Goal: Task Accomplishment & Management: Manage account settings

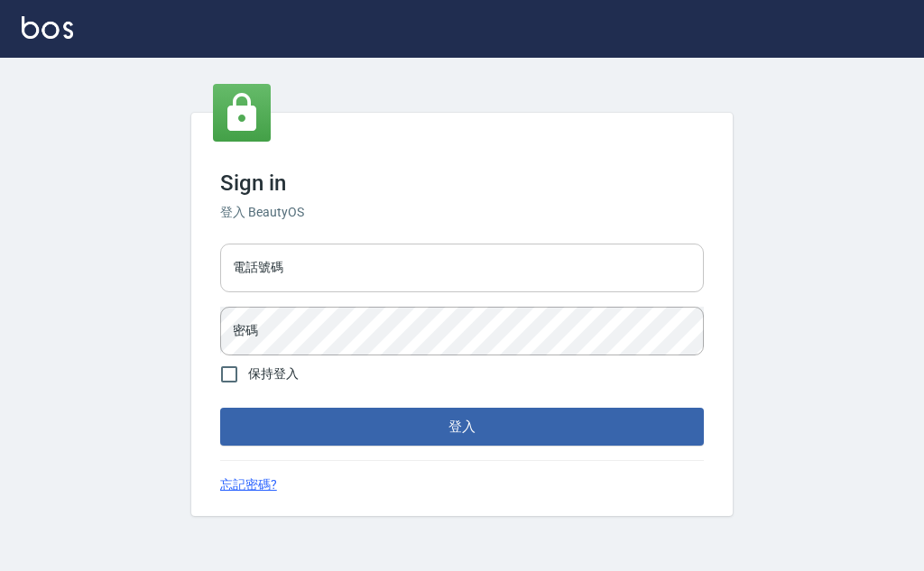
drag, startPoint x: 307, startPoint y: 281, endPoint x: 303, endPoint y: 265, distance: 16.6
click at [307, 281] on input "電話號碼" at bounding box center [461, 268] width 483 height 49
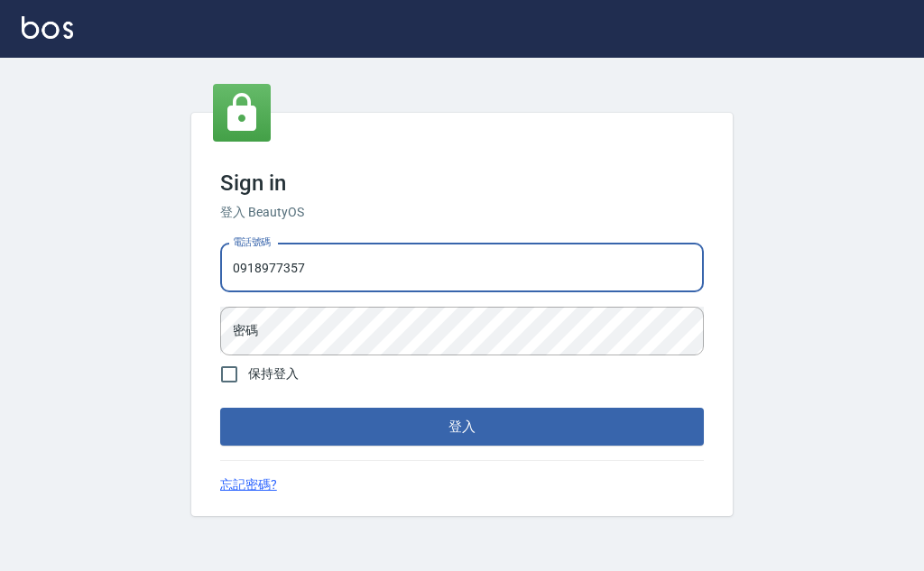
type input "0918977357"
click at [220, 408] on button "登入" at bounding box center [461, 427] width 483 height 38
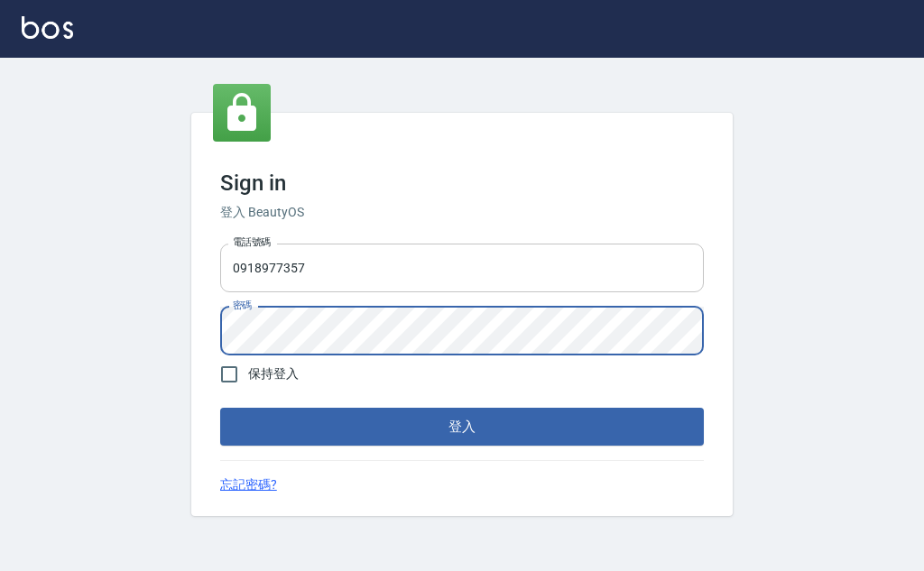
click at [220, 408] on button "登入" at bounding box center [461, 427] width 483 height 38
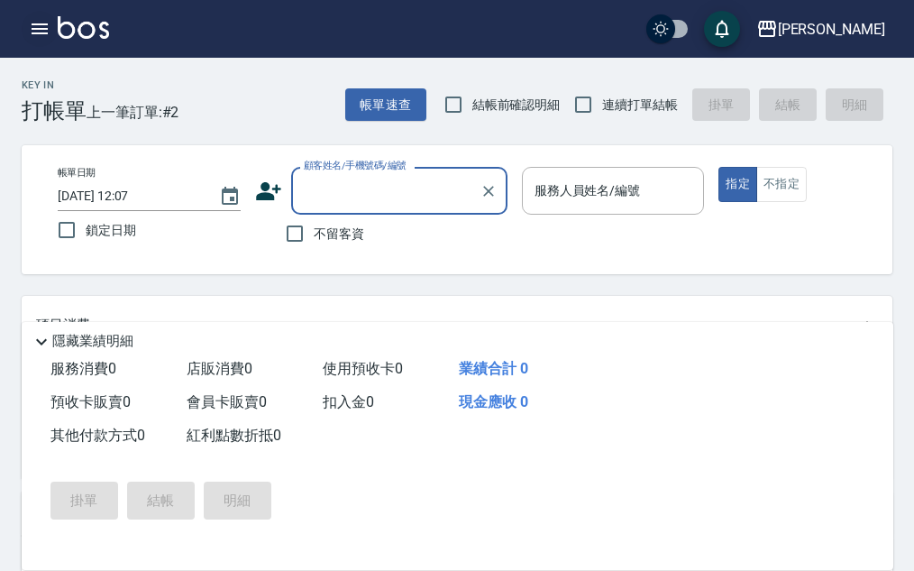
click at [40, 27] on icon "button" at bounding box center [40, 29] width 22 height 22
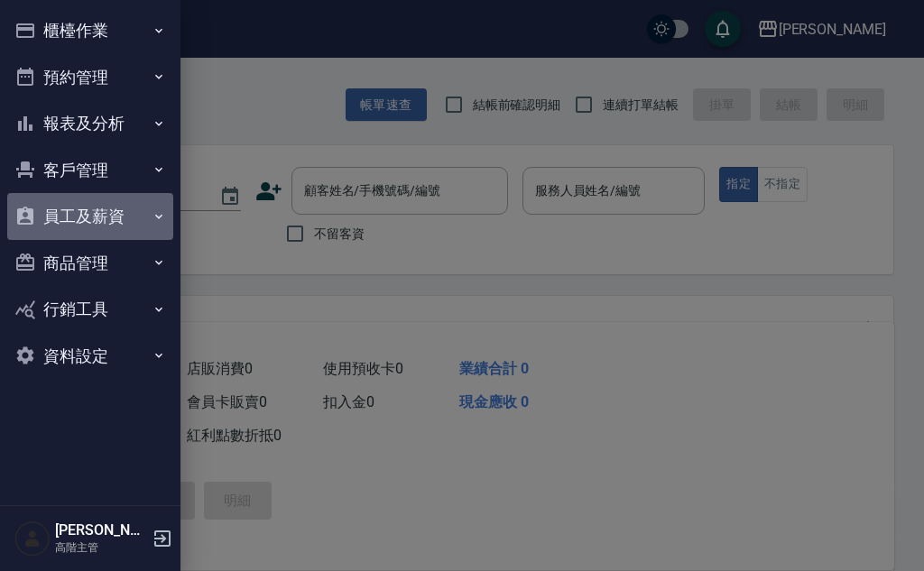
click at [116, 216] on button "員工及薪資" at bounding box center [90, 216] width 166 height 47
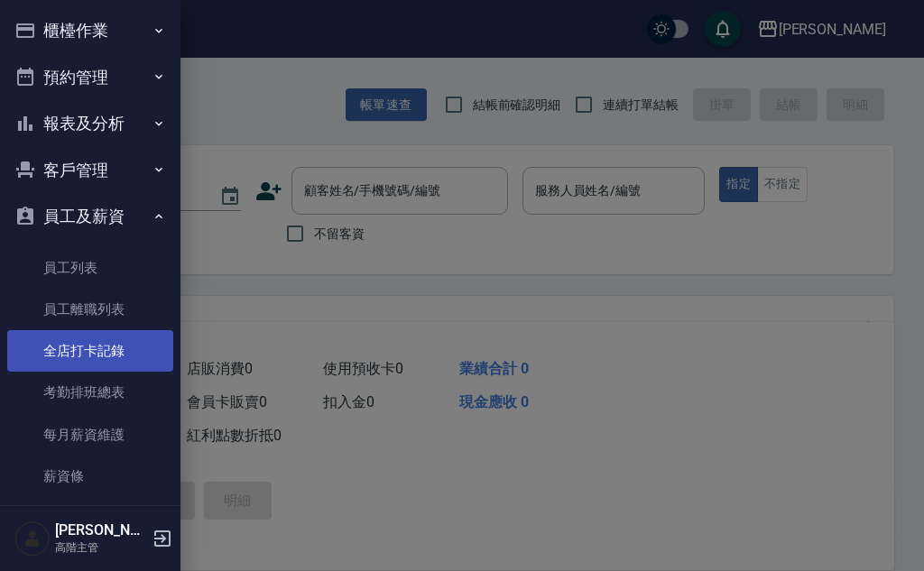
click at [135, 351] on link "全店打卡記錄" at bounding box center [90, 350] width 166 height 41
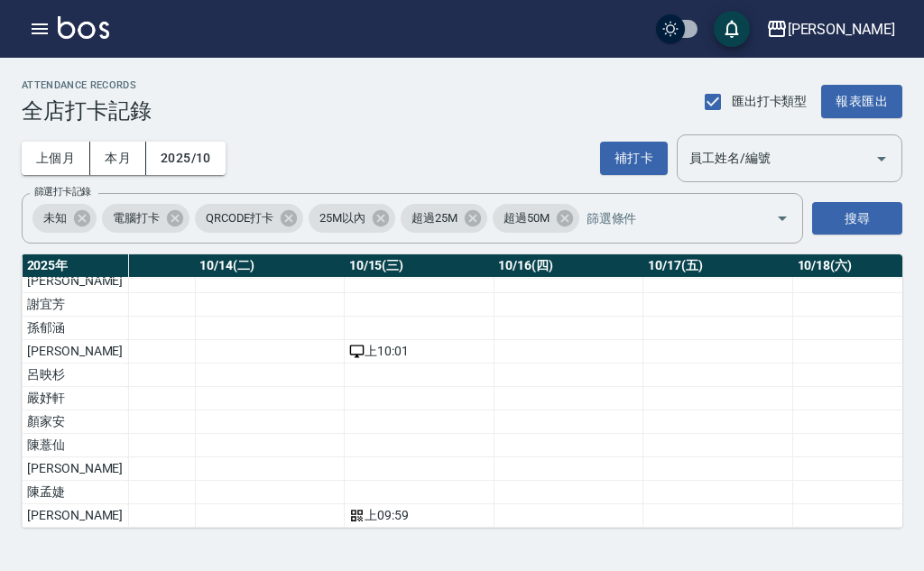
scroll to position [158, 2096]
click at [339, 510] on td "上 09:59" at bounding box center [414, 515] width 150 height 23
click at [339, 504] on td "上 09:59" at bounding box center [414, 515] width 150 height 23
click at [344, 506] on div "上 09:59" at bounding box center [414, 515] width 140 height 19
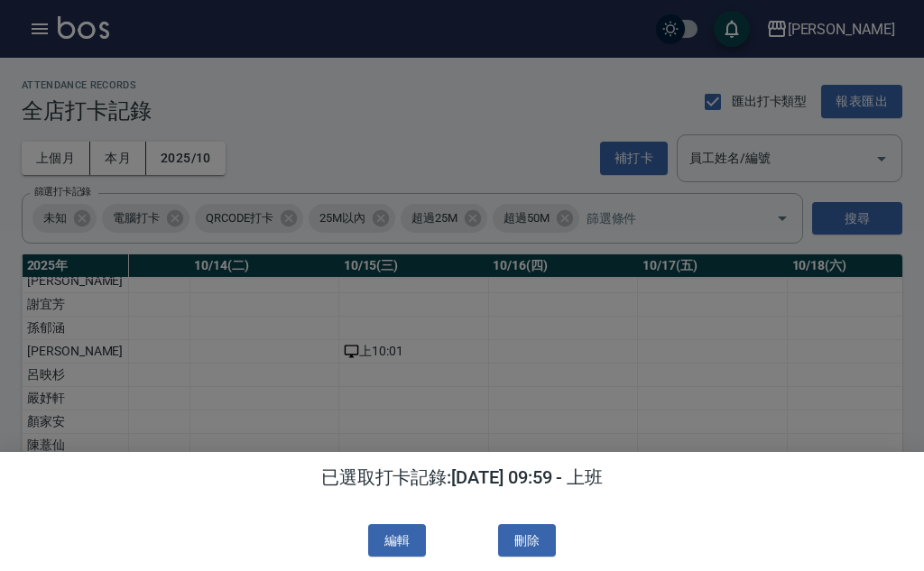
click at [557, 547] on div "編輯 刪除" at bounding box center [461, 540] width 895 height 33
click at [529, 543] on button "刪除" at bounding box center [527, 540] width 58 height 33
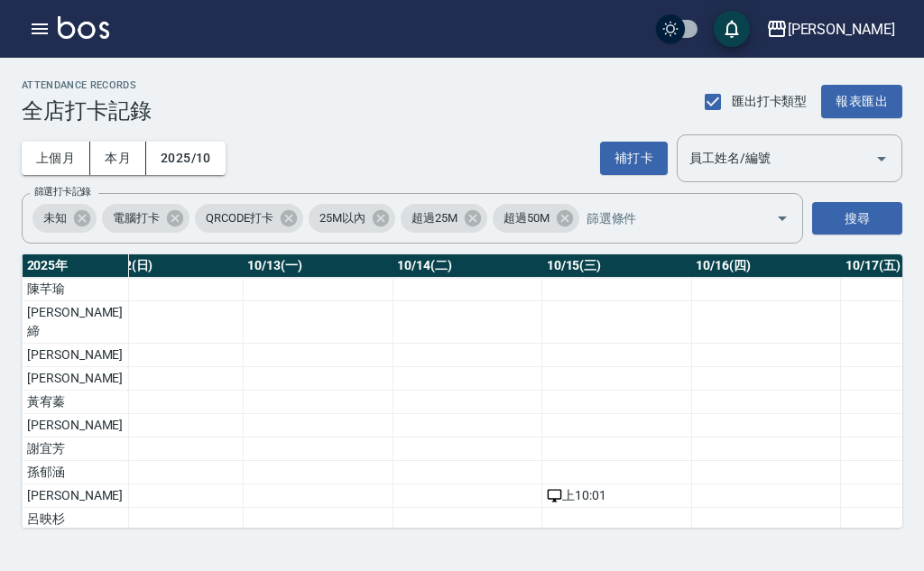
scroll to position [0, 1908]
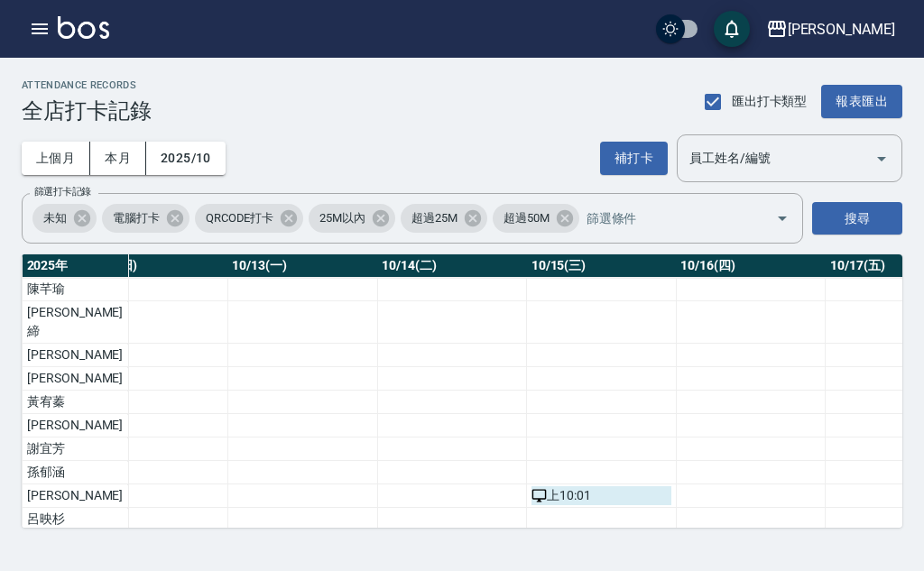
click at [531, 486] on div "上 10:01" at bounding box center [601, 495] width 140 height 19
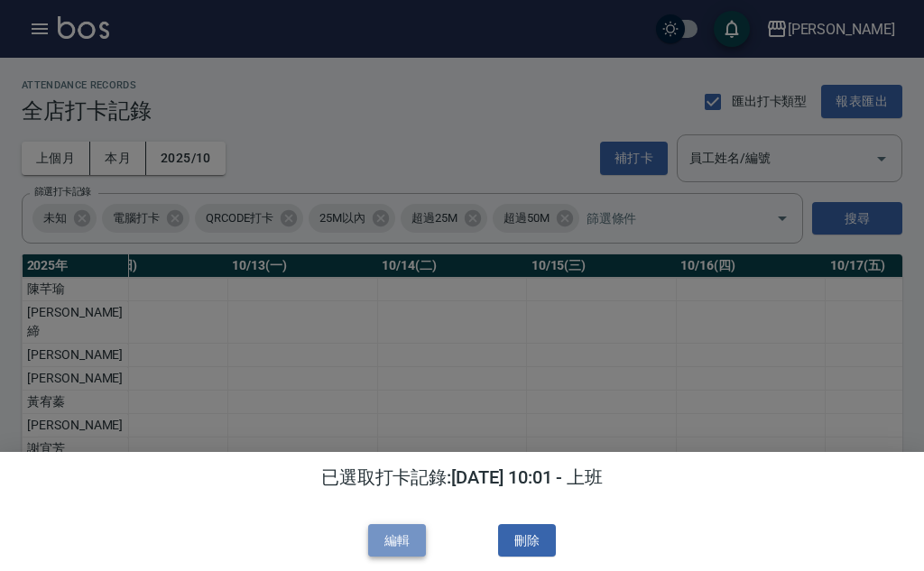
click at [409, 538] on button "編輯" at bounding box center [397, 540] width 58 height 33
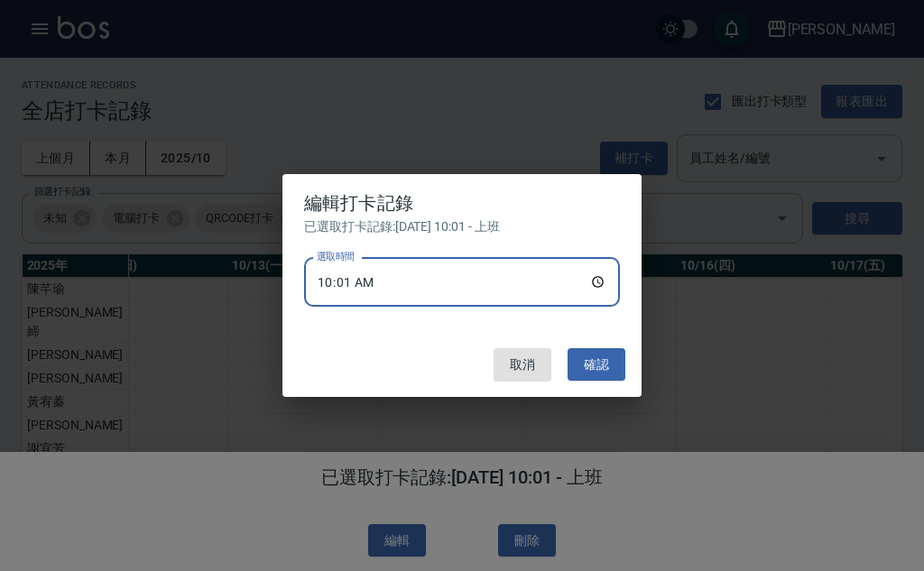
click at [408, 277] on input "10:01" at bounding box center [462, 282] width 316 height 49
click at [373, 288] on input "10:01" at bounding box center [462, 282] width 316 height 49
click at [337, 275] on input "10:01" at bounding box center [462, 282] width 316 height 49
click at [352, 281] on input "10:01" at bounding box center [462, 282] width 316 height 49
click at [464, 292] on input "選取時間" at bounding box center [462, 282] width 316 height 49
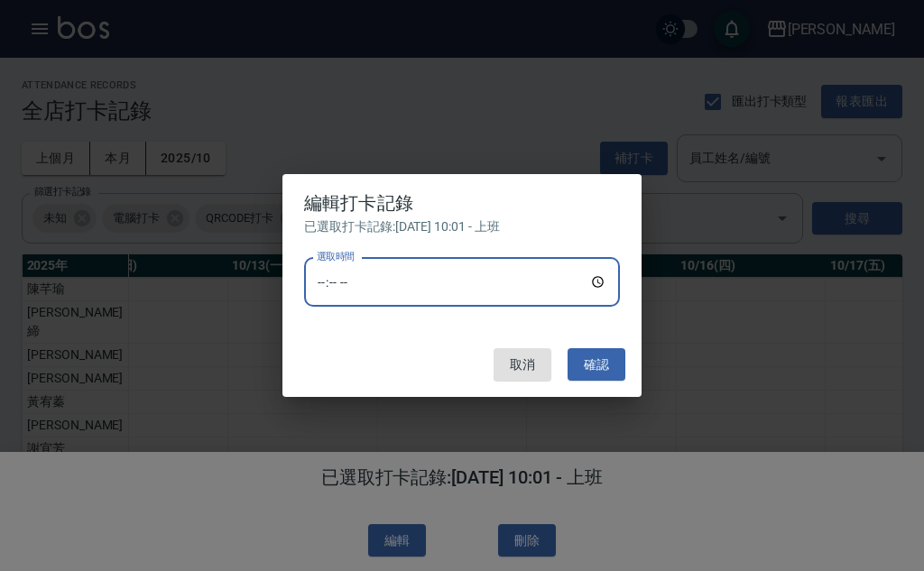
click at [322, 280] on input "選取時間" at bounding box center [462, 282] width 316 height 49
click at [515, 370] on button "取消" at bounding box center [522, 364] width 58 height 33
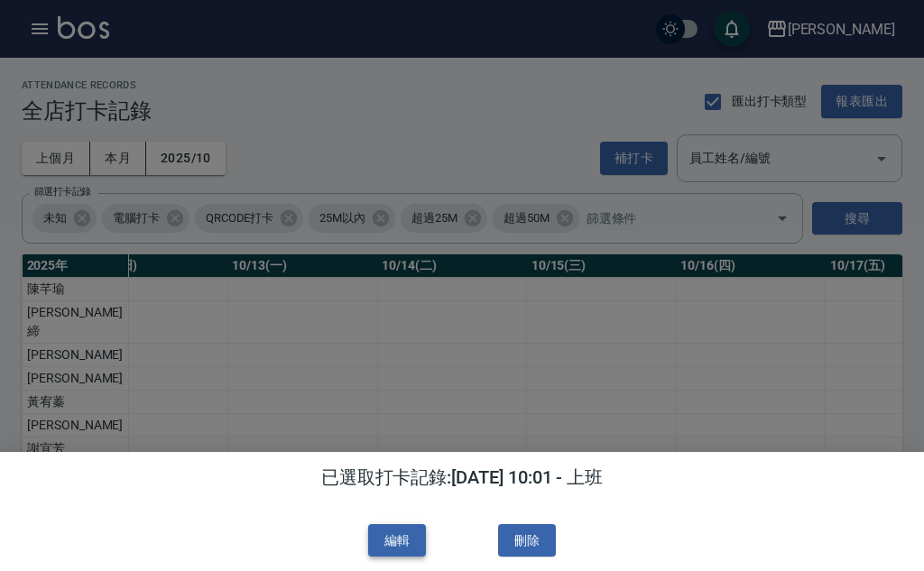
click at [418, 541] on button "編輯" at bounding box center [397, 540] width 58 height 33
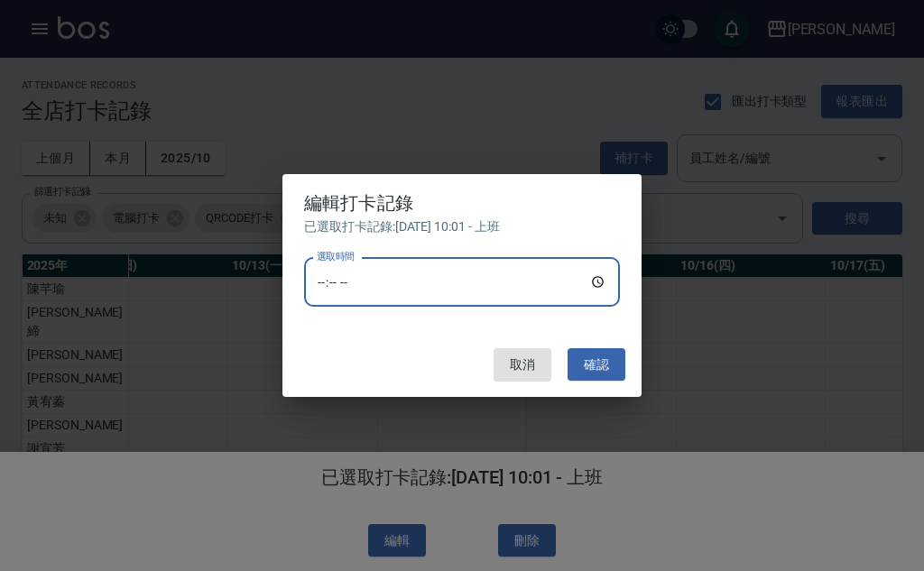
click at [584, 282] on input "選取時間" at bounding box center [462, 282] width 316 height 49
click at [598, 284] on input "選取時間" at bounding box center [462, 282] width 316 height 49
click at [601, 367] on button "確認" at bounding box center [596, 364] width 58 height 33
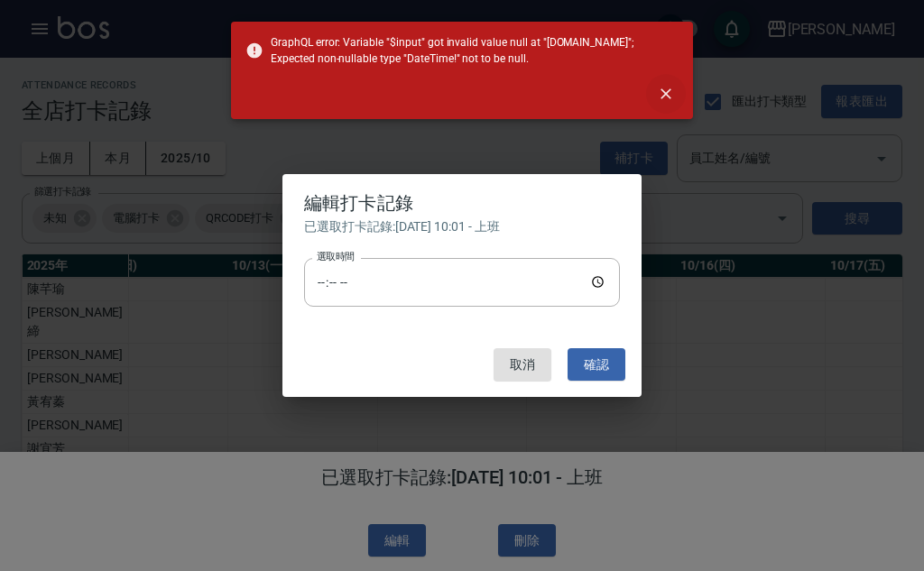
click at [666, 99] on icon "close" at bounding box center [666, 94] width 18 height 18
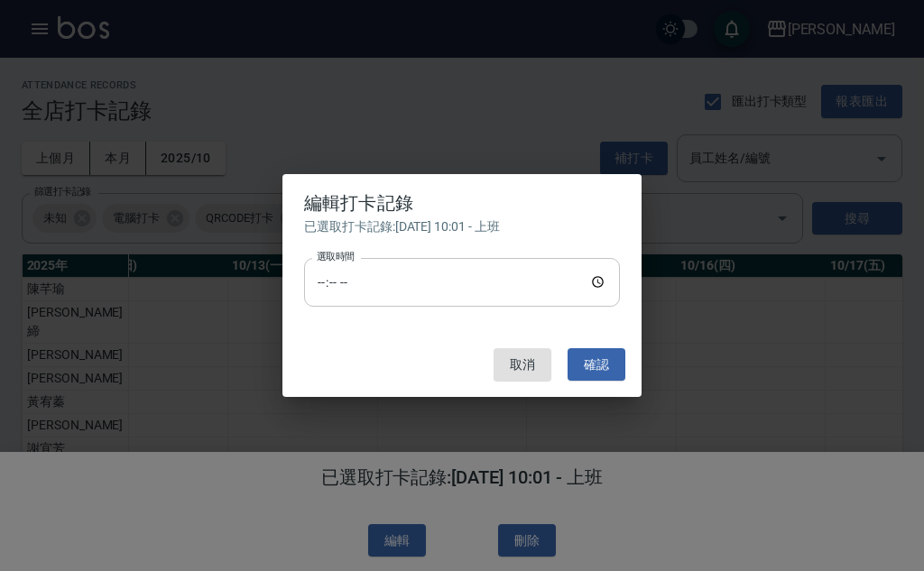
click at [446, 291] on input "選取時間" at bounding box center [462, 282] width 316 height 49
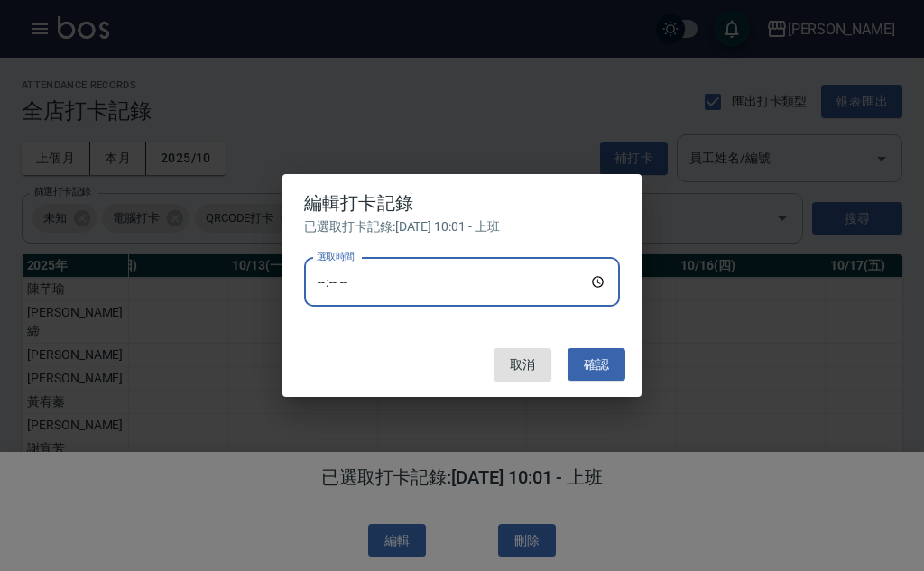
click at [325, 286] on input "選取時間" at bounding box center [462, 282] width 316 height 49
click at [340, 280] on input "選取時間" at bounding box center [462, 282] width 316 height 49
click at [369, 284] on input "選取時間" at bounding box center [462, 282] width 316 height 49
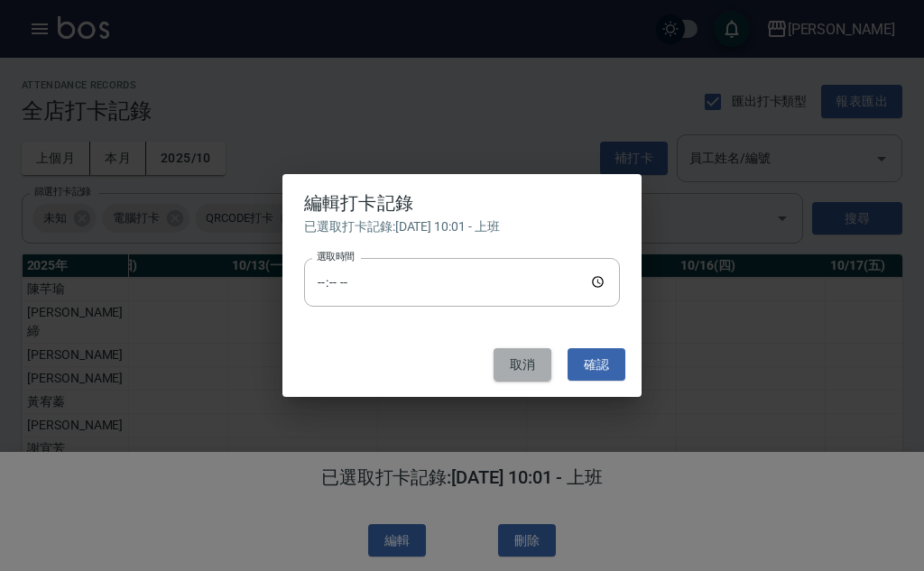
click at [525, 360] on button "取消" at bounding box center [522, 364] width 58 height 33
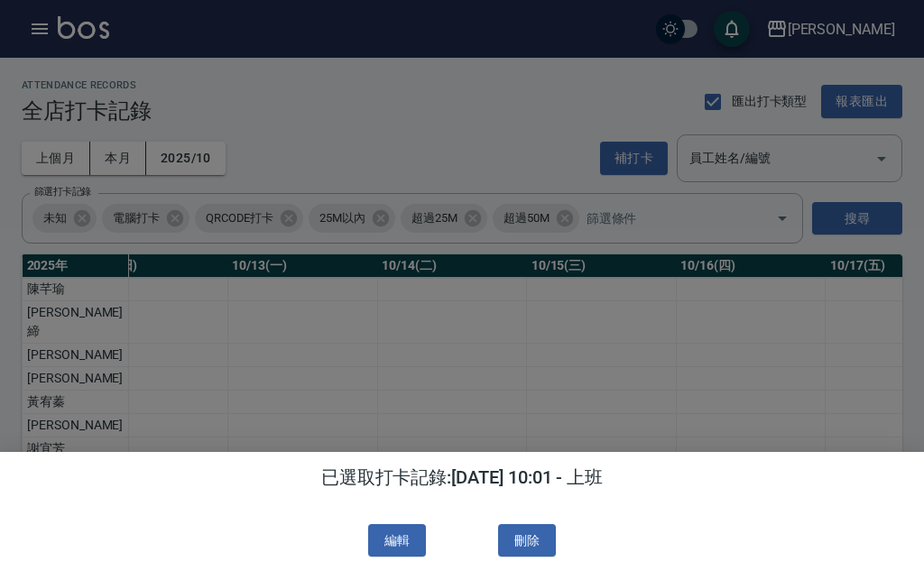
click at [602, 308] on div at bounding box center [462, 285] width 924 height 571
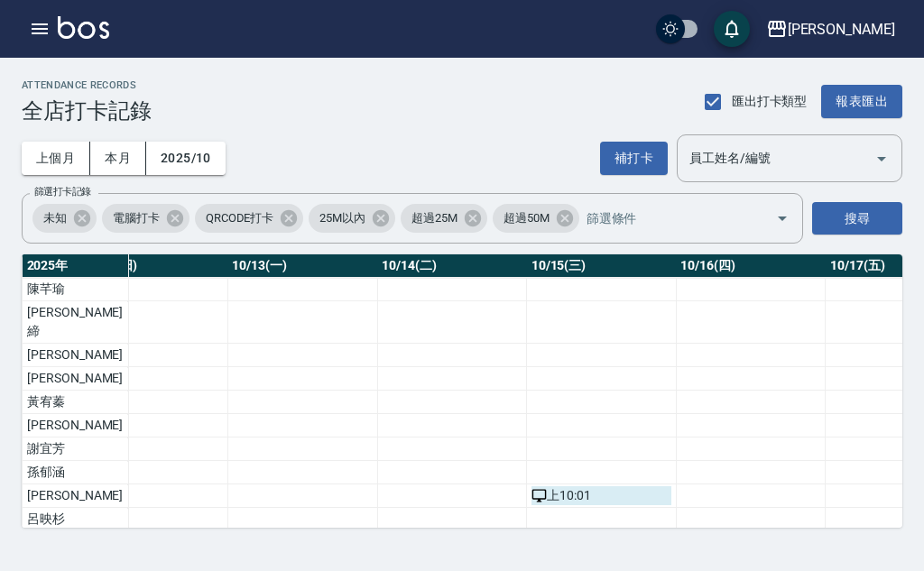
click at [535, 486] on div "上 10:01" at bounding box center [601, 495] width 140 height 19
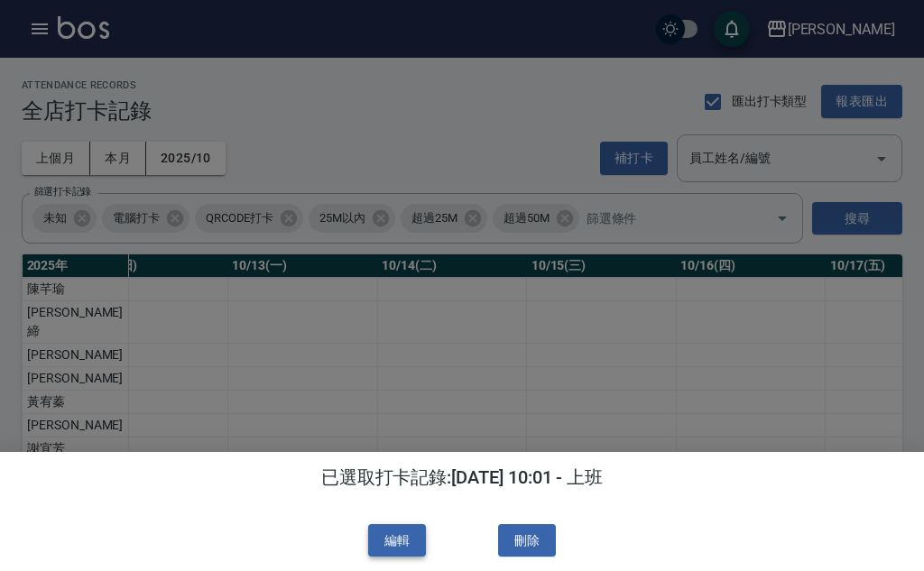
click at [409, 536] on button "編輯" at bounding box center [397, 540] width 58 height 33
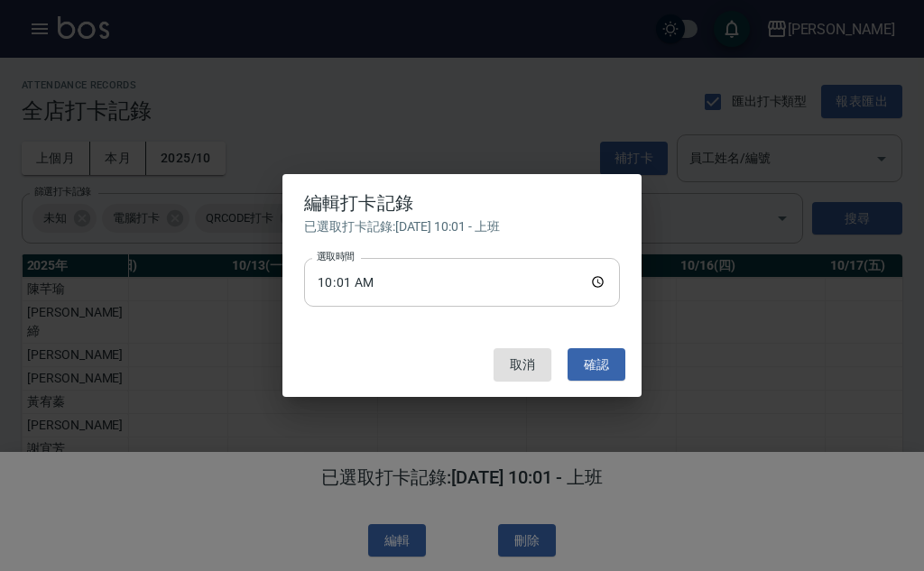
click at [605, 278] on input "10:01" at bounding box center [462, 282] width 316 height 49
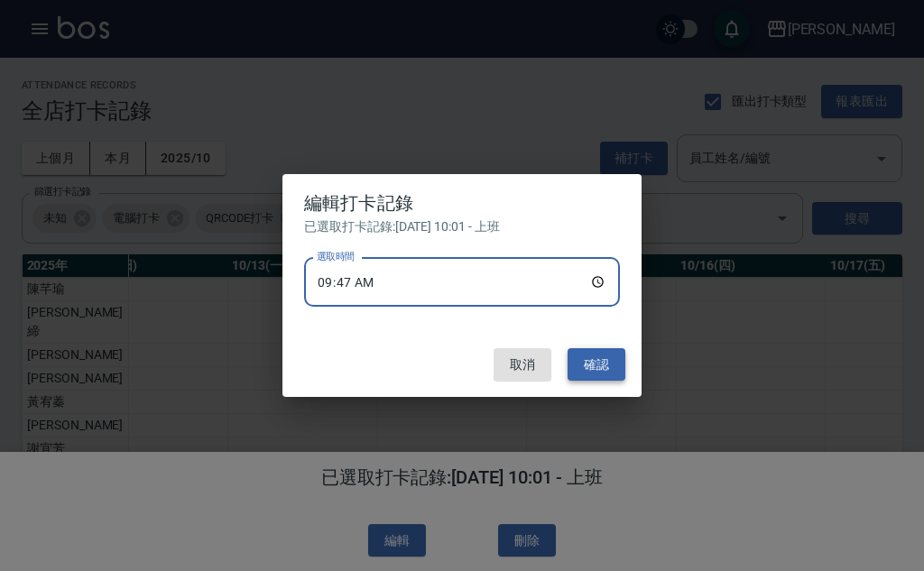
type input "09:47"
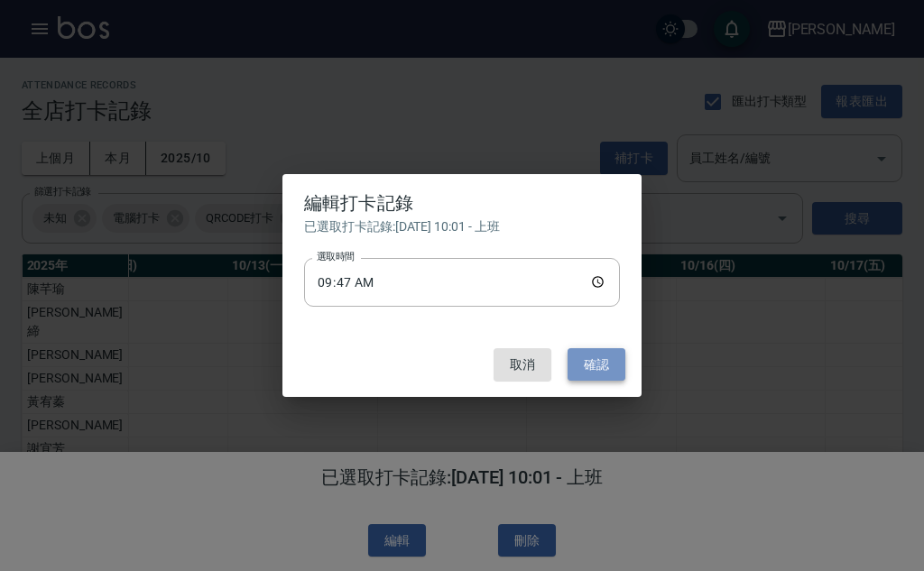
click at [568, 360] on button "確認" at bounding box center [596, 364] width 58 height 33
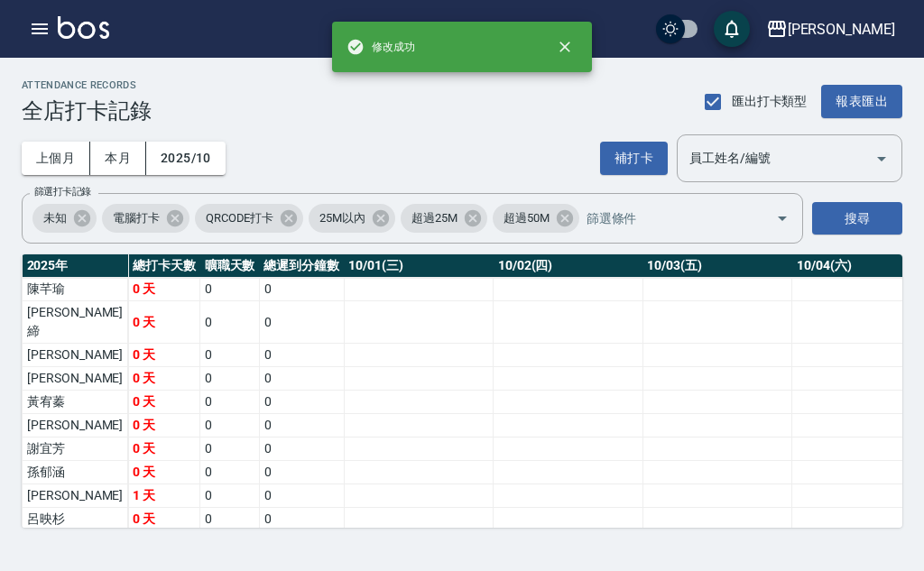
click at [575, 367] on td "a dense table" at bounding box center [568, 378] width 150 height 23
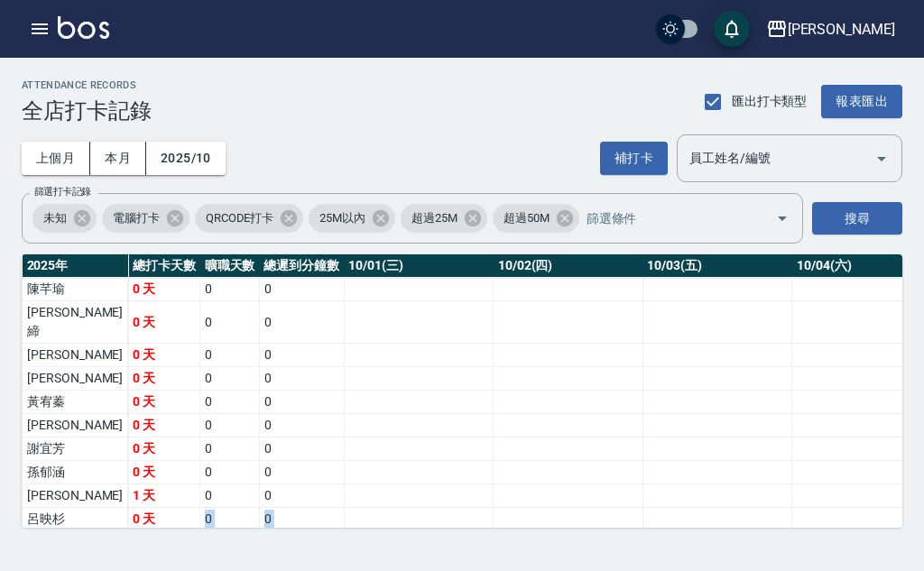
scroll to position [158, 0]
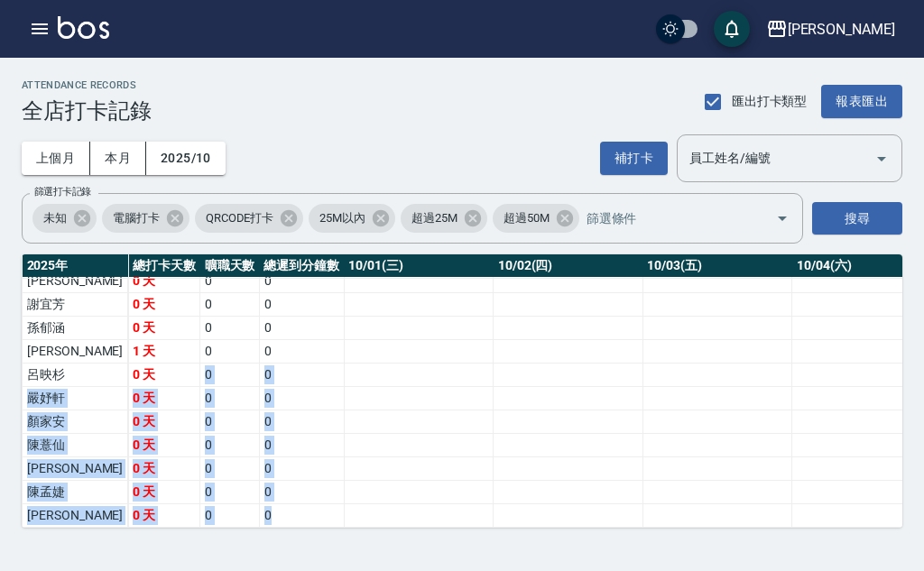
drag, startPoint x: 198, startPoint y: 514, endPoint x: 262, endPoint y: 507, distance: 64.4
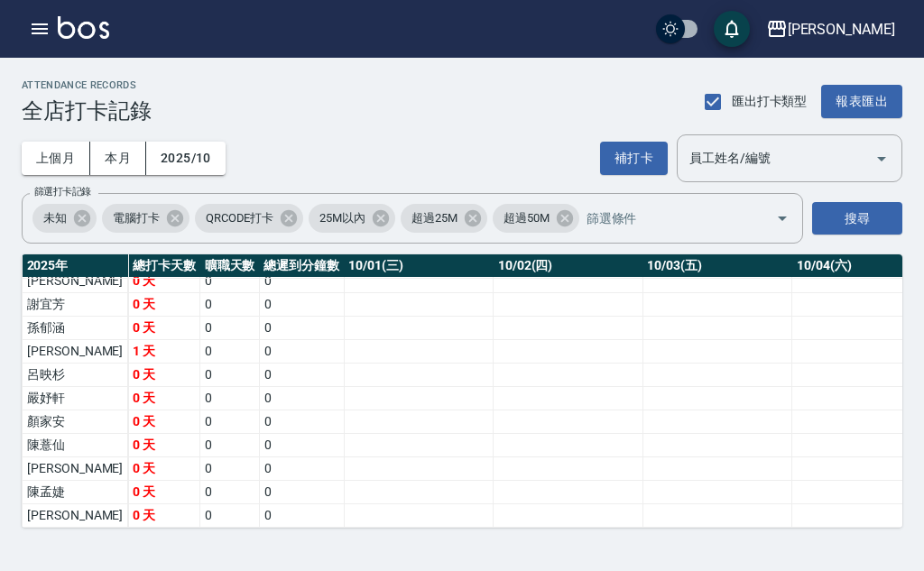
click at [344, 504] on td "a dense table" at bounding box center [419, 515] width 150 height 23
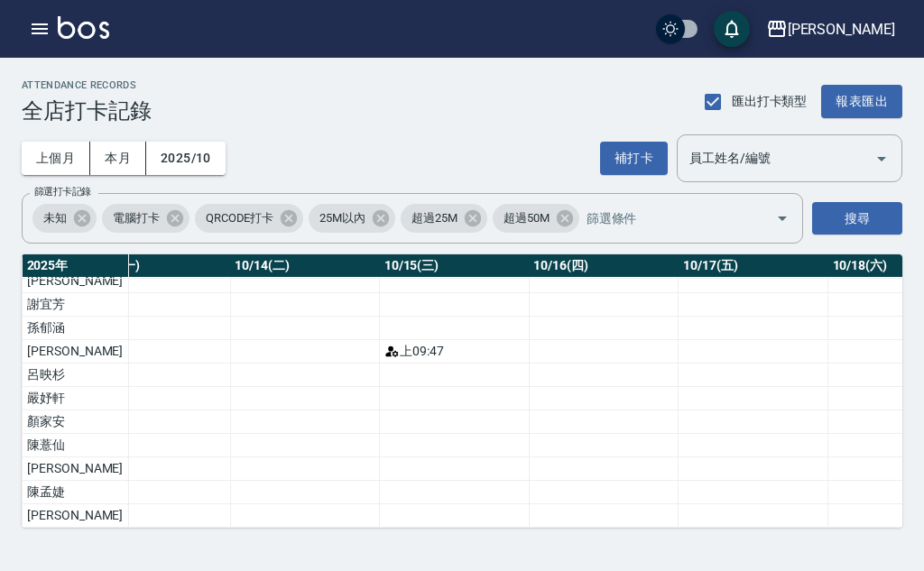
scroll to position [158, 2061]
click at [379, 342] on div "上 09:47" at bounding box center [449, 351] width 140 height 19
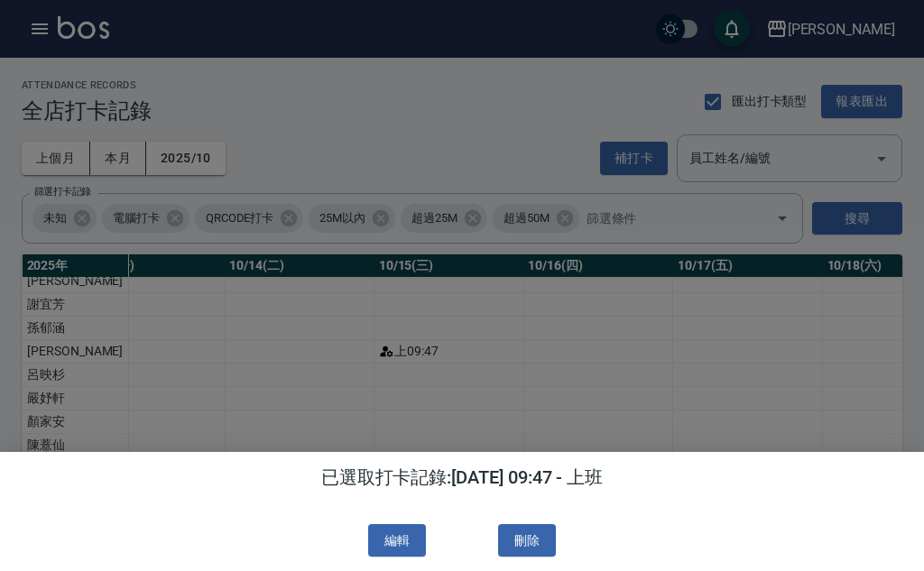
click at [503, 357] on div at bounding box center [462, 285] width 924 height 571
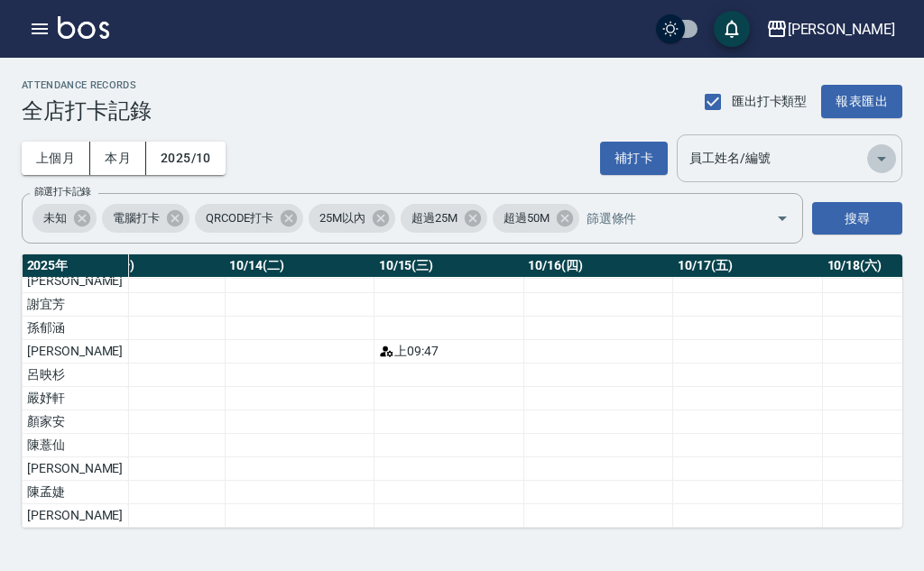
click at [879, 152] on icon "Open" at bounding box center [881, 159] width 22 height 22
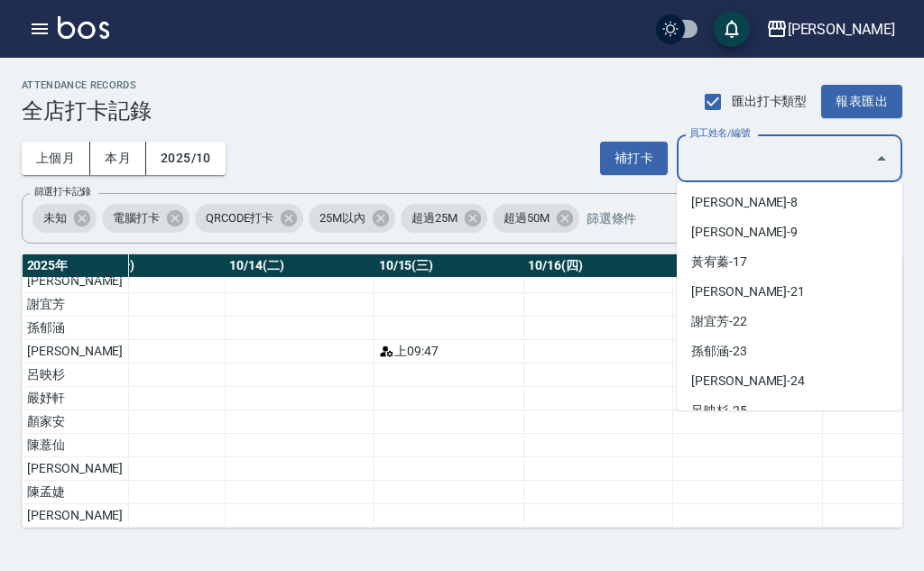
scroll to position [90, 0]
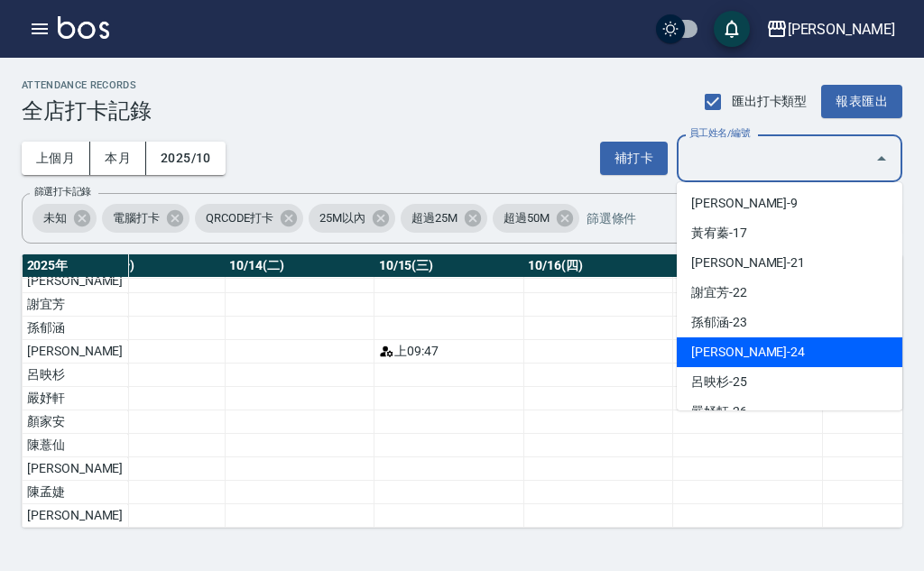
click at [743, 349] on li "[PERSON_NAME]-24" at bounding box center [788, 352] width 225 height 30
type input "[PERSON_NAME]"
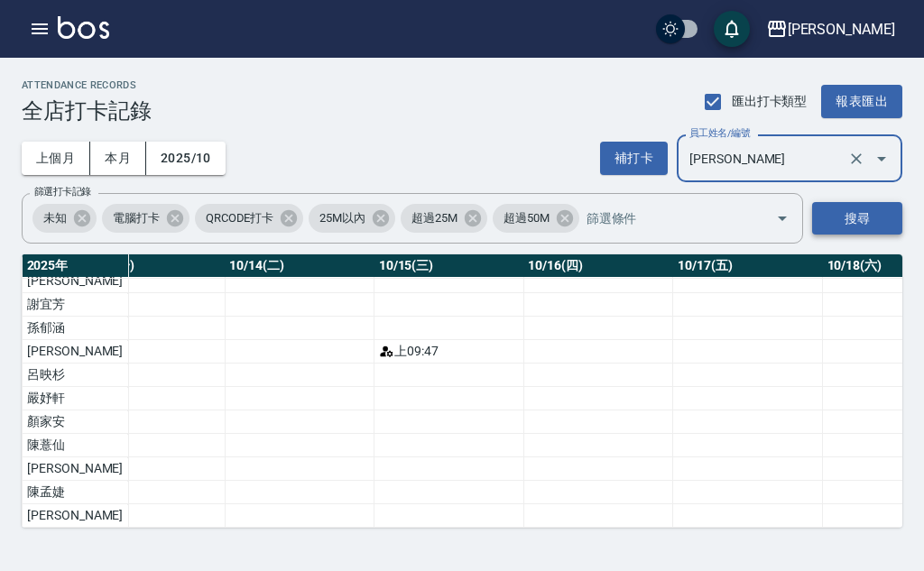
click at [860, 207] on button "搜尋" at bounding box center [857, 218] width 90 height 33
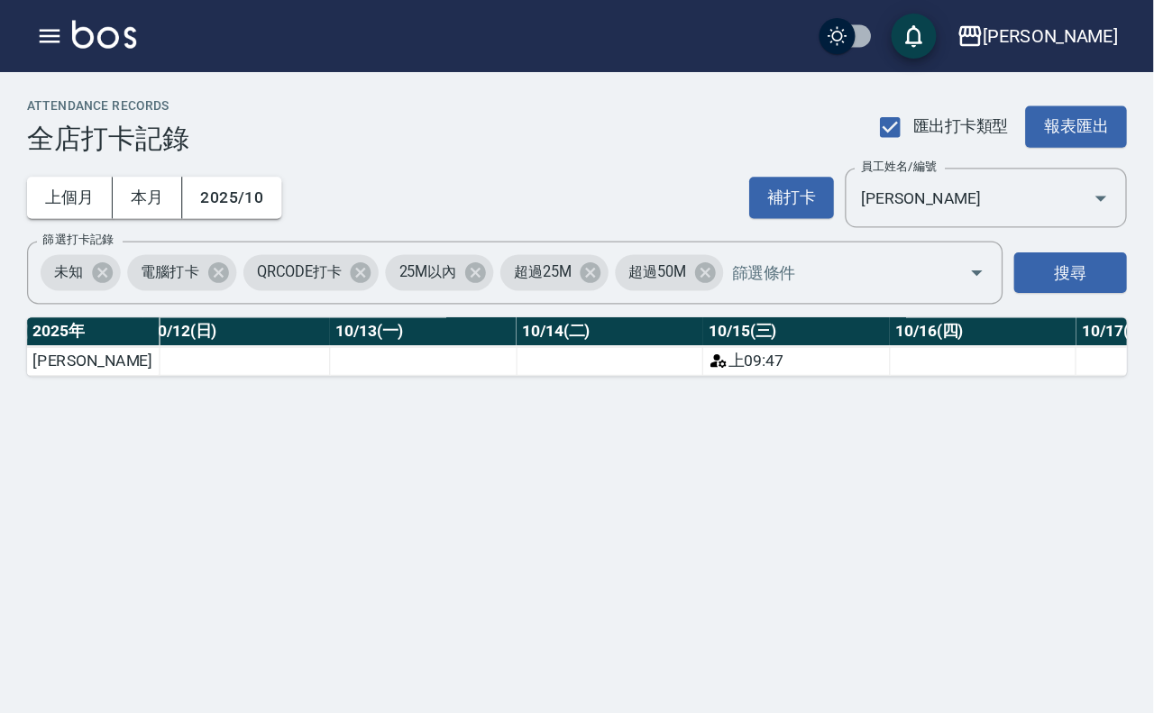
scroll to position [0, 2017]
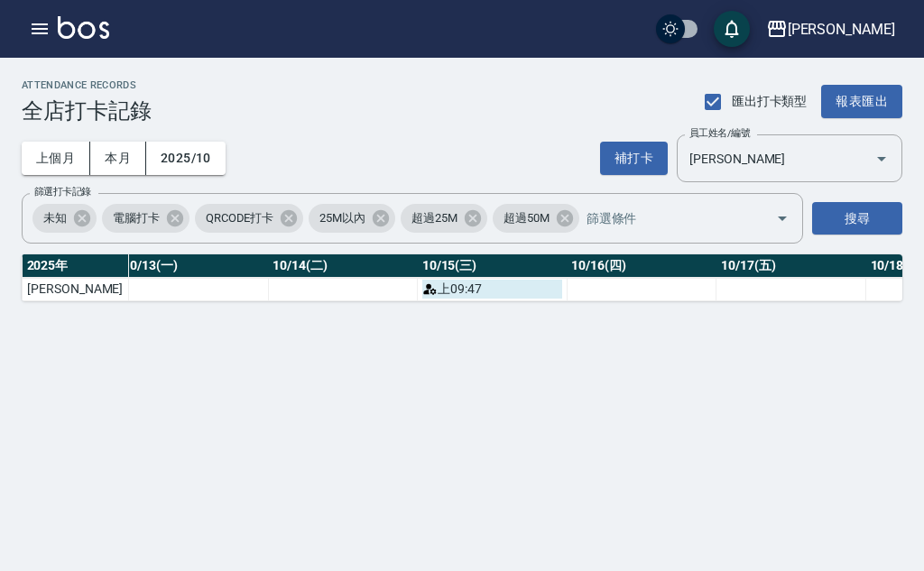
click at [430, 292] on icon "a dense table" at bounding box center [433, 292] width 6 height 6
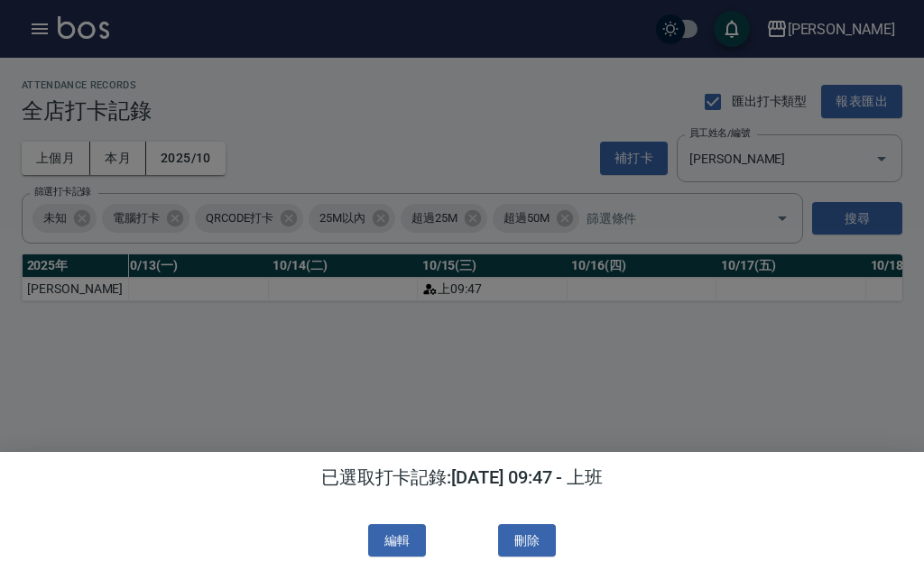
click at [436, 376] on div at bounding box center [462, 285] width 924 height 571
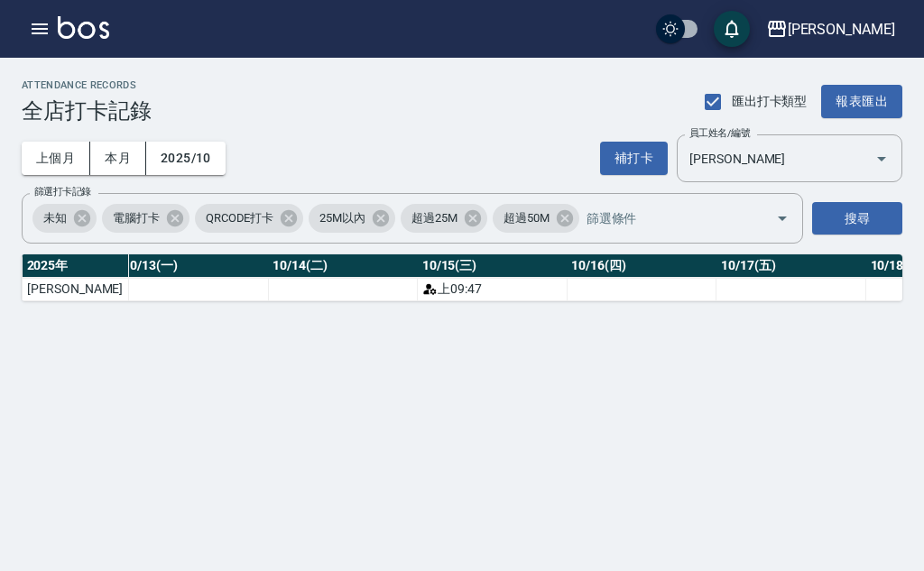
click at [91, 17] on img at bounding box center [83, 27] width 51 height 23
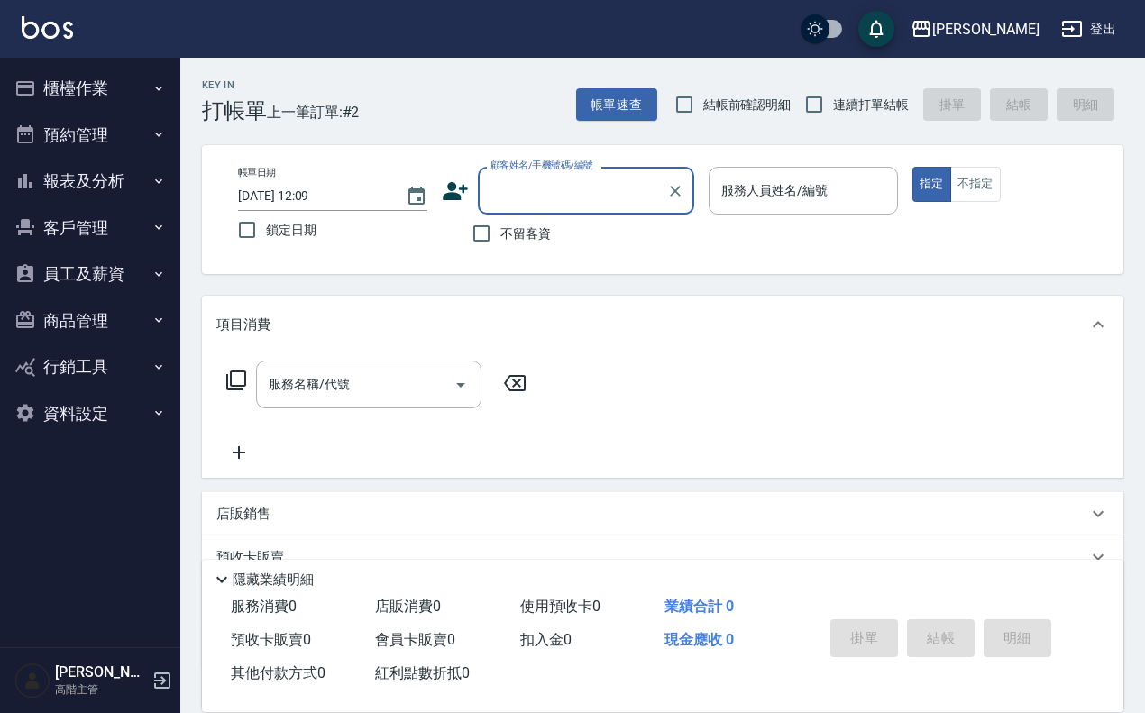
drag, startPoint x: 835, startPoint y: 0, endPoint x: 589, endPoint y: 84, distance: 260.1
click at [664, 50] on div "[PERSON_NAME]出" at bounding box center [572, 29] width 1145 height 58
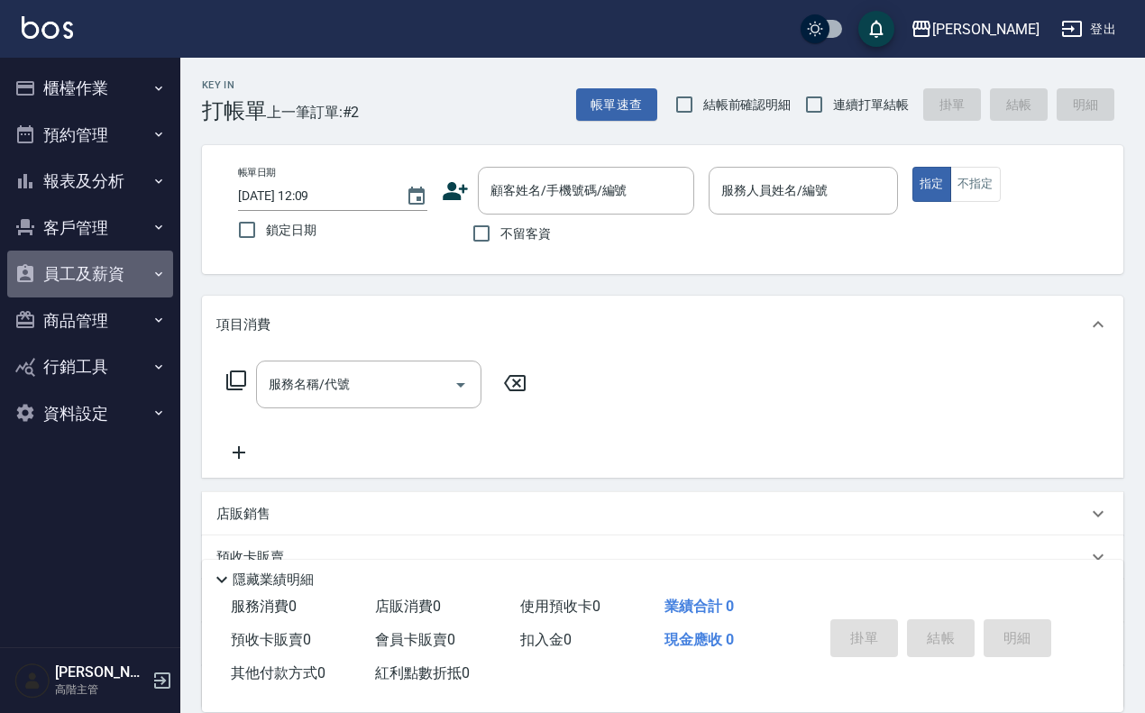
click at [96, 259] on button "員工及薪資" at bounding box center [90, 274] width 166 height 47
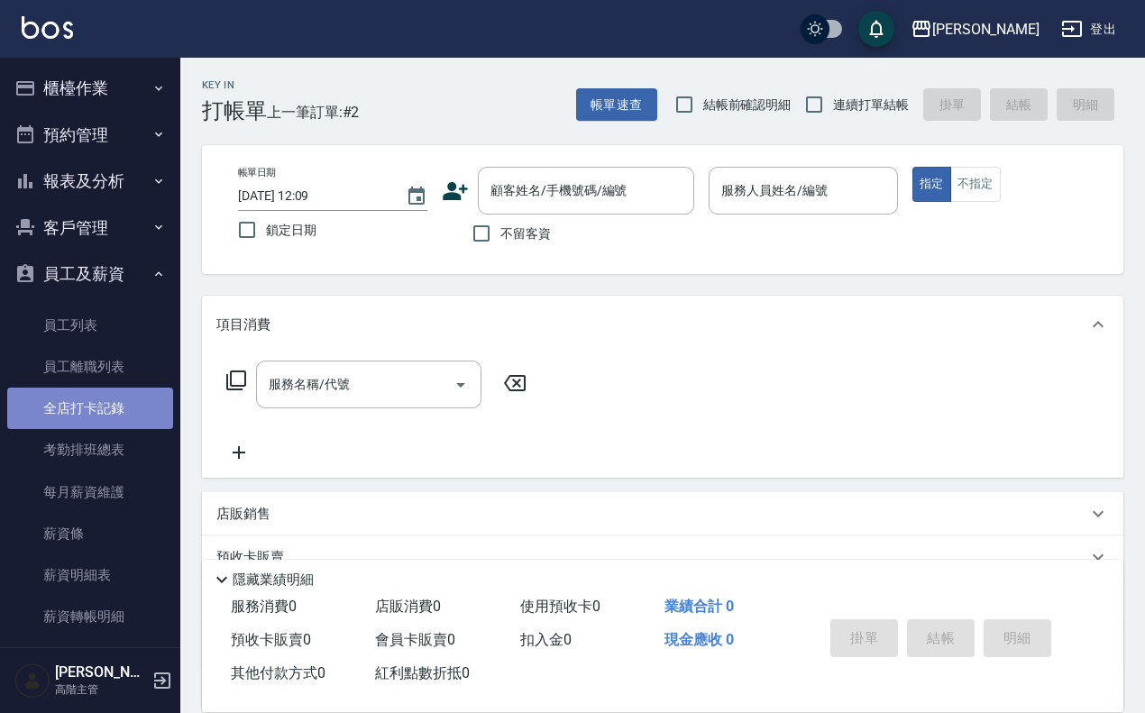
click at [113, 419] on link "全店打卡記錄" at bounding box center [90, 408] width 166 height 41
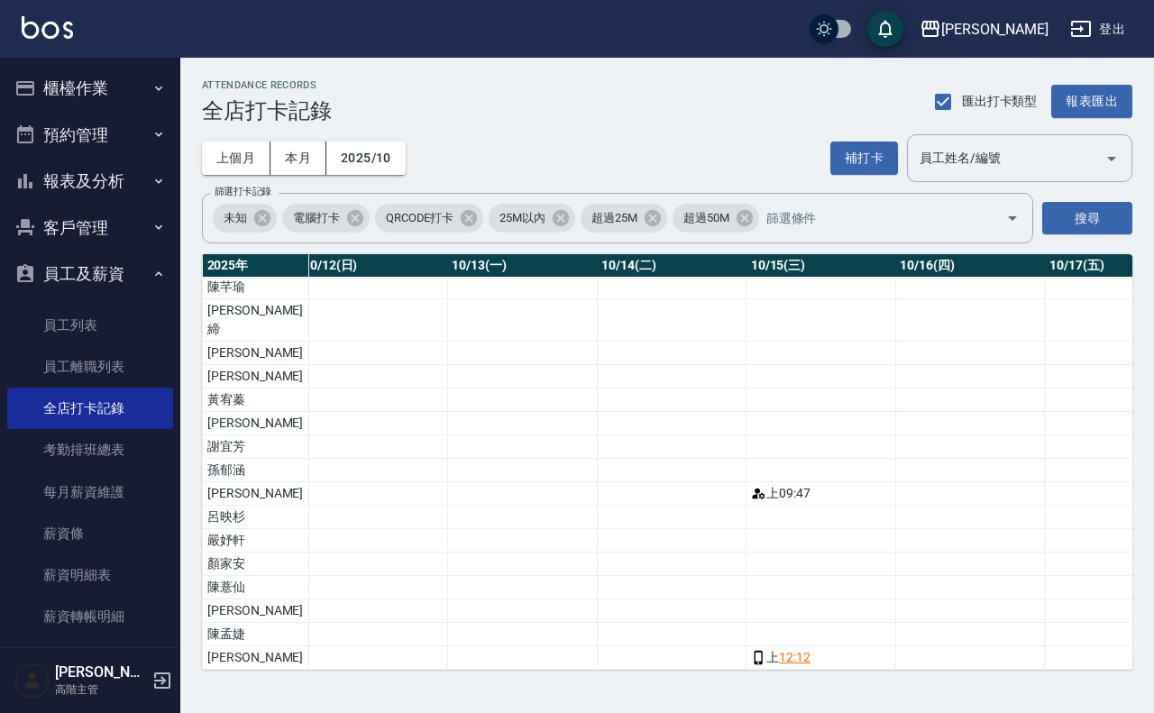
scroll to position [21, 1906]
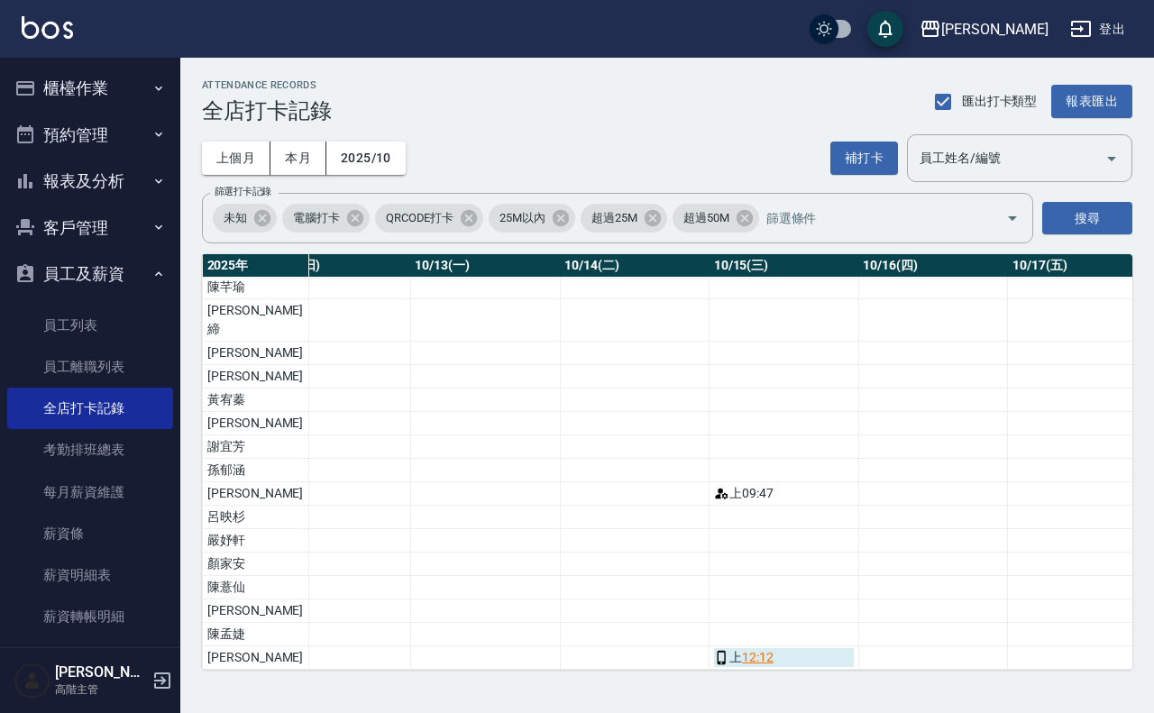
click at [742, 570] on link "12:12" at bounding box center [758, 657] width 32 height 19
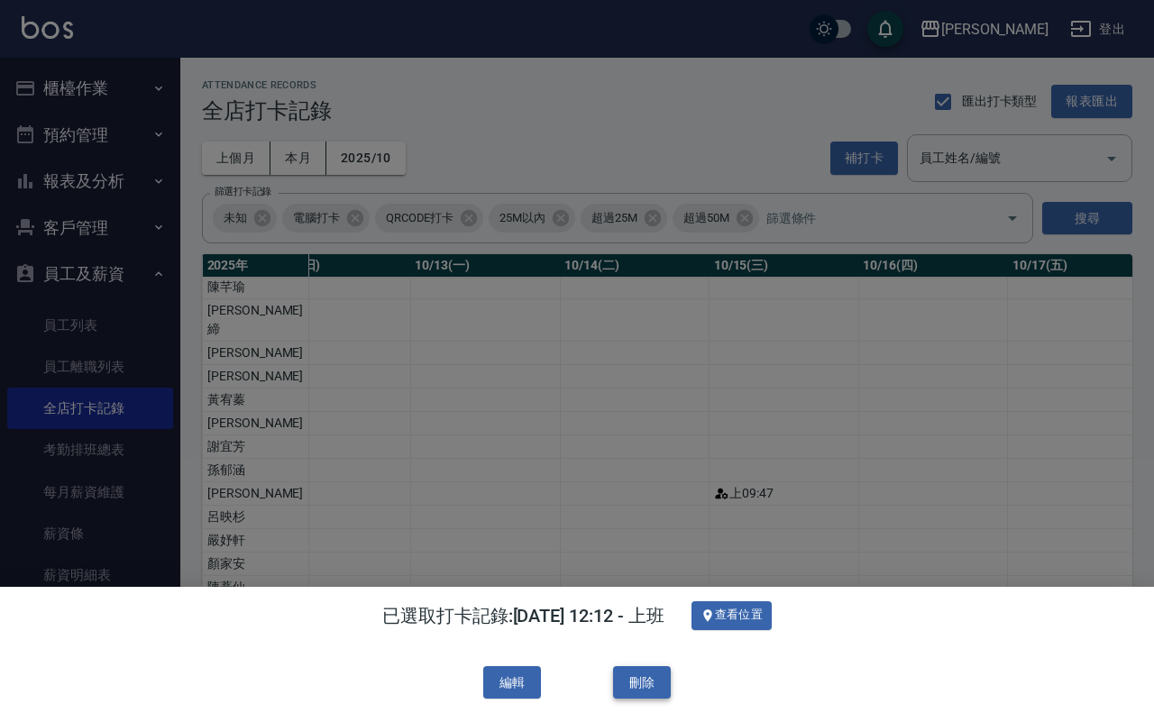
click at [642, 570] on button "刪除" at bounding box center [642, 682] width 58 height 33
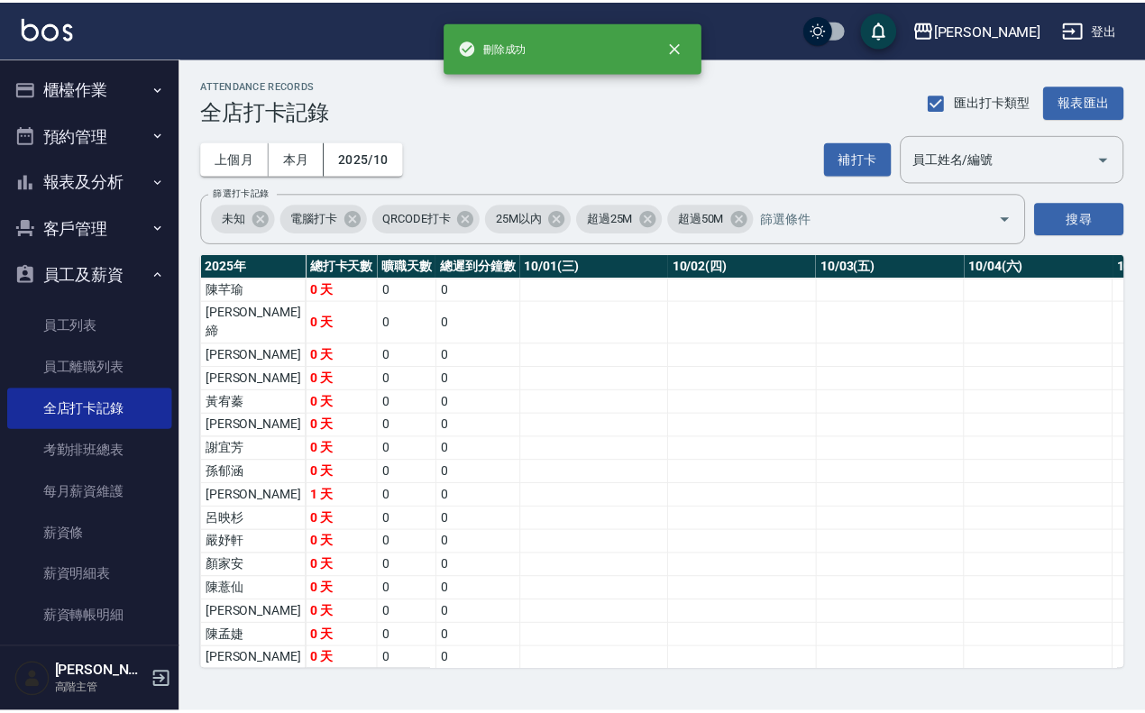
scroll to position [21, 0]
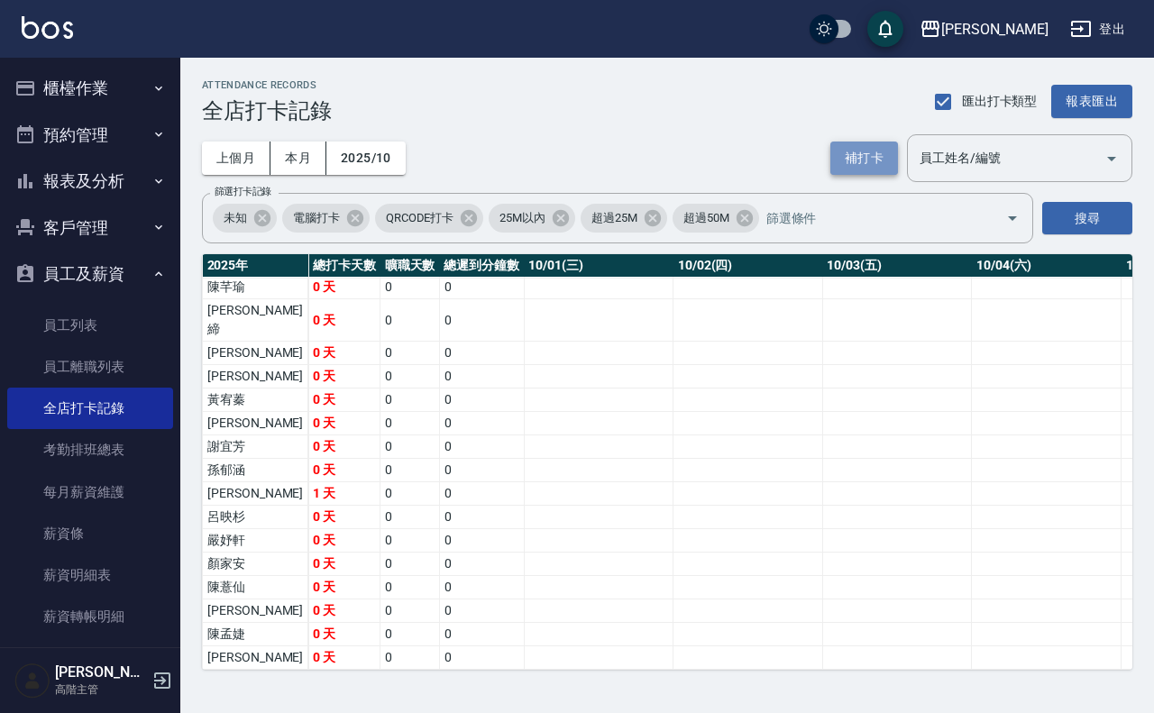
click at [870, 158] on button "補打卡" at bounding box center [865, 158] width 68 height 33
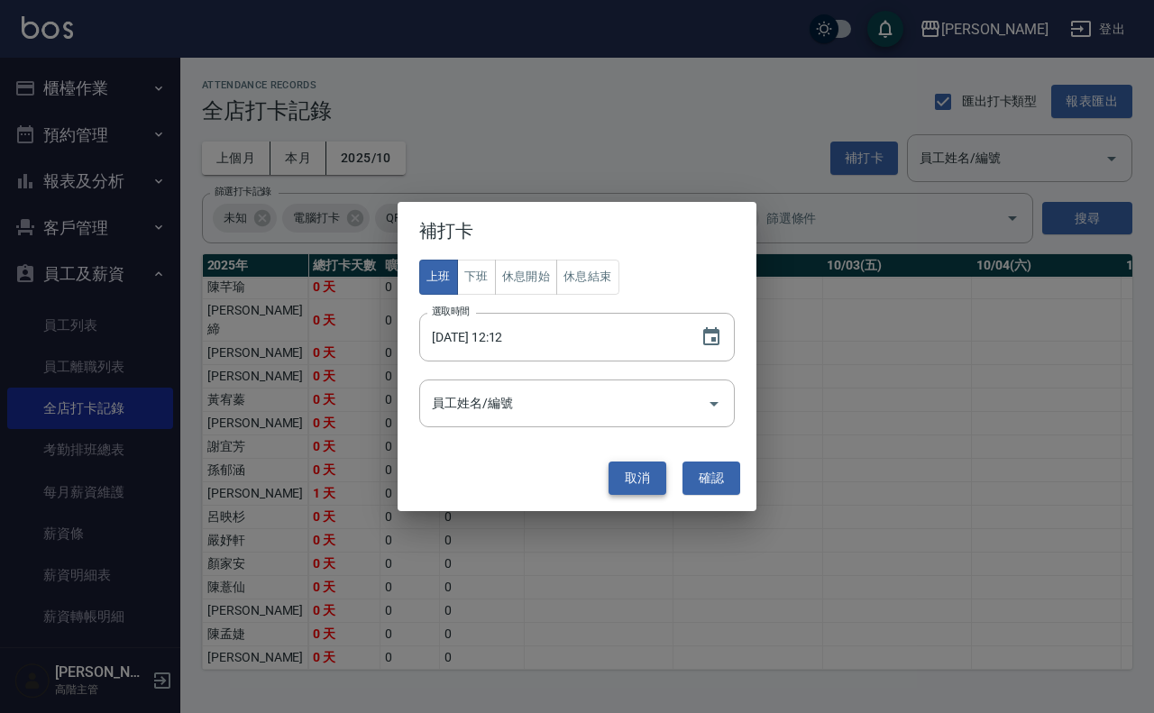
click at [637, 470] on button "取消" at bounding box center [638, 478] width 58 height 33
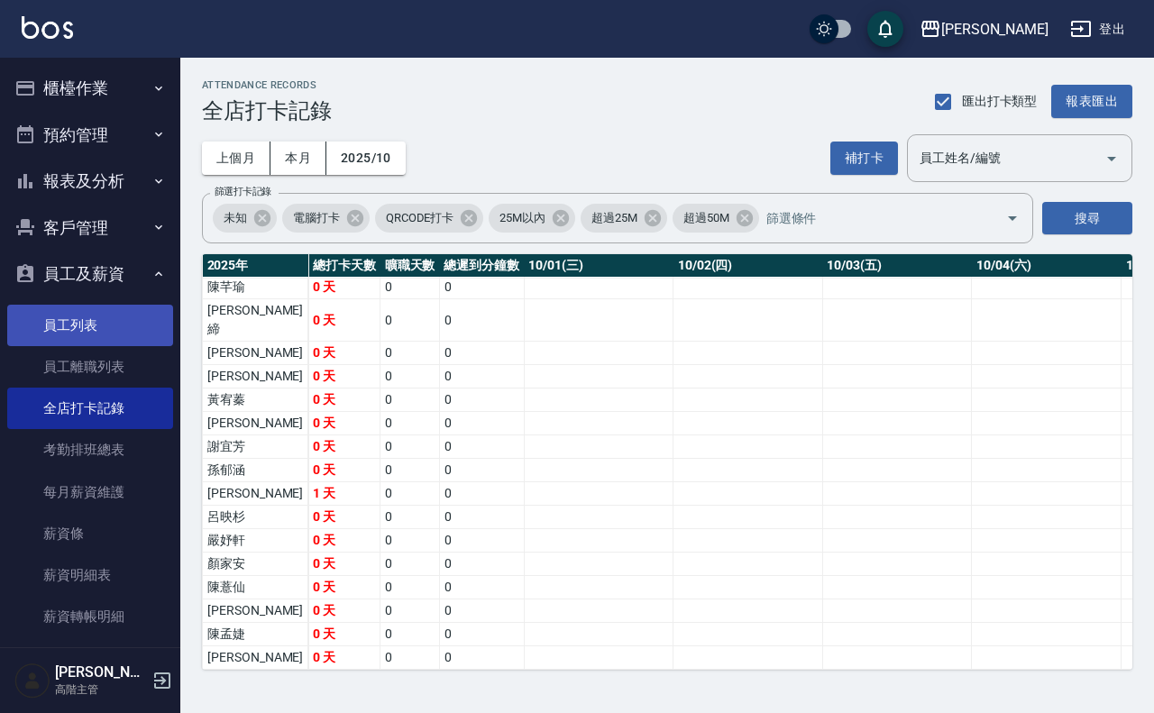
click at [105, 318] on link "員工列表" at bounding box center [90, 325] width 166 height 41
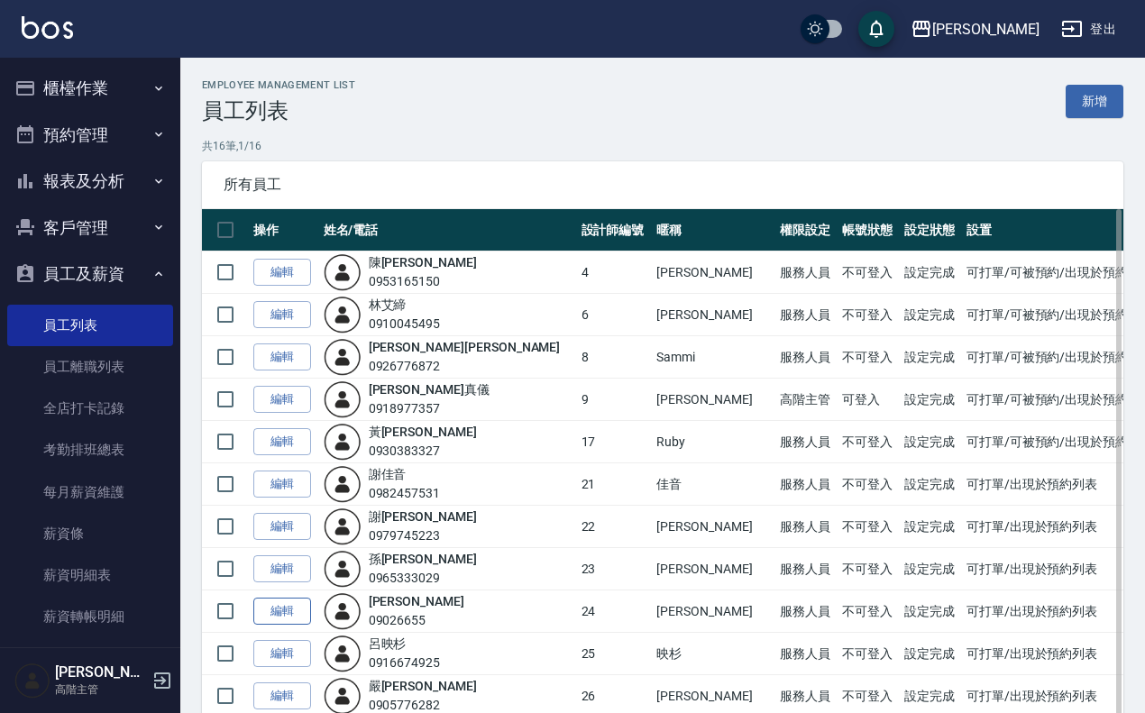
click at [263, 570] on link "編輯" at bounding box center [282, 612] width 58 height 28
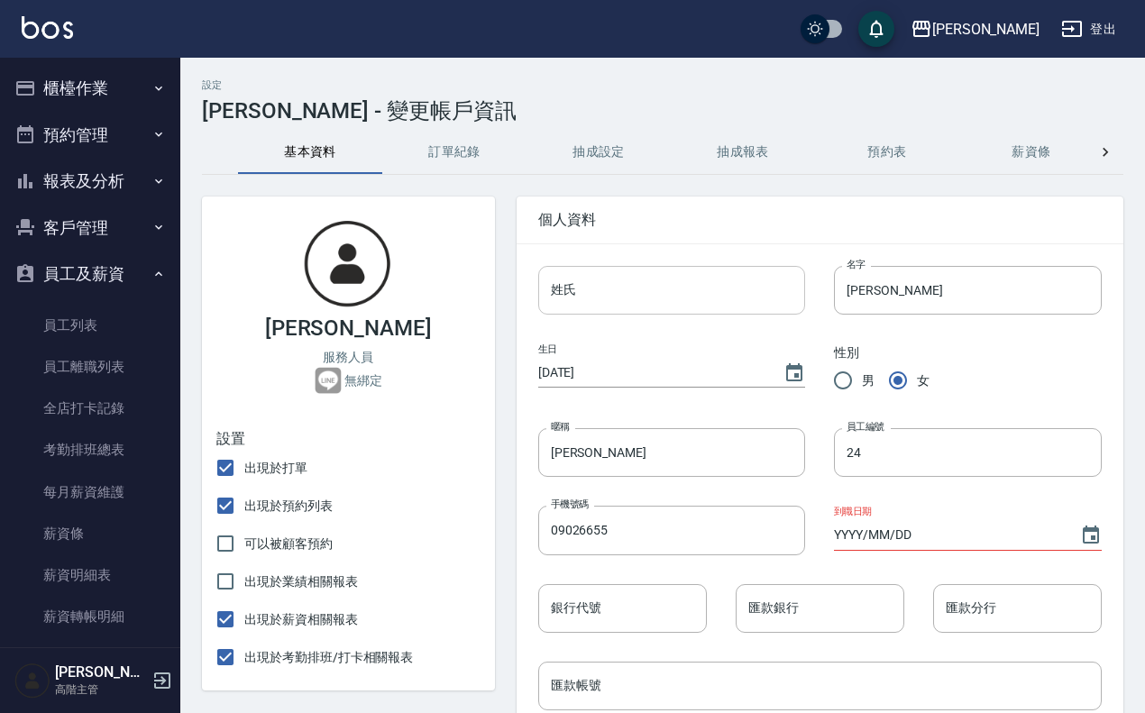
click at [688, 268] on input "姓氏" at bounding box center [672, 290] width 268 height 49
type input "ㄗ"
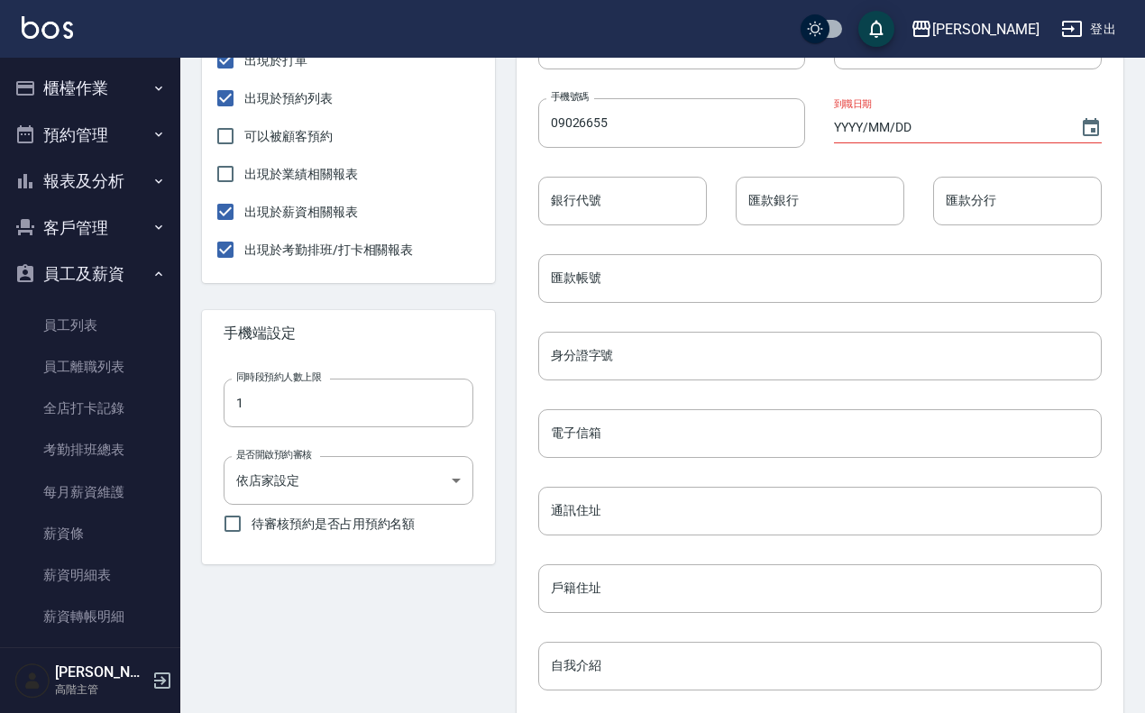
scroll to position [723, 0]
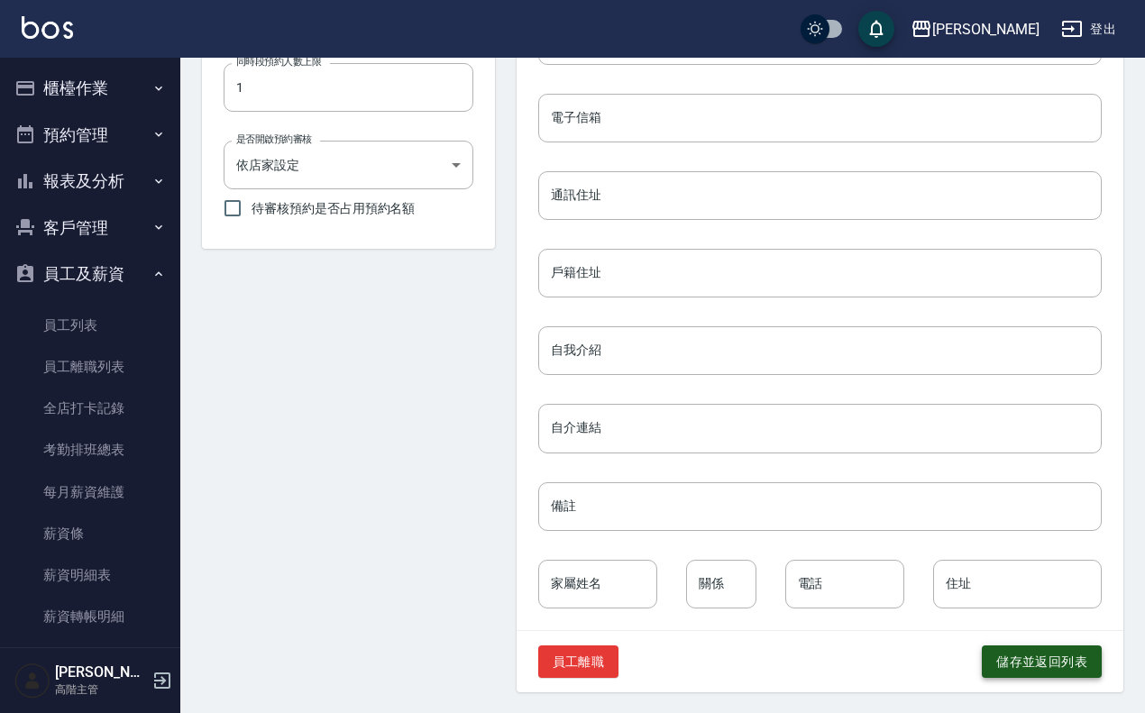
type input "陳"
click at [923, 570] on button "儲存並返回列表" at bounding box center [1042, 662] width 120 height 33
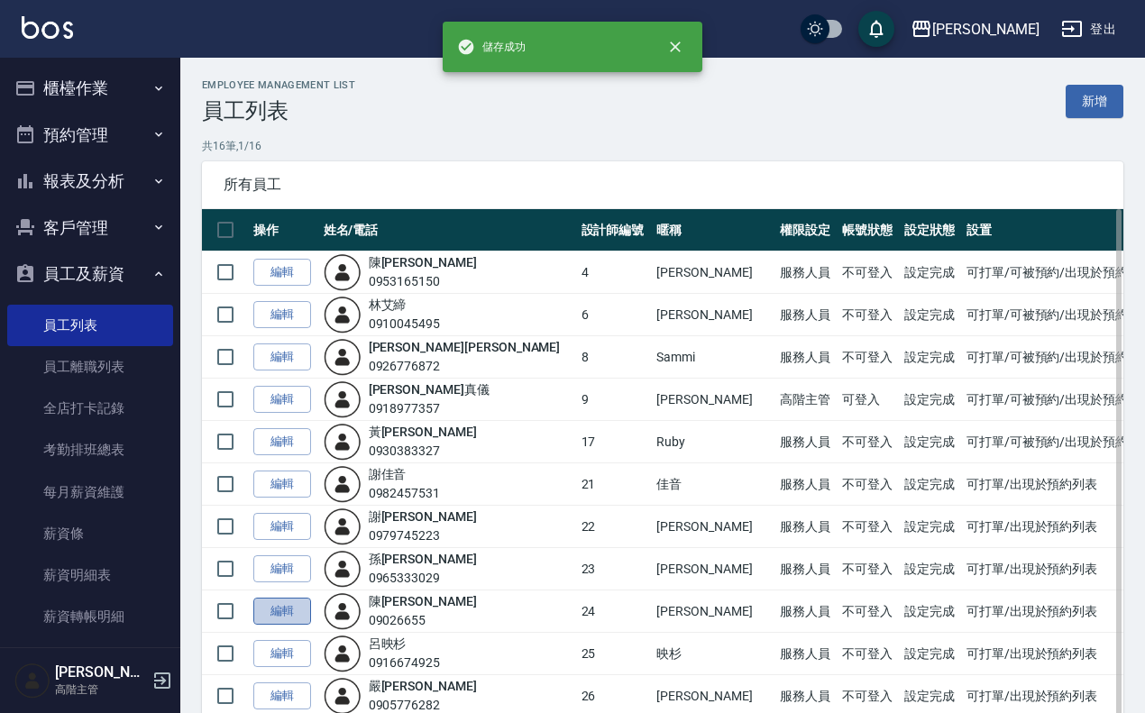
click at [303, 570] on link "編輯" at bounding box center [282, 612] width 58 height 28
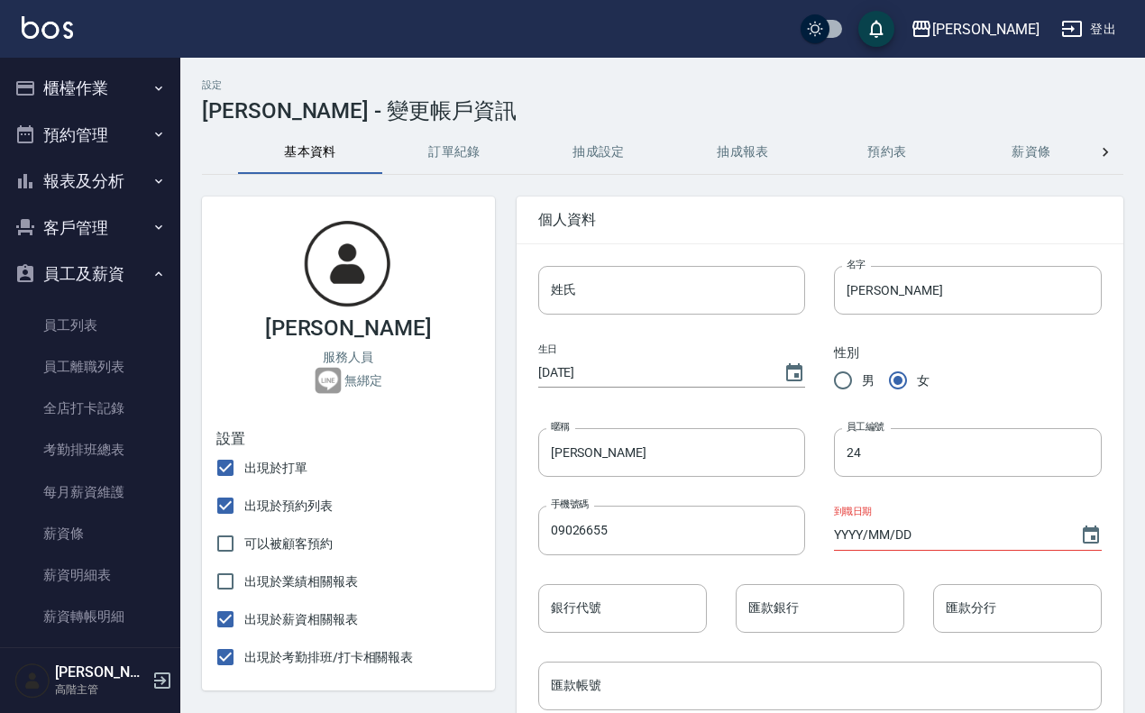
type input "陳"
click at [453, 151] on button "訂單紀錄" at bounding box center [454, 152] width 144 height 43
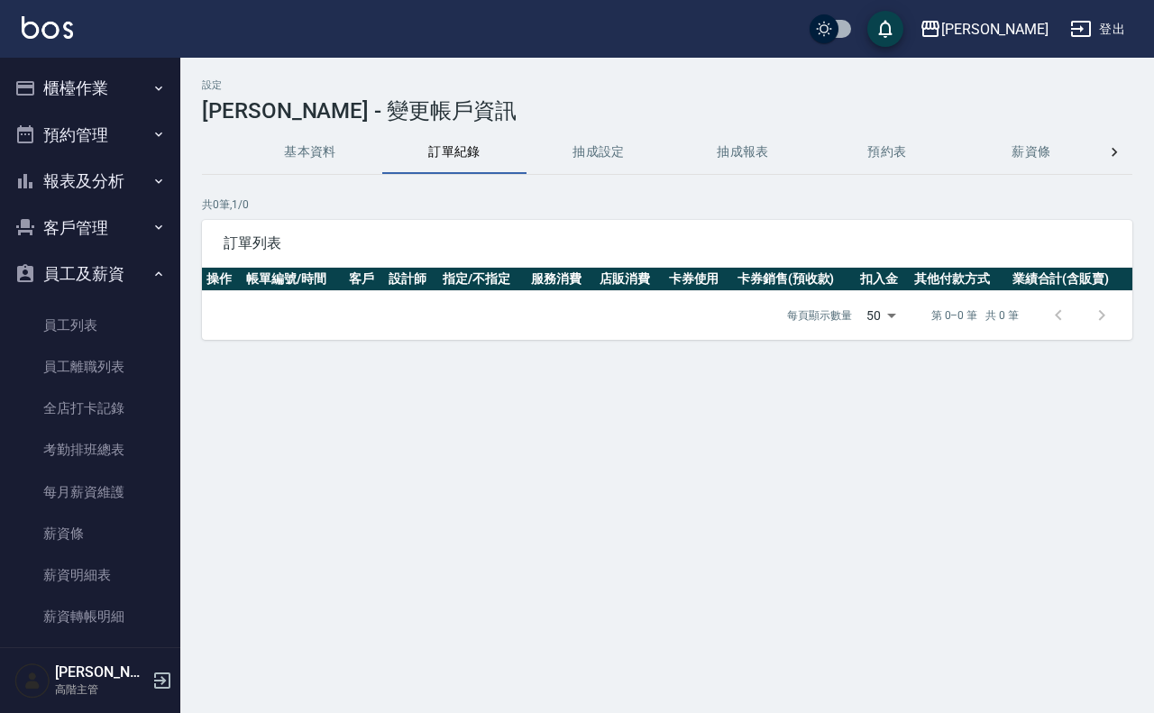
click at [923, 149] on icon at bounding box center [1115, 152] width 18 height 18
click at [923, 144] on button "打卡紀錄" at bounding box center [1025, 152] width 144 height 43
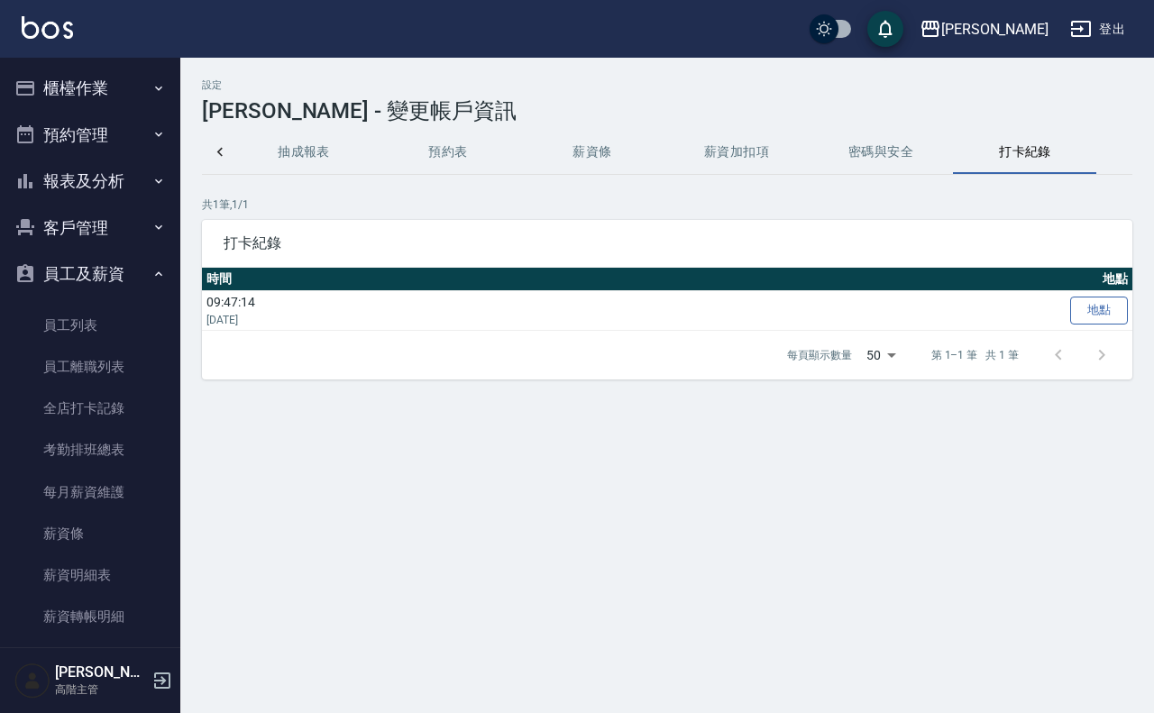
click at [923, 317] on link "地點" at bounding box center [1100, 311] width 58 height 28
click at [858, 142] on button "密碼與安全" at bounding box center [881, 152] width 144 height 43
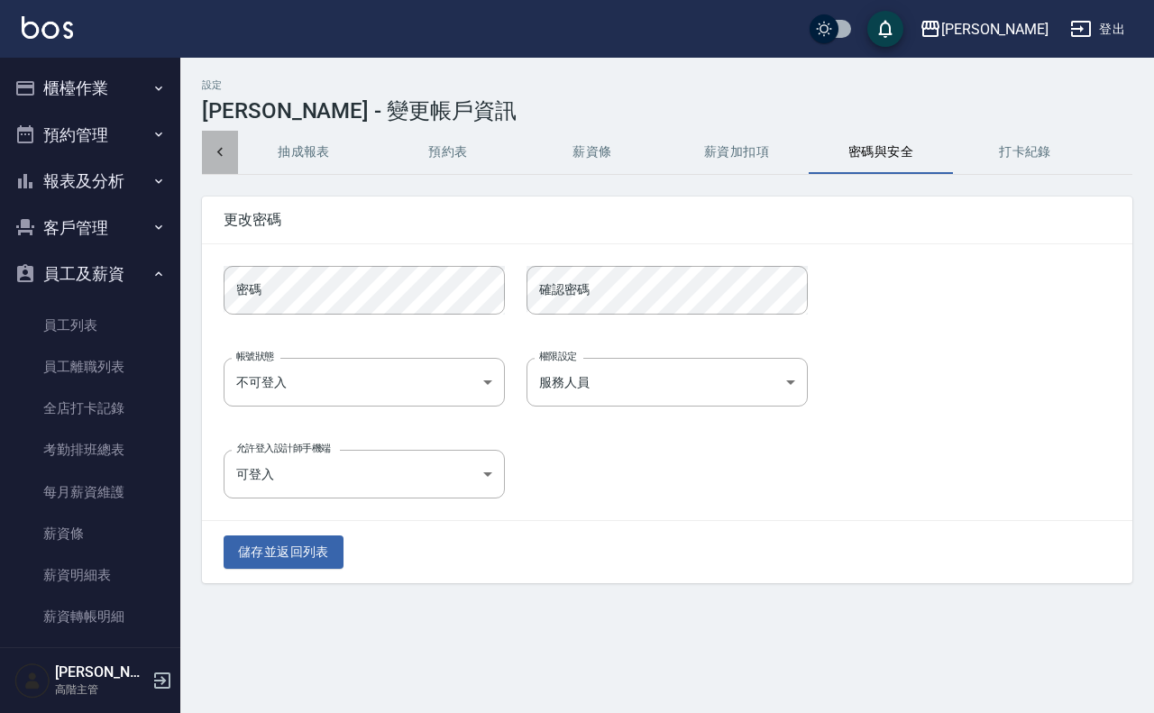
click at [233, 154] on div at bounding box center [220, 152] width 36 height 43
click at [304, 167] on button "基本資料" at bounding box center [310, 152] width 144 height 43
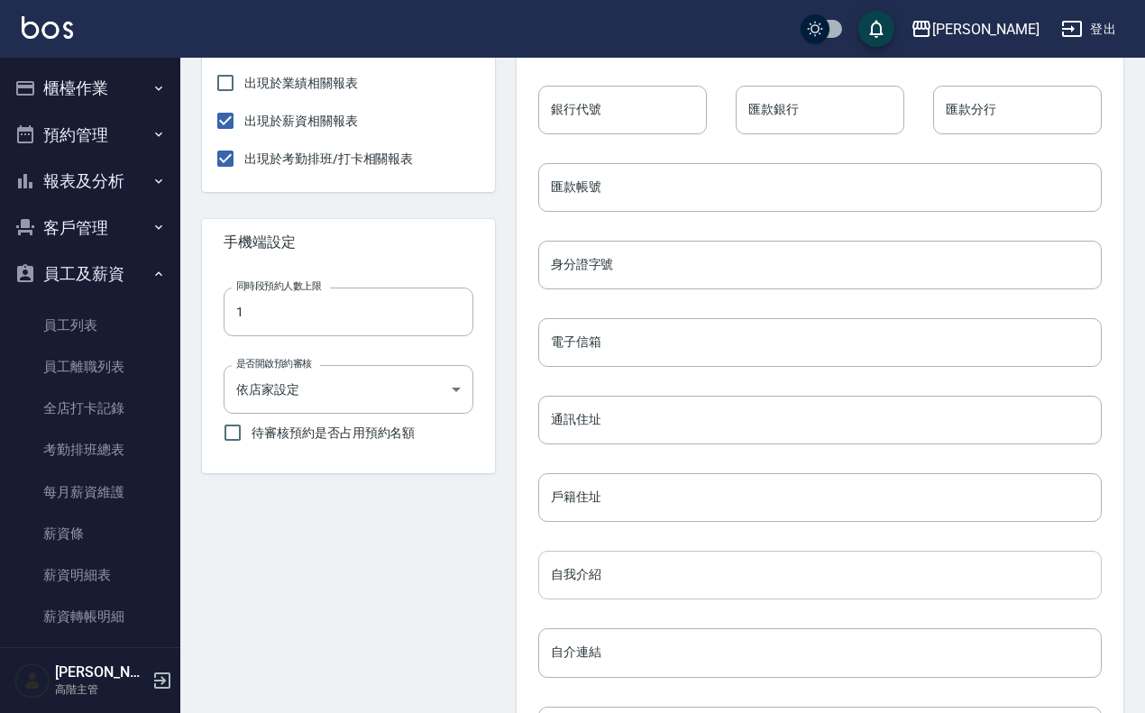
scroll to position [498, 0]
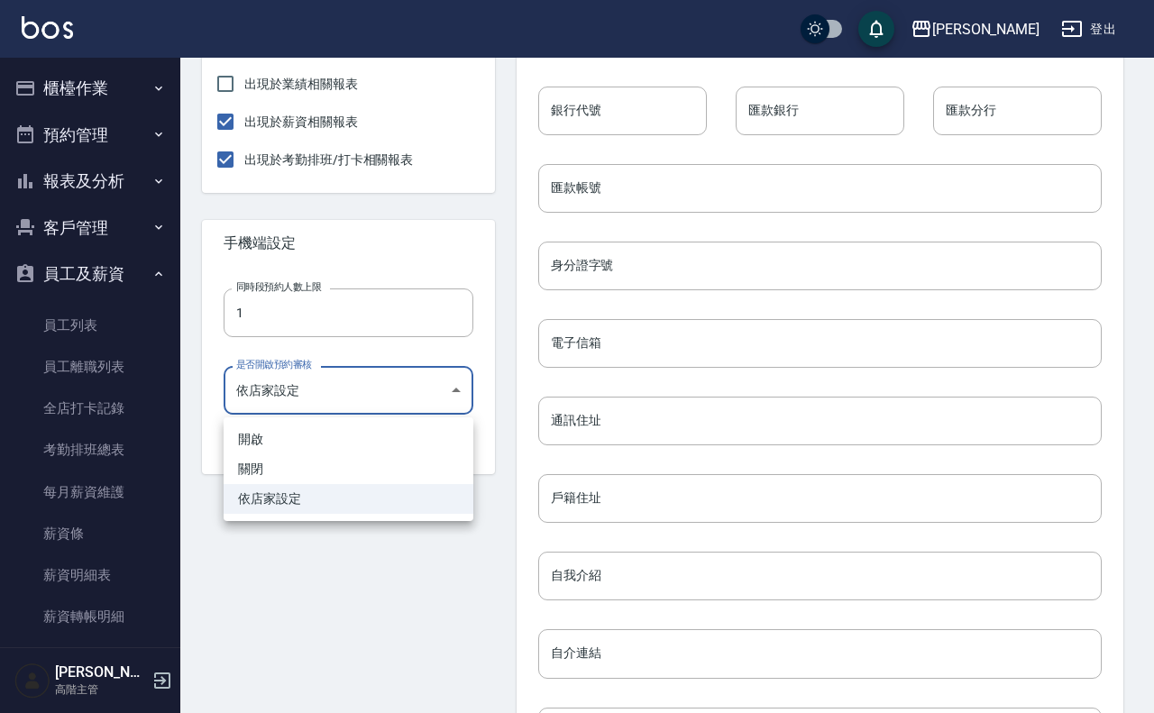
click at [454, 392] on body "上越[PERSON_NAME] 登出 櫃檯作業 打帳單 帳單列表 掛單列表 座位開單 營業儀表板 現金收支登錄 高階收支登錄 材料自購登錄 每日結帳 排班表 …" at bounding box center [577, 221] width 1154 height 1438
click at [388, 570] on div at bounding box center [577, 356] width 1154 height 713
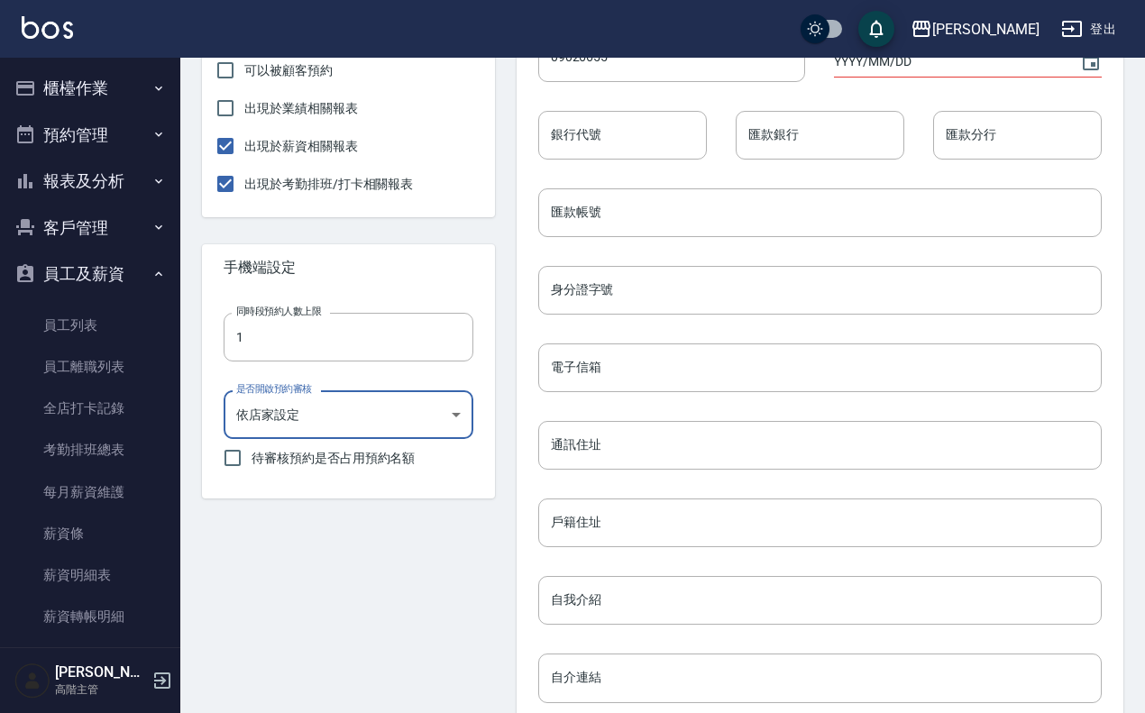
scroll to position [723, 0]
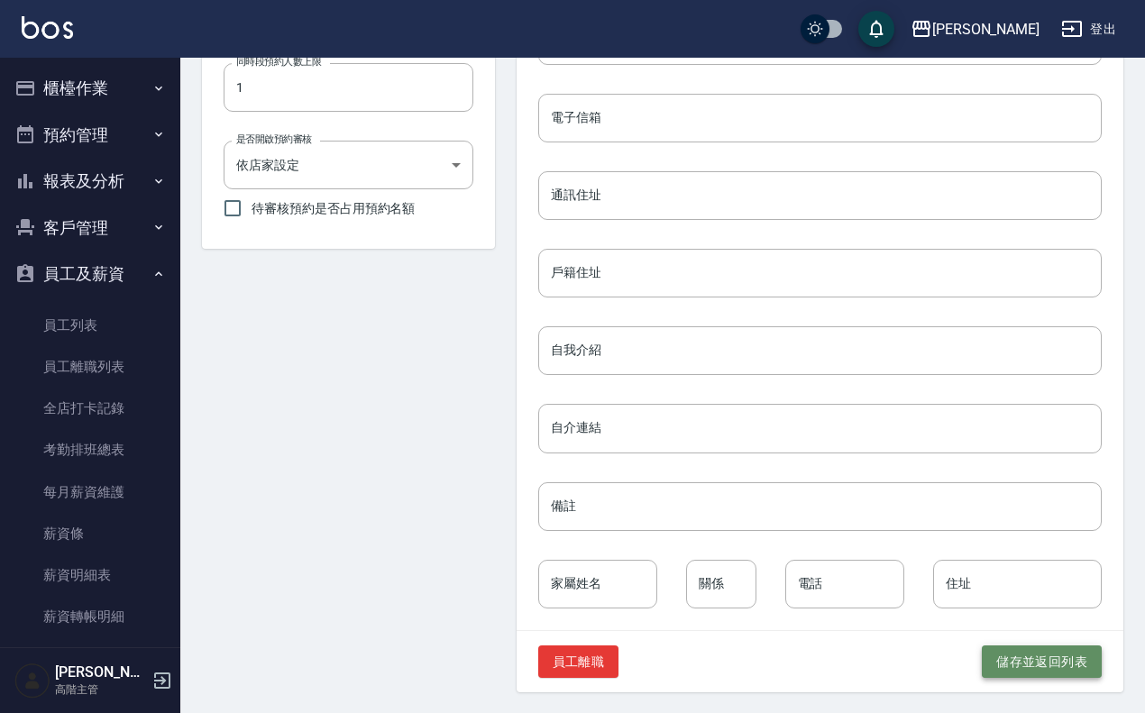
click at [923, 570] on button "儲存並返回列表" at bounding box center [1042, 662] width 120 height 33
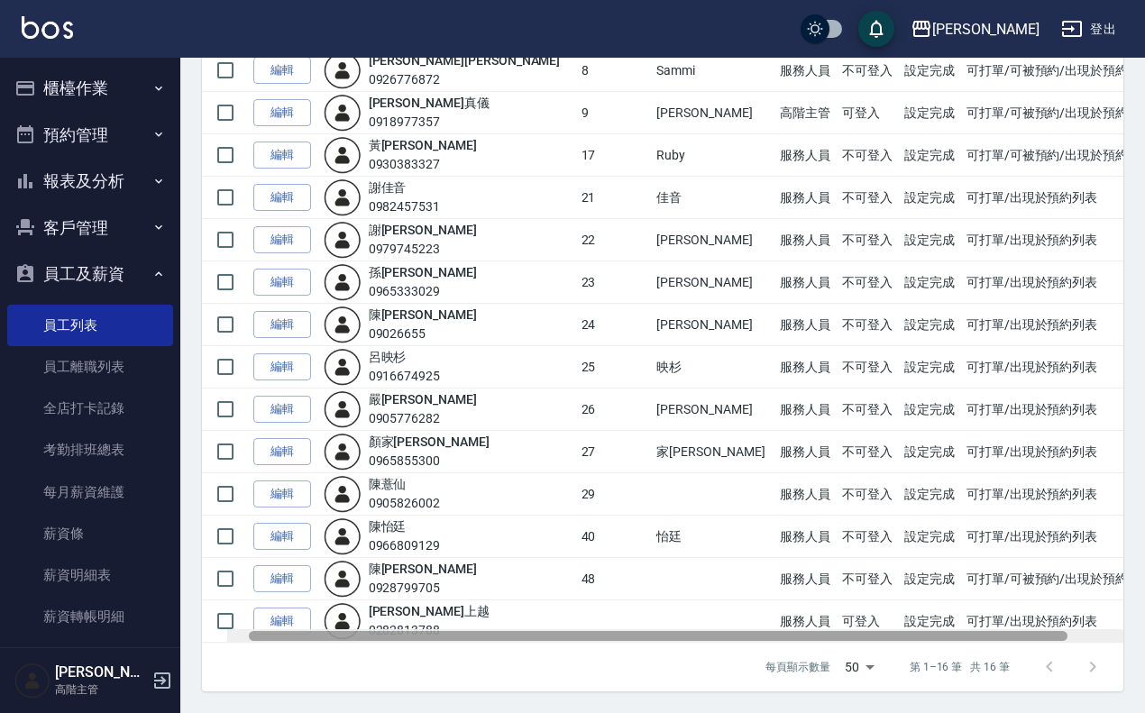
drag, startPoint x: 571, startPoint y: 634, endPoint x: 532, endPoint y: 637, distance: 38.9
click at [532, 570] on div at bounding box center [658, 636] width 819 height 10
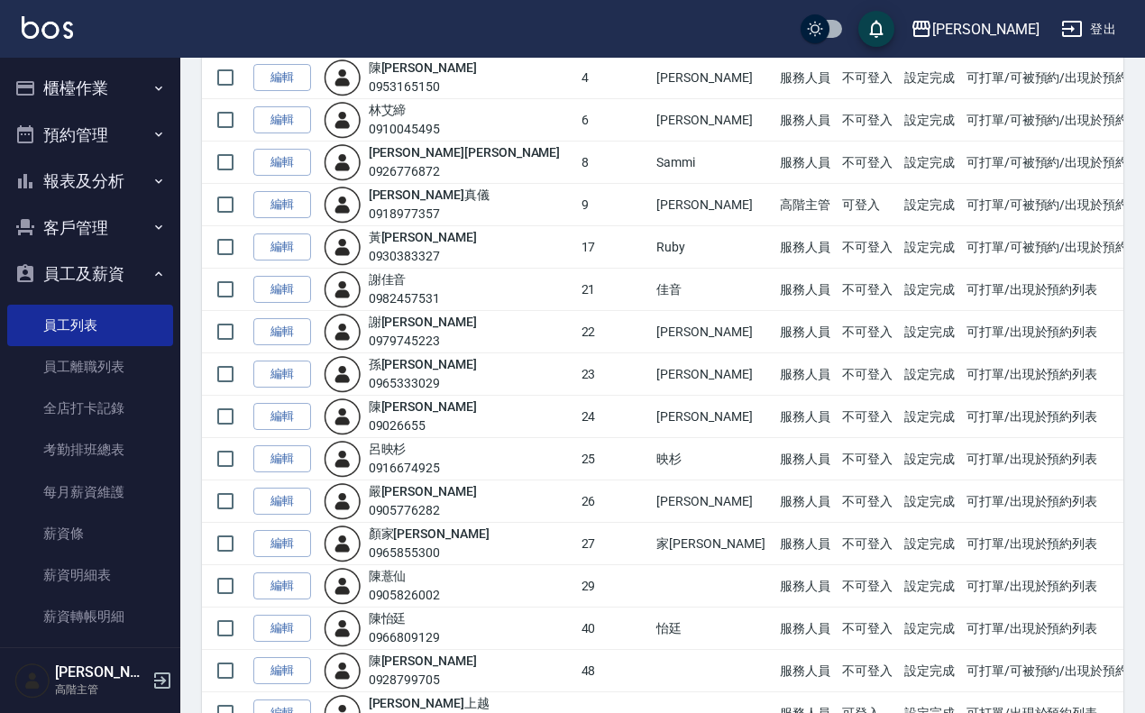
scroll to position [289, 0]
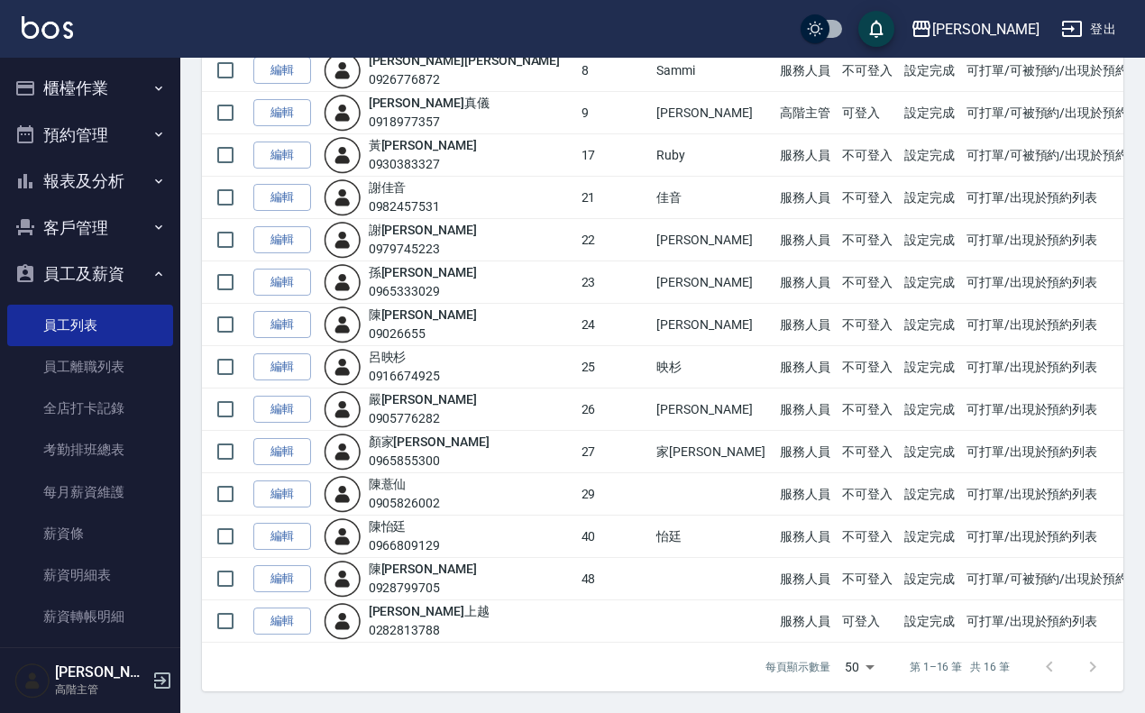
click at [93, 570] on p "高階主管" at bounding box center [101, 690] width 92 height 16
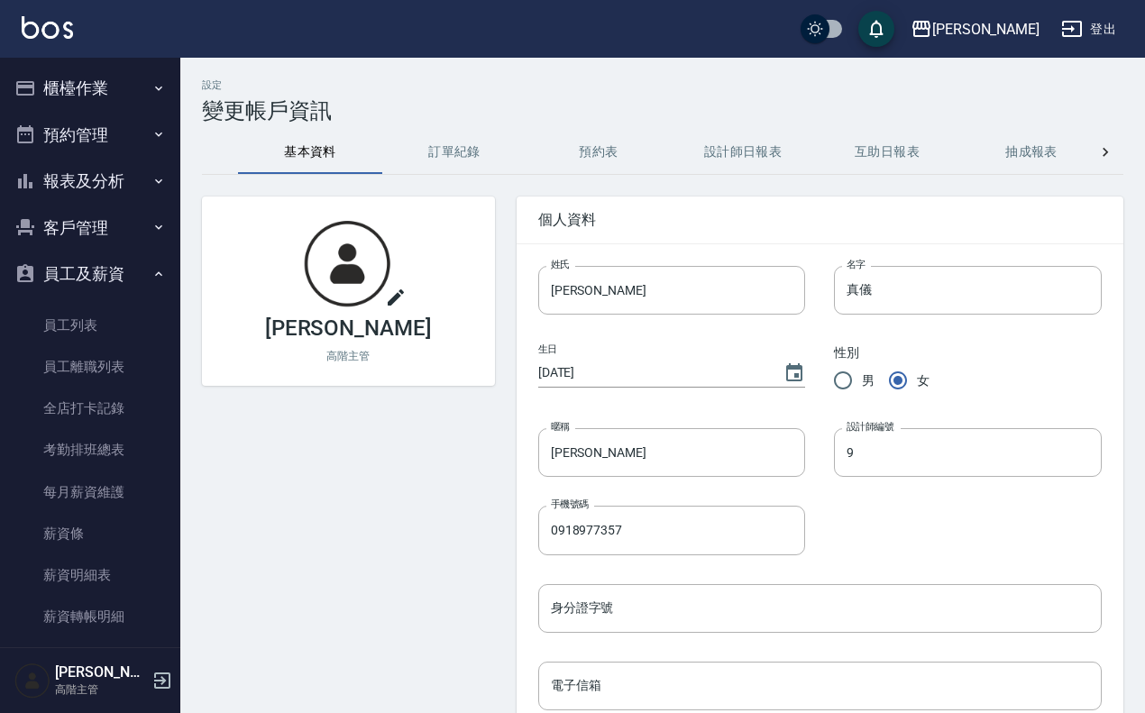
click at [923, 145] on icon at bounding box center [1106, 152] width 18 height 18
click at [702, 159] on button "密碼設定" at bounding box center [728, 152] width 144 height 43
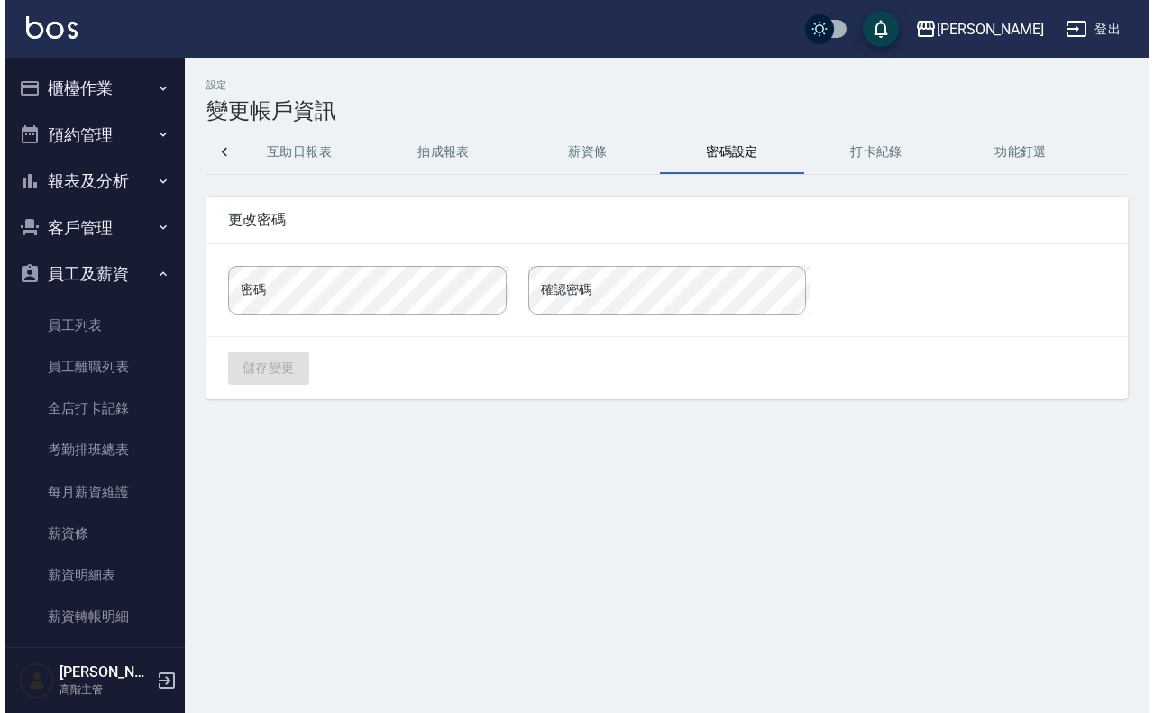
scroll to position [0, 584]
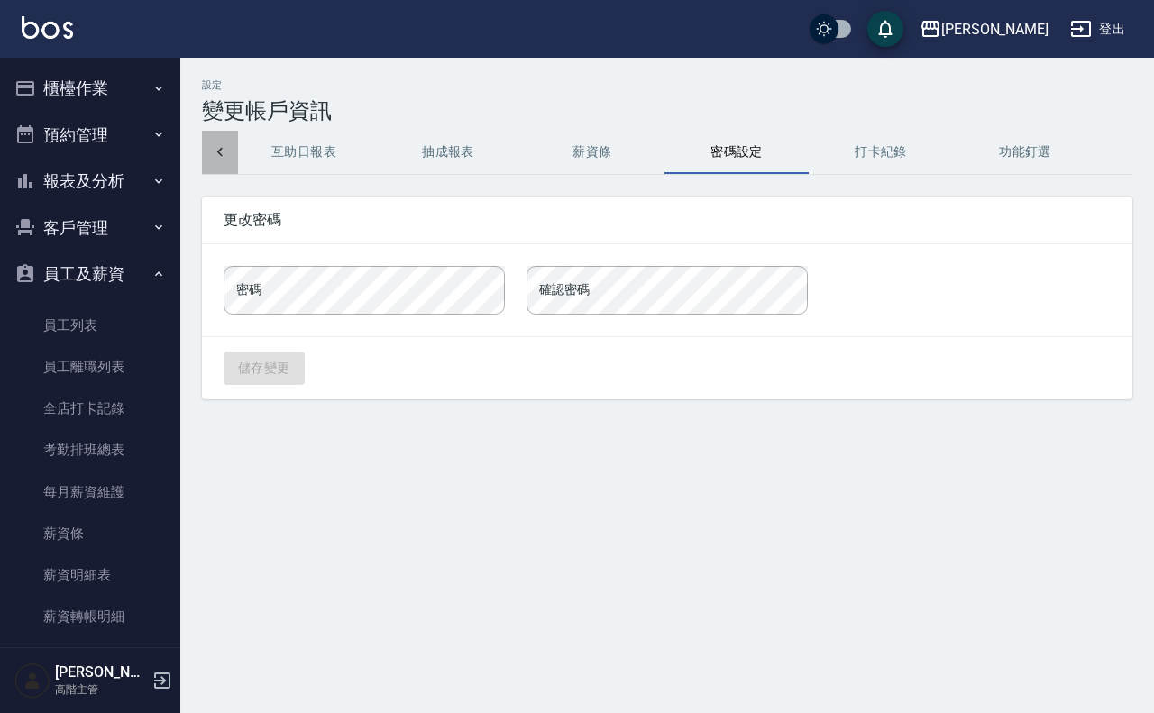
click at [216, 154] on icon at bounding box center [220, 152] width 18 height 18
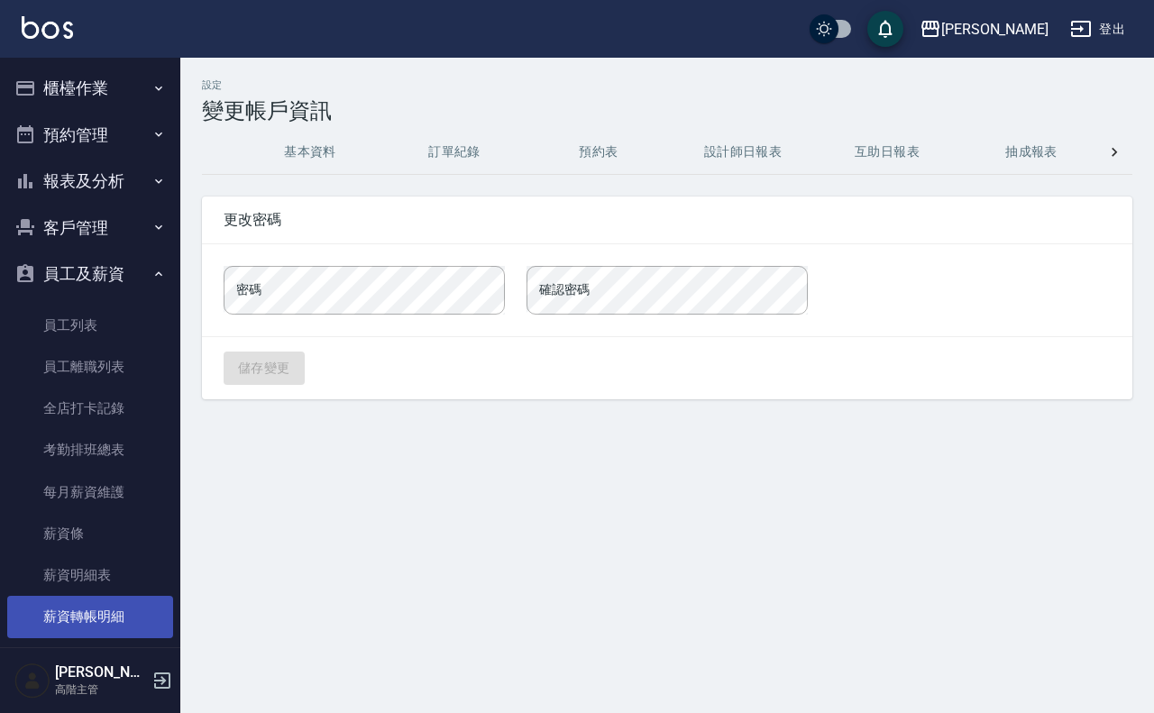
scroll to position [159, 0]
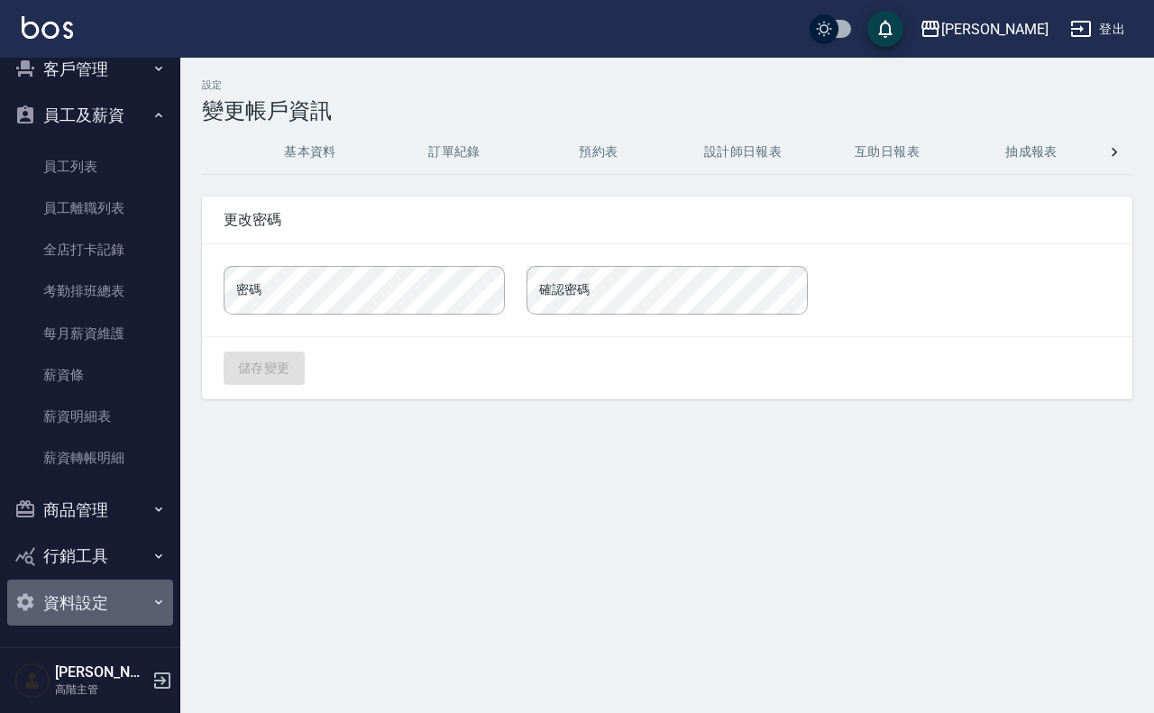
drag, startPoint x: 123, startPoint y: 606, endPoint x: 122, endPoint y: 622, distance: 16.3
click at [122, 570] on button "資料設定" at bounding box center [90, 603] width 166 height 47
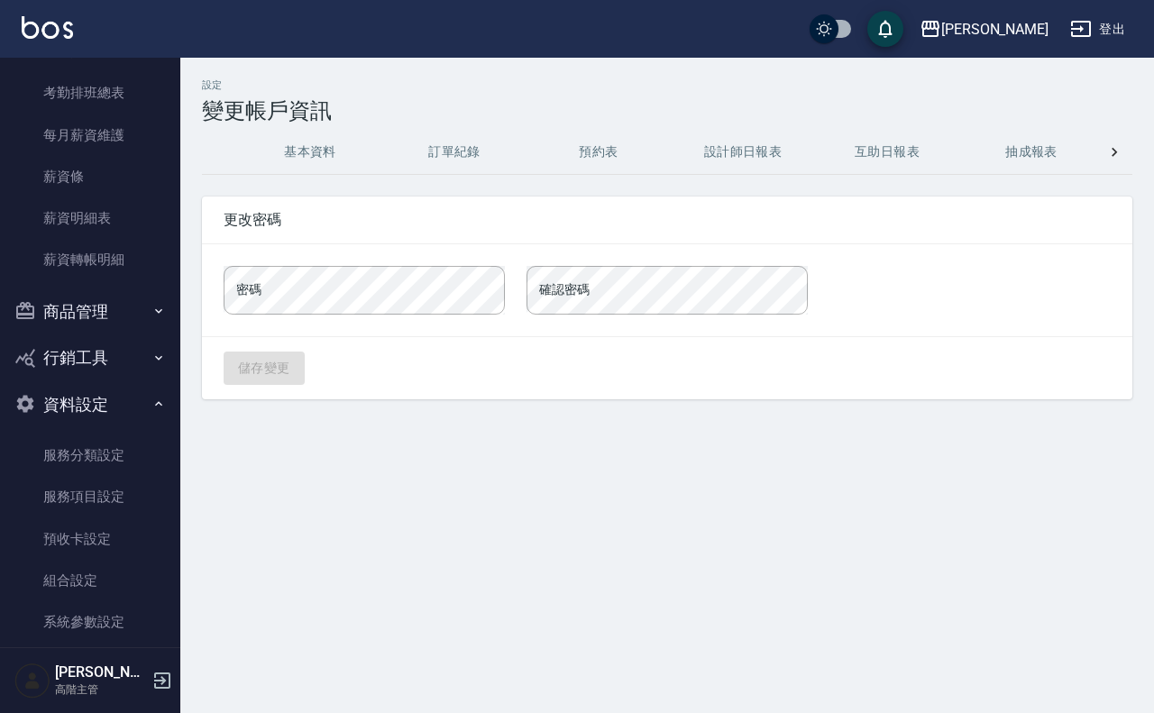
scroll to position [583, 0]
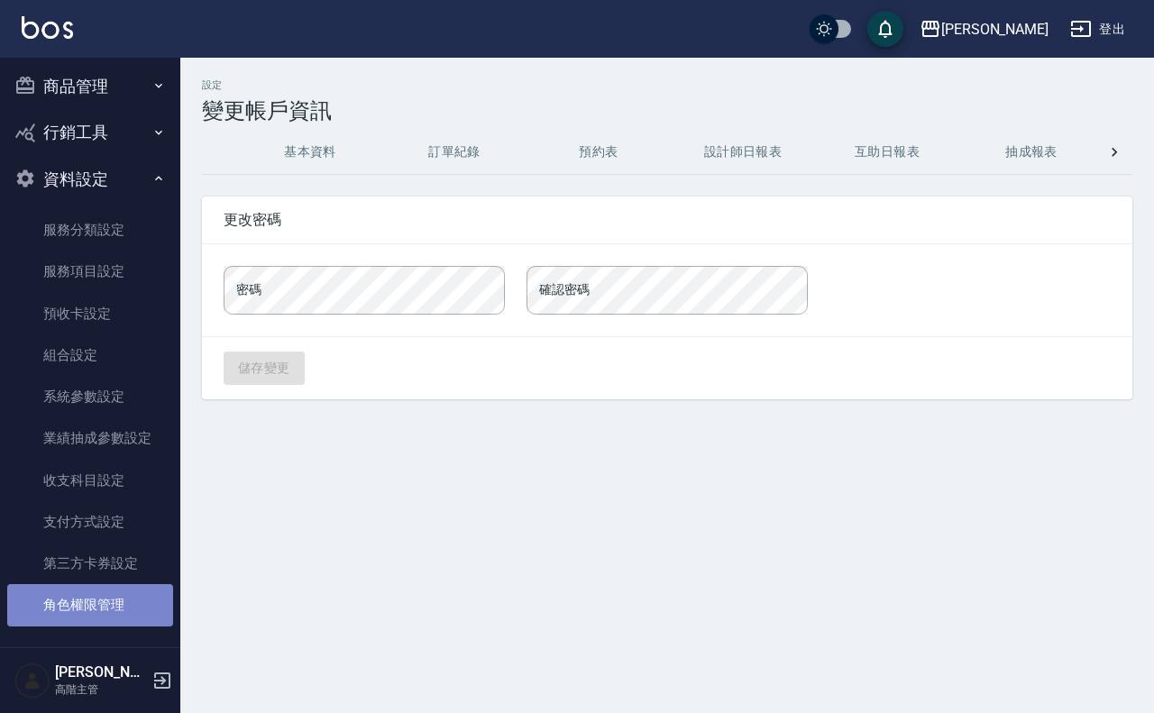
click at [127, 570] on link "角色權限管理" at bounding box center [90, 604] width 166 height 41
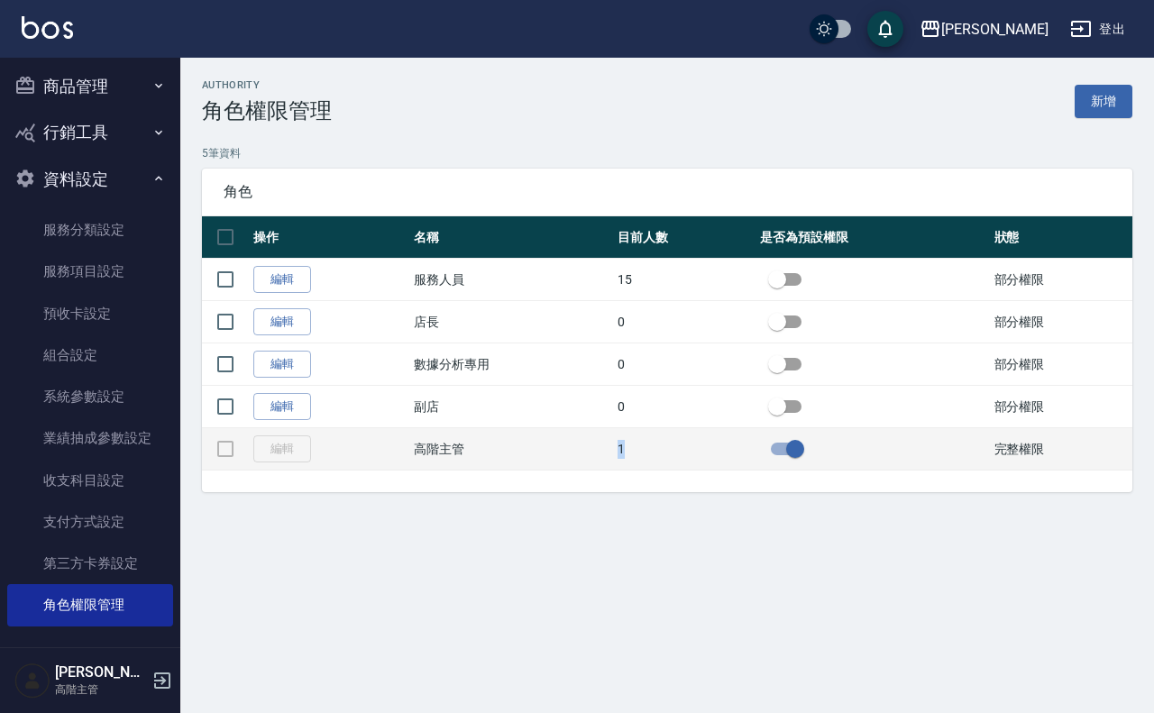
drag, startPoint x: 602, startPoint y: 453, endPoint x: 657, endPoint y: 448, distance: 54.3
click at [657, 448] on tr "編輯 高階主管 1 完整權限" at bounding box center [667, 449] width 931 height 42
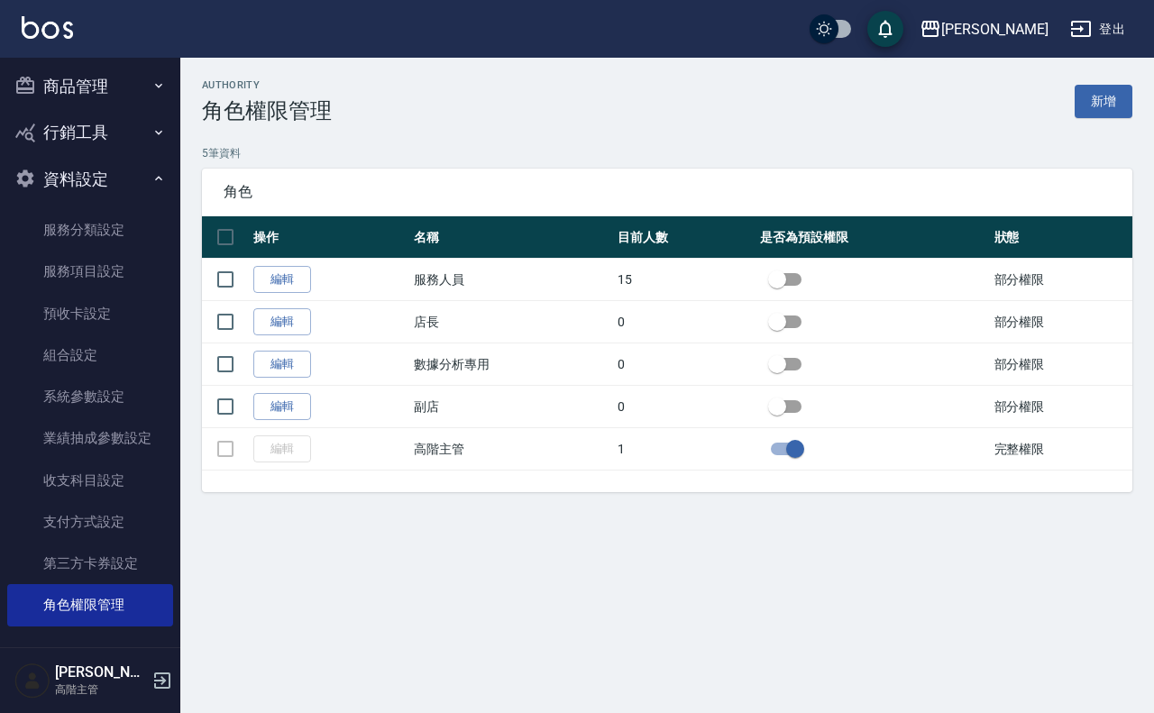
click at [723, 516] on div "authority 角色權限管理 新增 5 筆資料 角色 操作 名稱 目前人數 是否為預設權限 狀態 編輯 服務人員 15 部分權限 編輯 店長 0 部分權限…" at bounding box center [667, 297] width 974 height 478
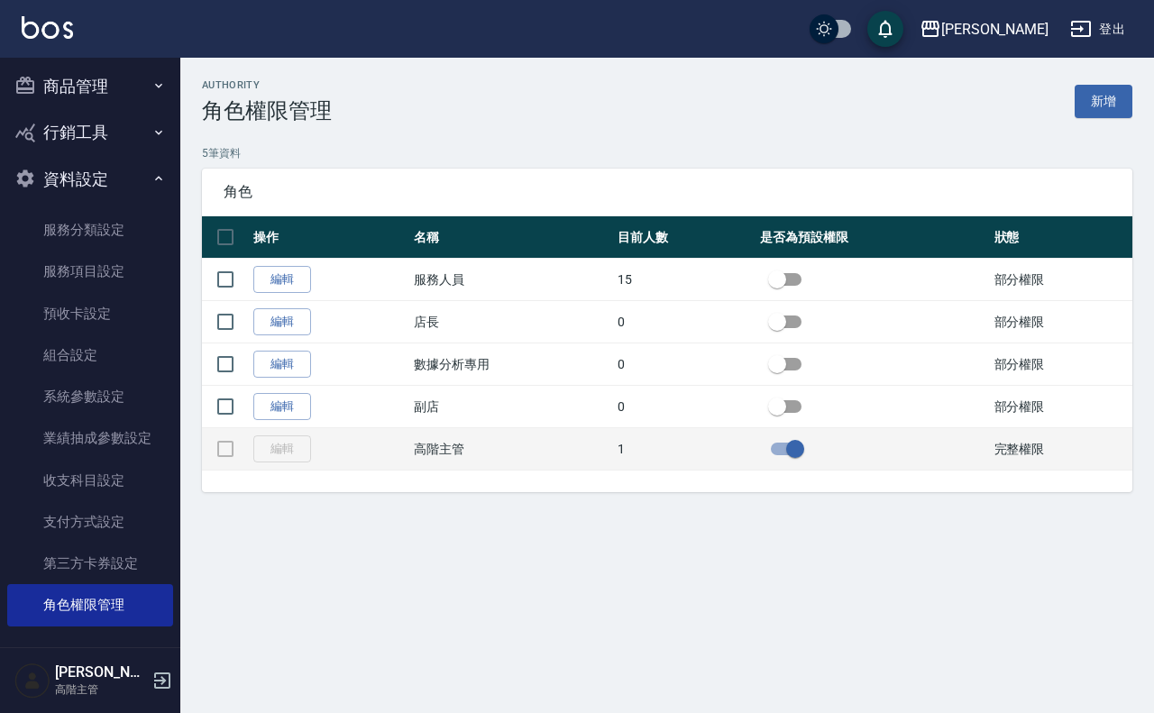
click at [289, 451] on td "編輯" at bounding box center [329, 449] width 161 height 42
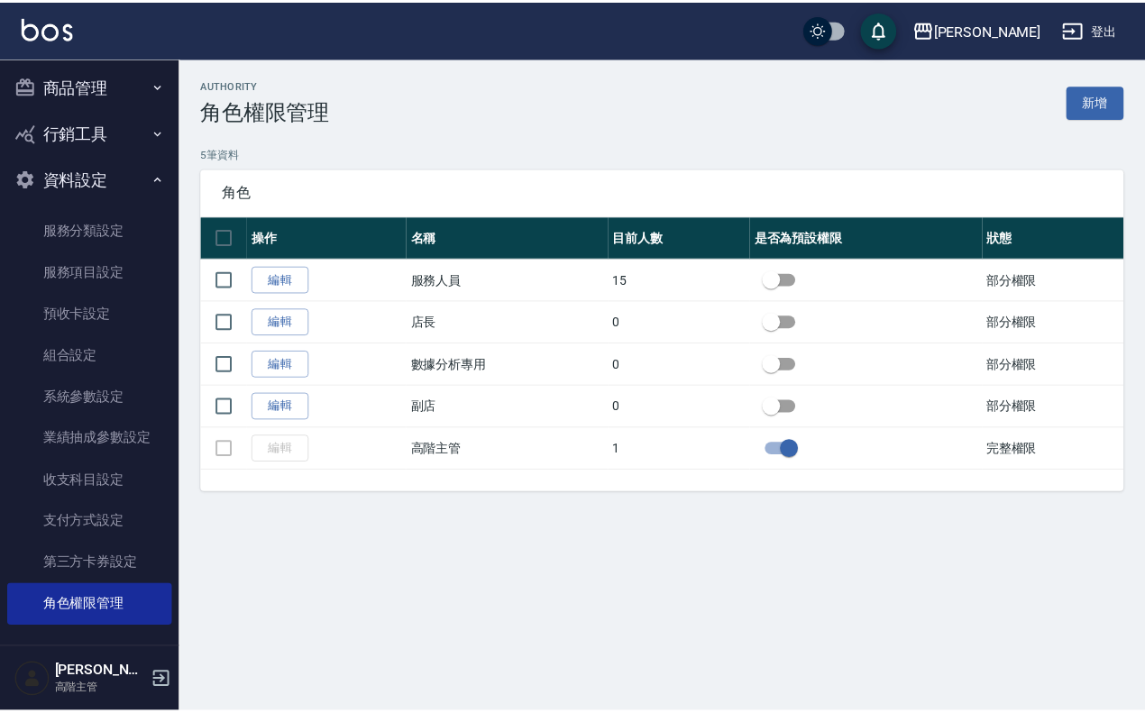
scroll to position [591, 0]
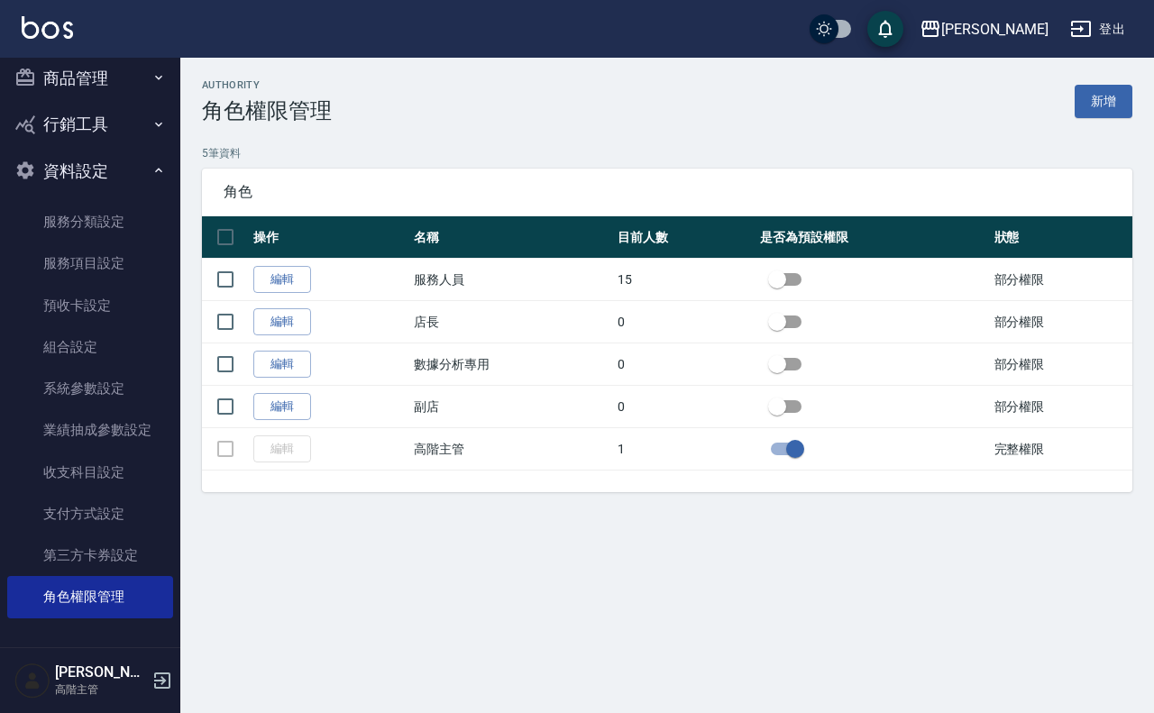
click at [81, 570] on h5 "[PERSON_NAME]" at bounding box center [101, 673] width 92 height 18
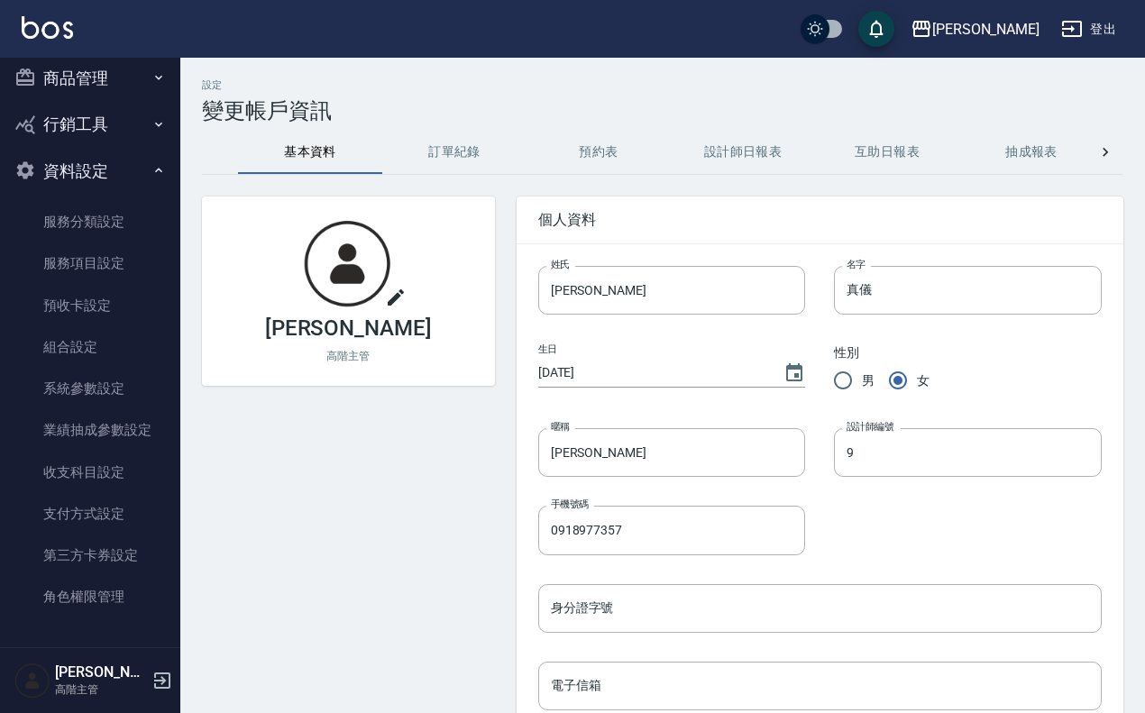
click at [402, 304] on icon at bounding box center [396, 298] width 22 height 22
click at [0, 0] on input "file" at bounding box center [0, 0] width 0 height 0
click at [329, 332] on h3 "[PERSON_NAME]" at bounding box center [348, 328] width 167 height 25
click at [923, 151] on icon at bounding box center [1106, 152] width 18 height 18
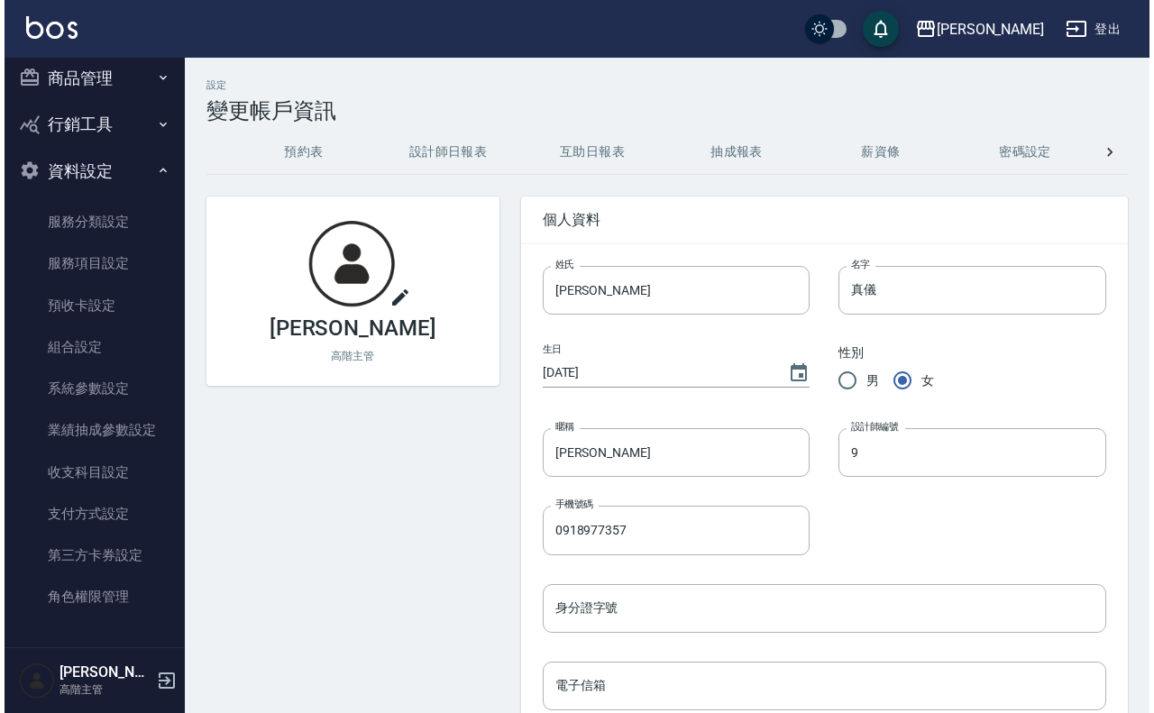
scroll to position [0, 593]
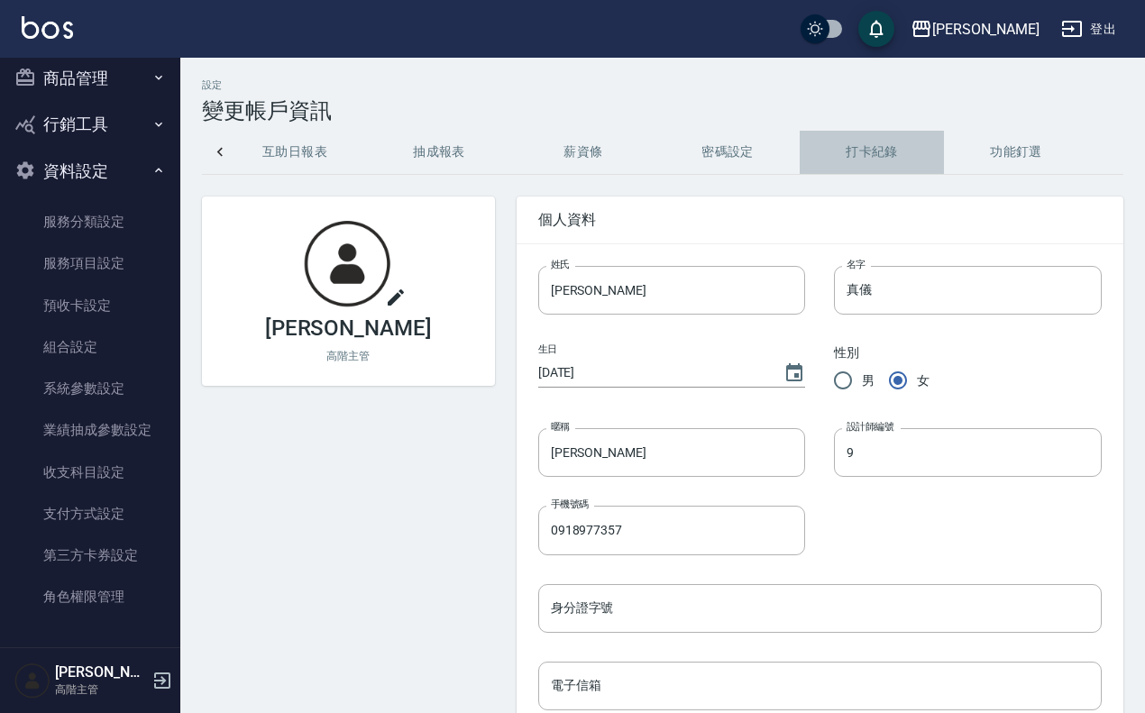
click at [911, 155] on button "打卡紀錄" at bounding box center [872, 152] width 144 height 43
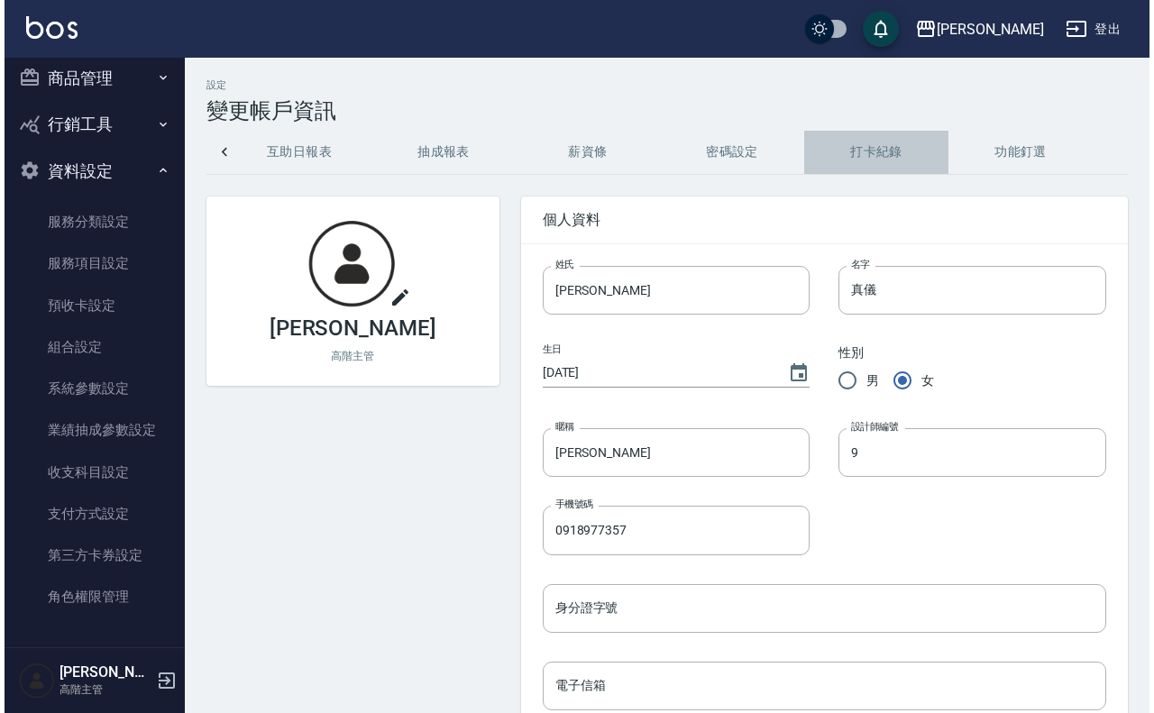
scroll to position [0, 584]
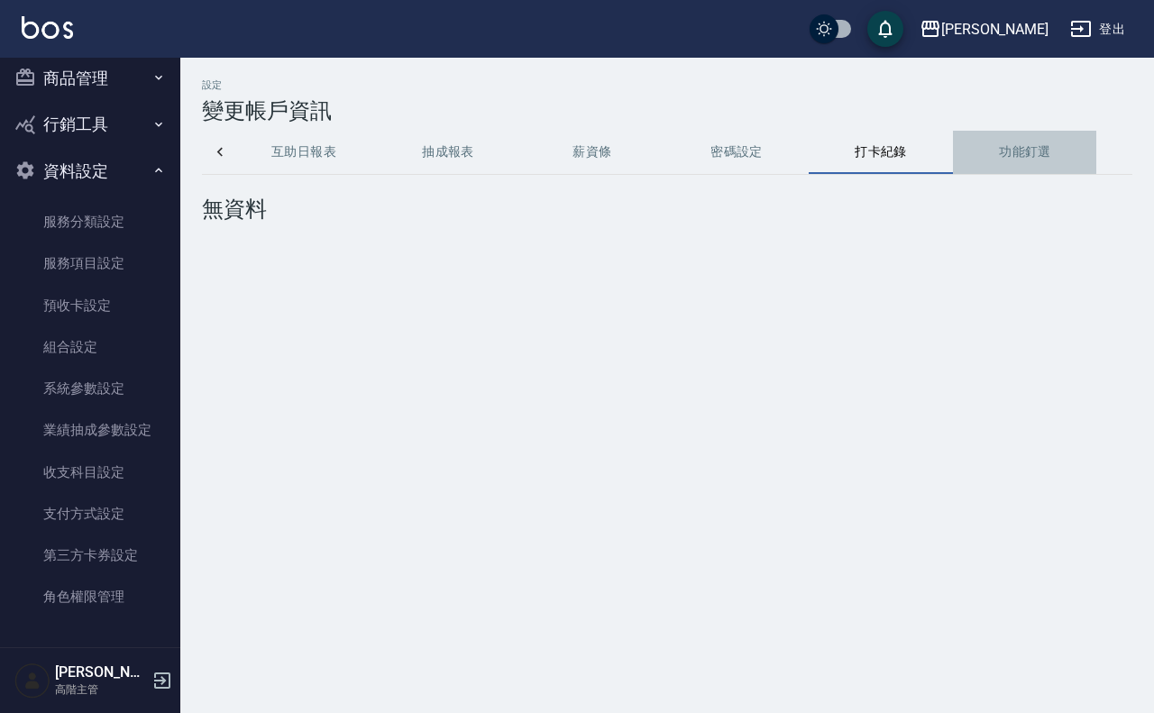
click at [923, 145] on button "功能釘選" at bounding box center [1025, 152] width 144 height 43
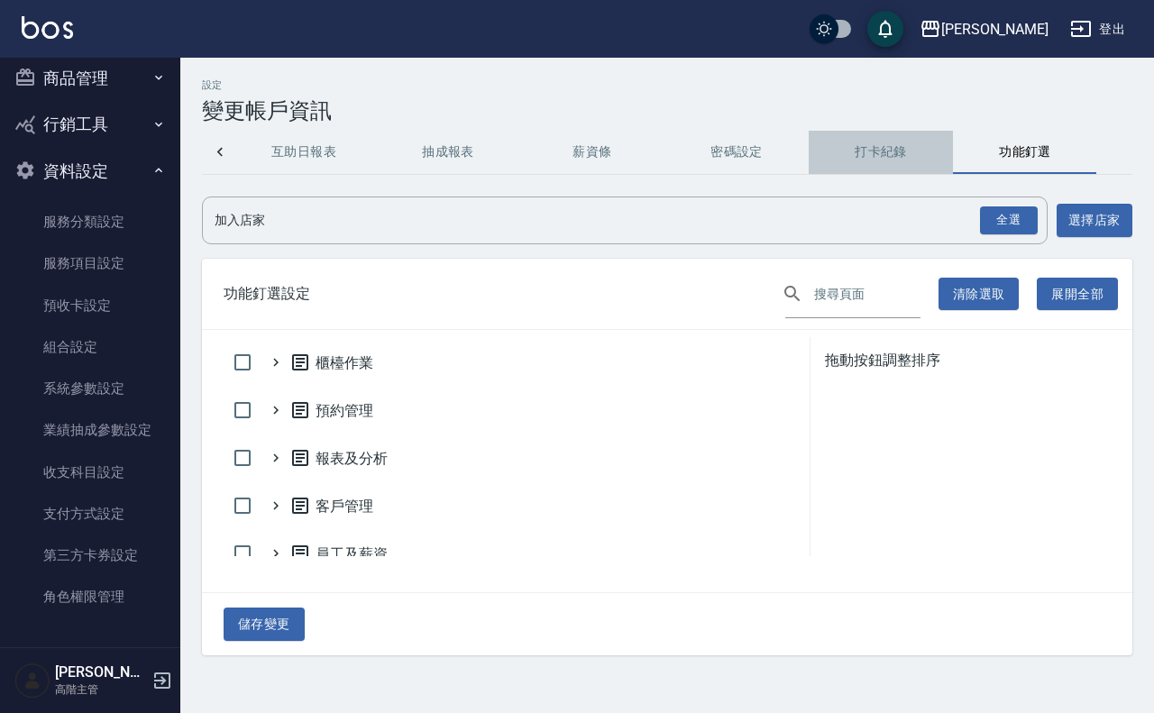
click at [894, 142] on button "打卡紀錄" at bounding box center [881, 152] width 144 height 43
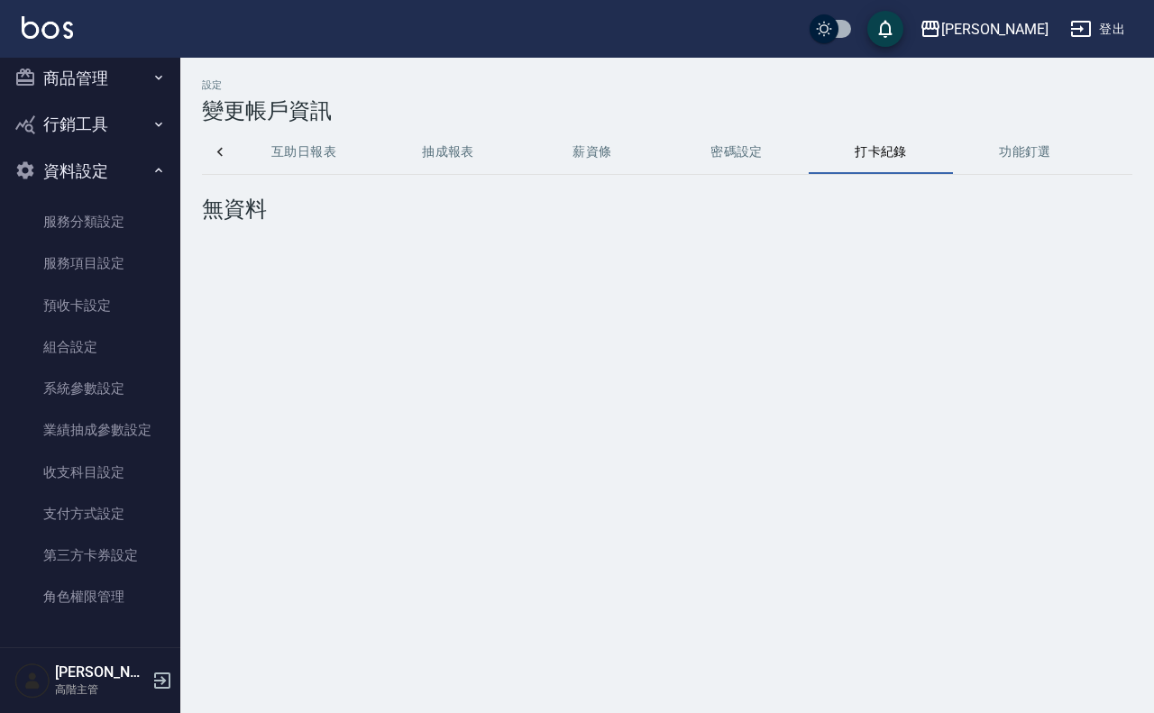
click at [744, 163] on button "密碼設定" at bounding box center [737, 152] width 144 height 43
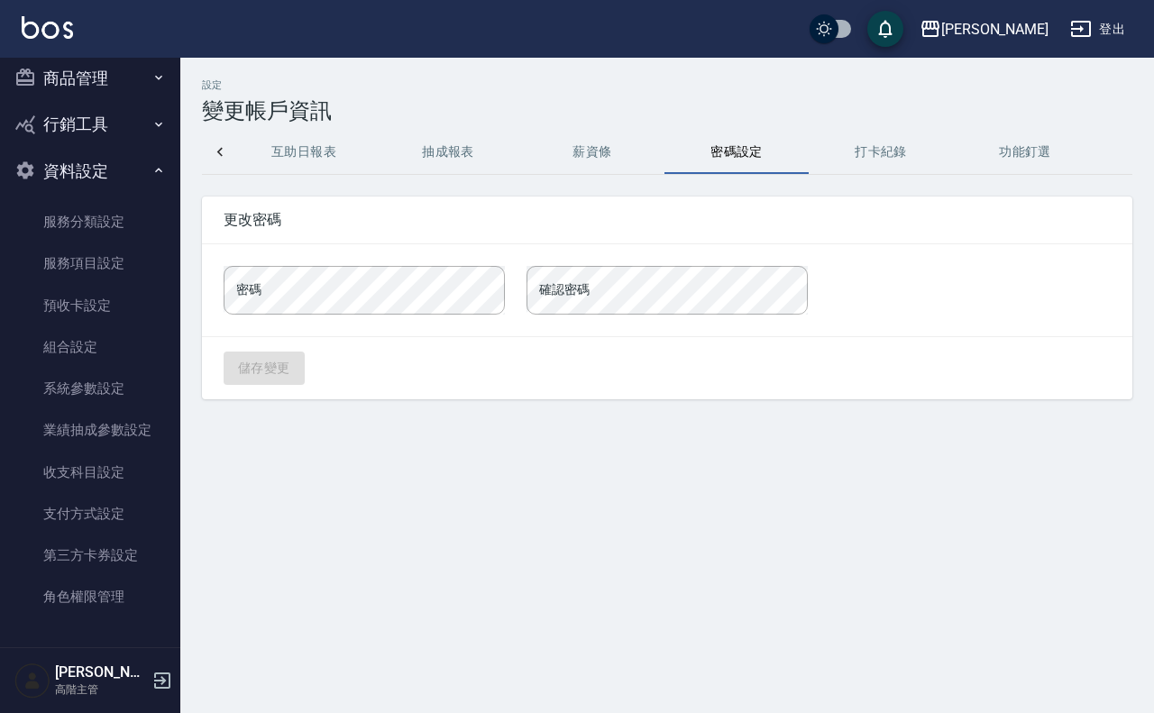
click at [216, 145] on icon at bounding box center [220, 152] width 18 height 18
click at [43, 28] on img at bounding box center [47, 27] width 51 height 23
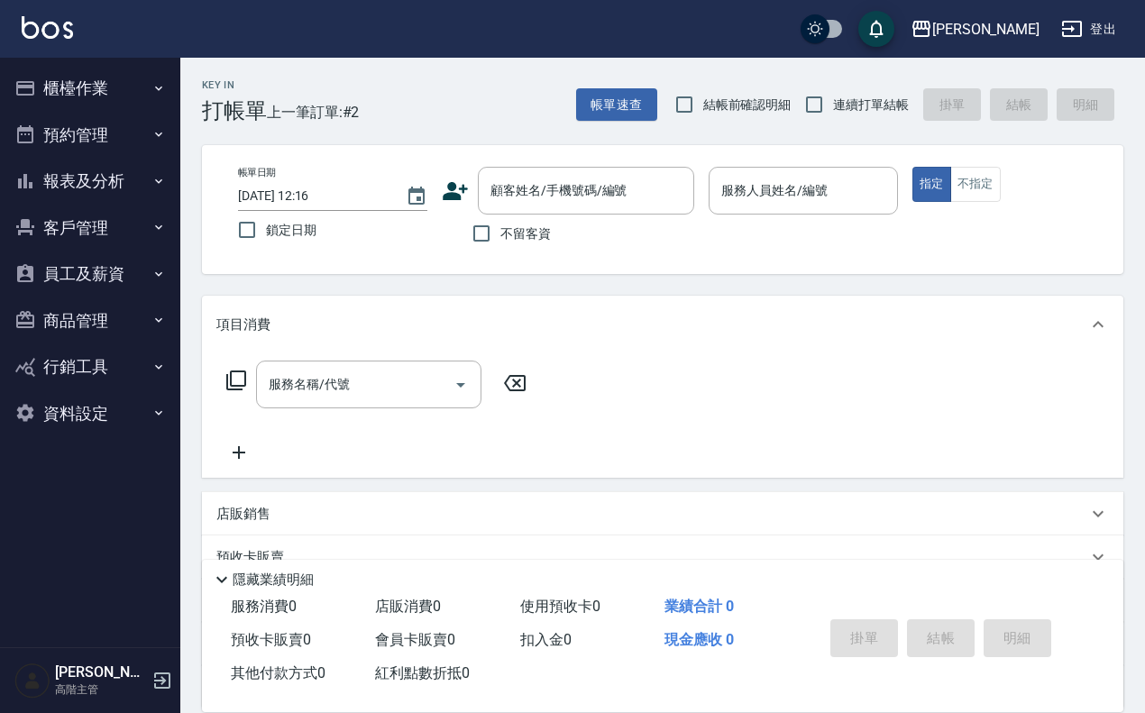
click at [224, 569] on icon at bounding box center [222, 580] width 22 height 22
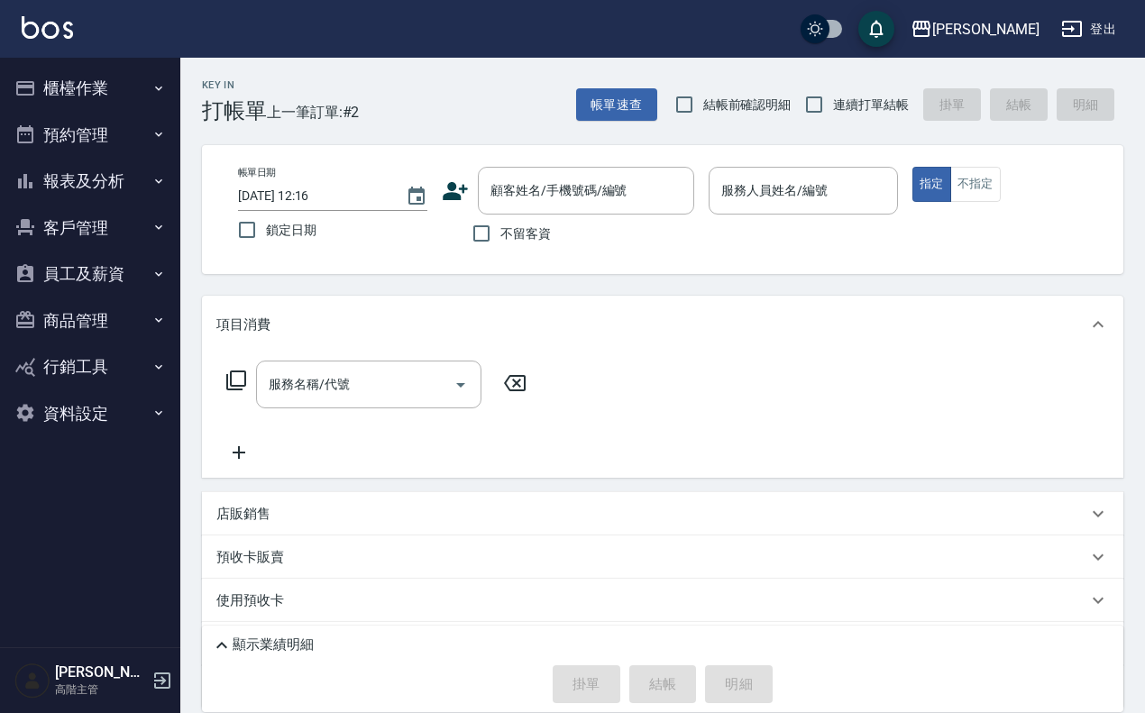
click at [659, 561] on div "預收卡販賣" at bounding box center [651, 557] width 871 height 19
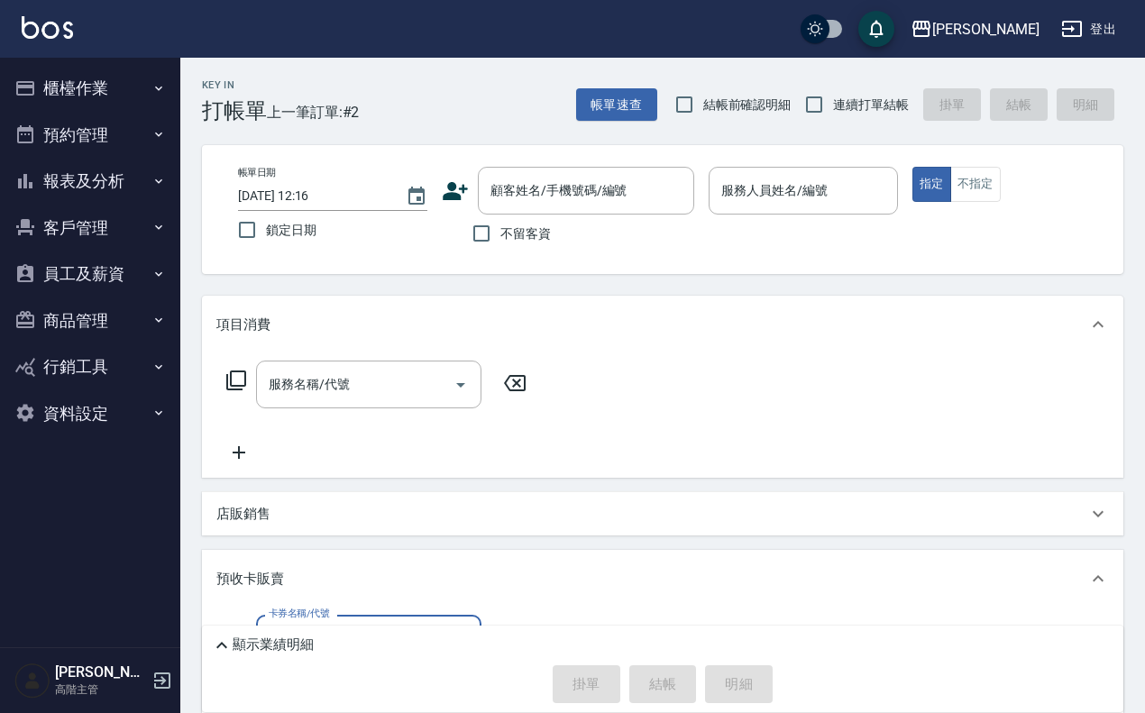
click at [37, 34] on img at bounding box center [47, 27] width 51 height 23
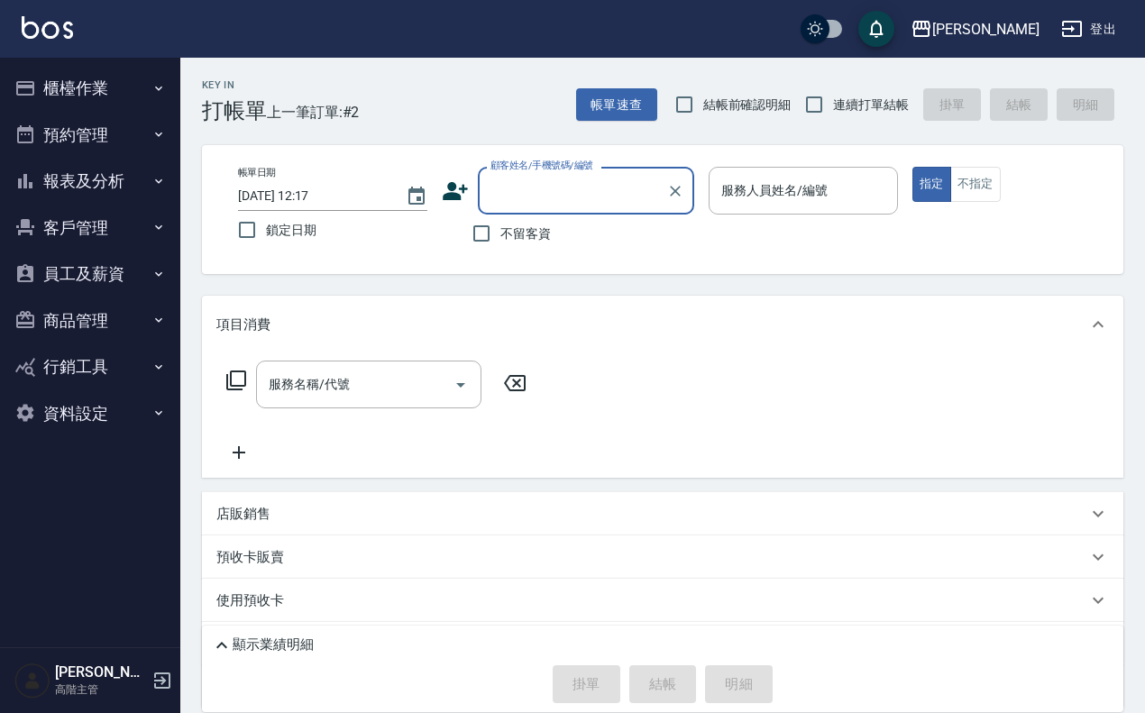
click at [100, 79] on button "櫃檯作業" at bounding box center [90, 88] width 166 height 47
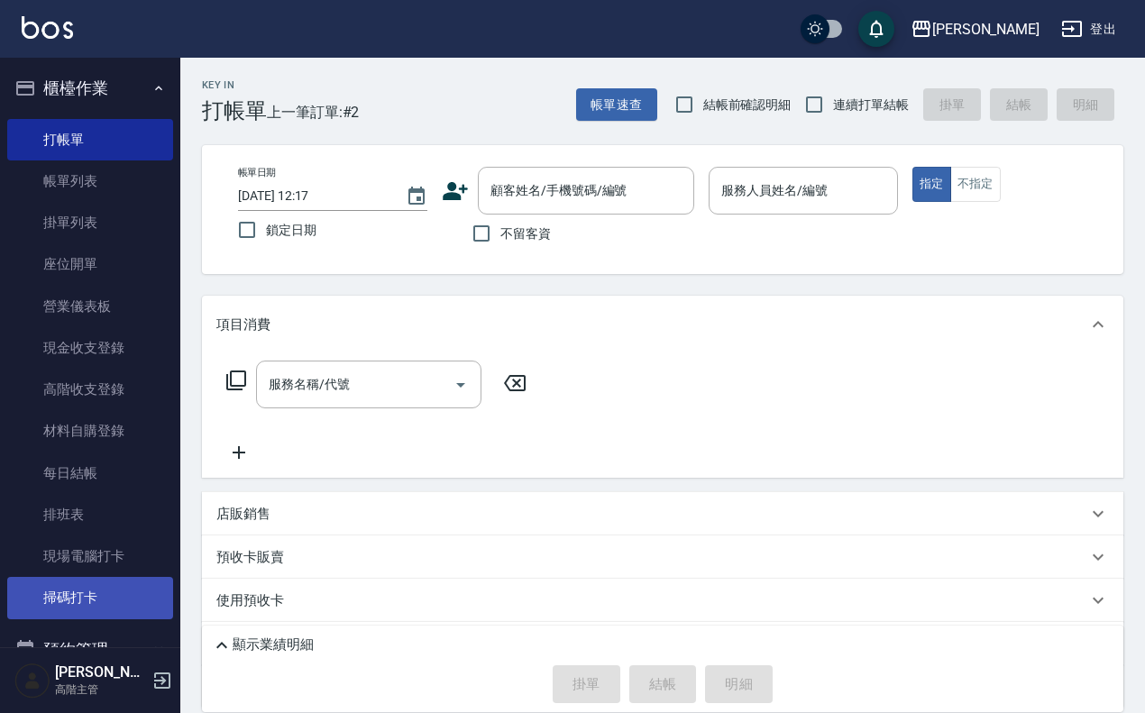
click at [118, 570] on link "掃碼打卡" at bounding box center [90, 597] width 166 height 41
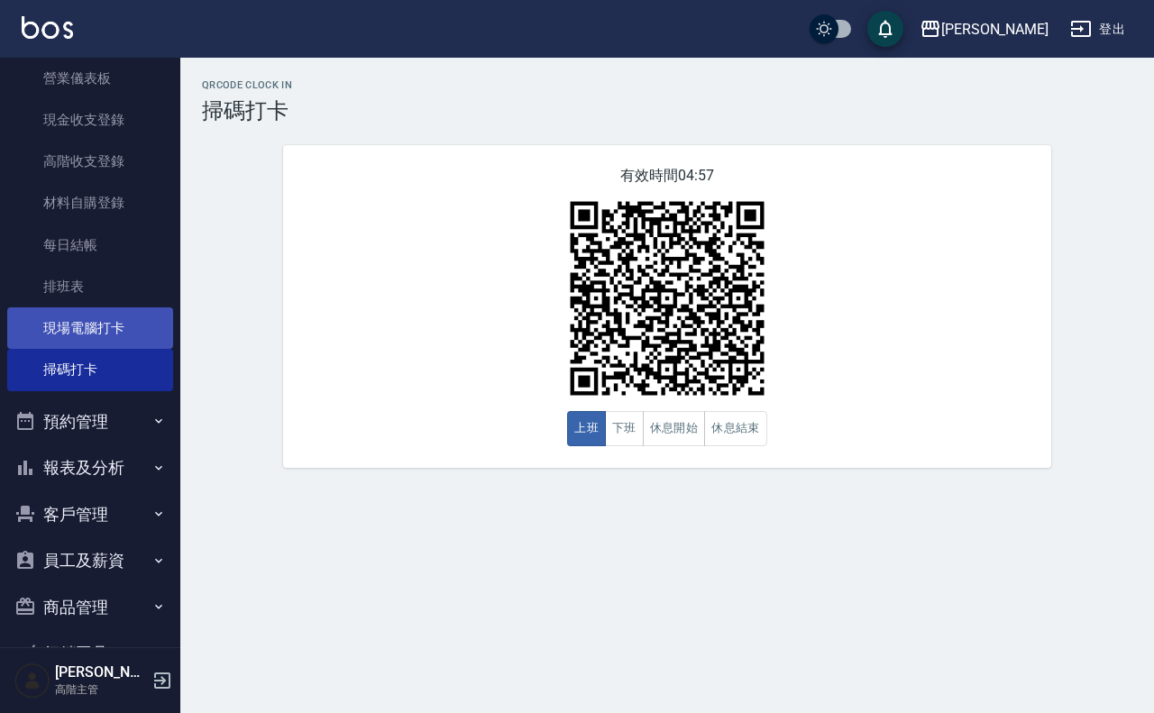
scroll to position [326, 0]
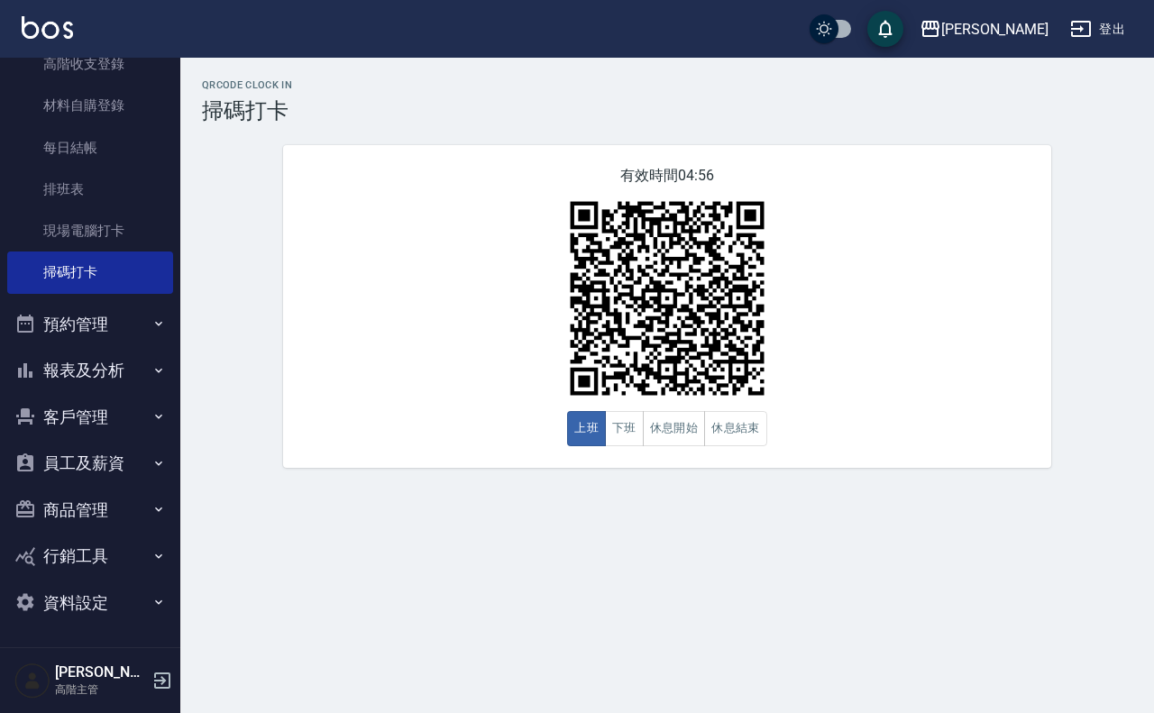
click at [115, 446] on button "員工及薪資" at bounding box center [90, 463] width 166 height 47
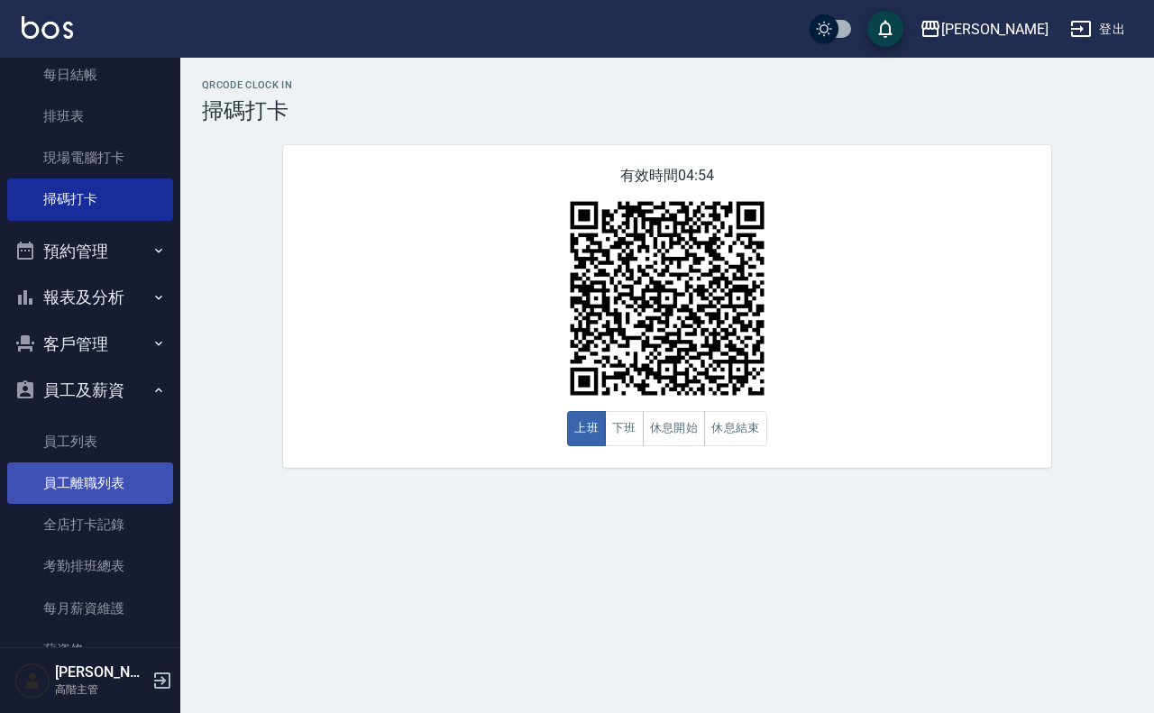
scroll to position [438, 0]
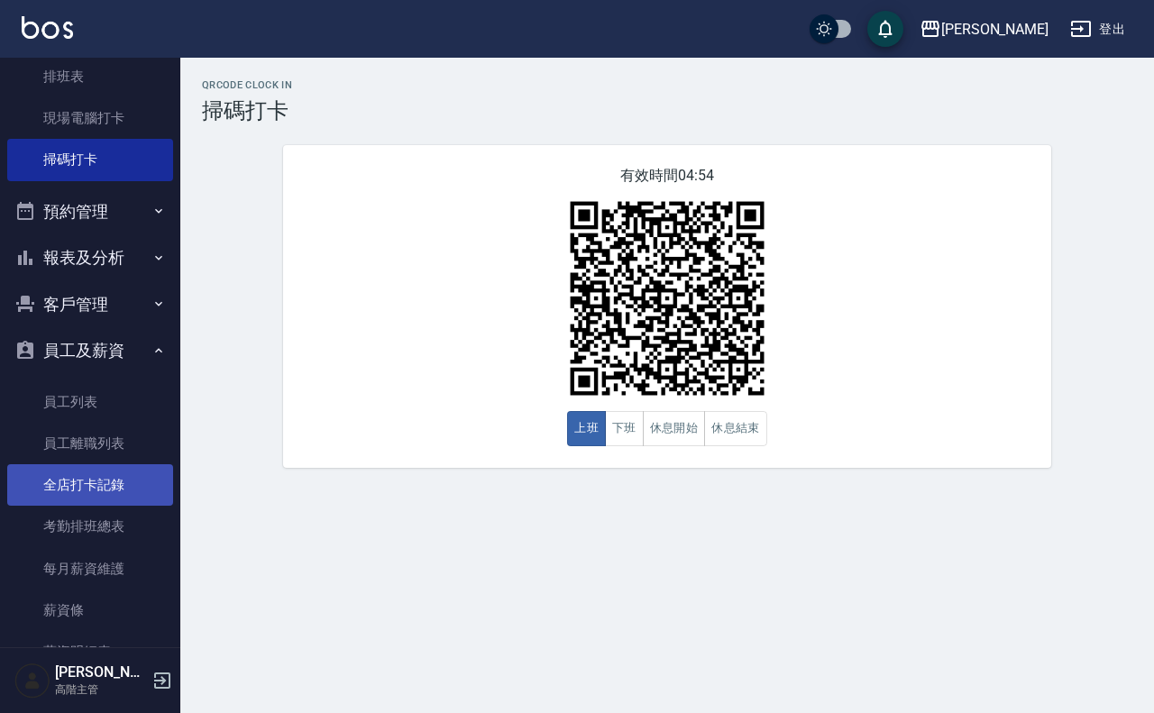
click at [92, 482] on link "全店打卡記錄" at bounding box center [90, 484] width 166 height 41
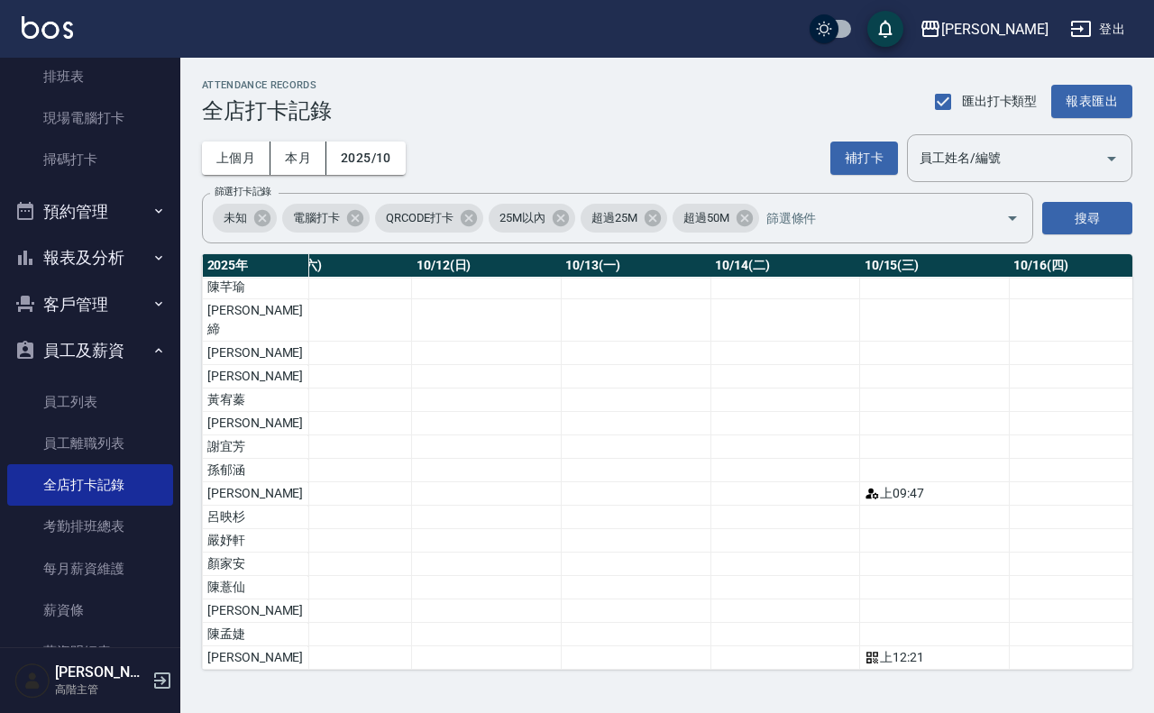
scroll to position [21, 2056]
click at [566, 570] on div "上 12:21" at bounding box center [634, 657] width 140 height 19
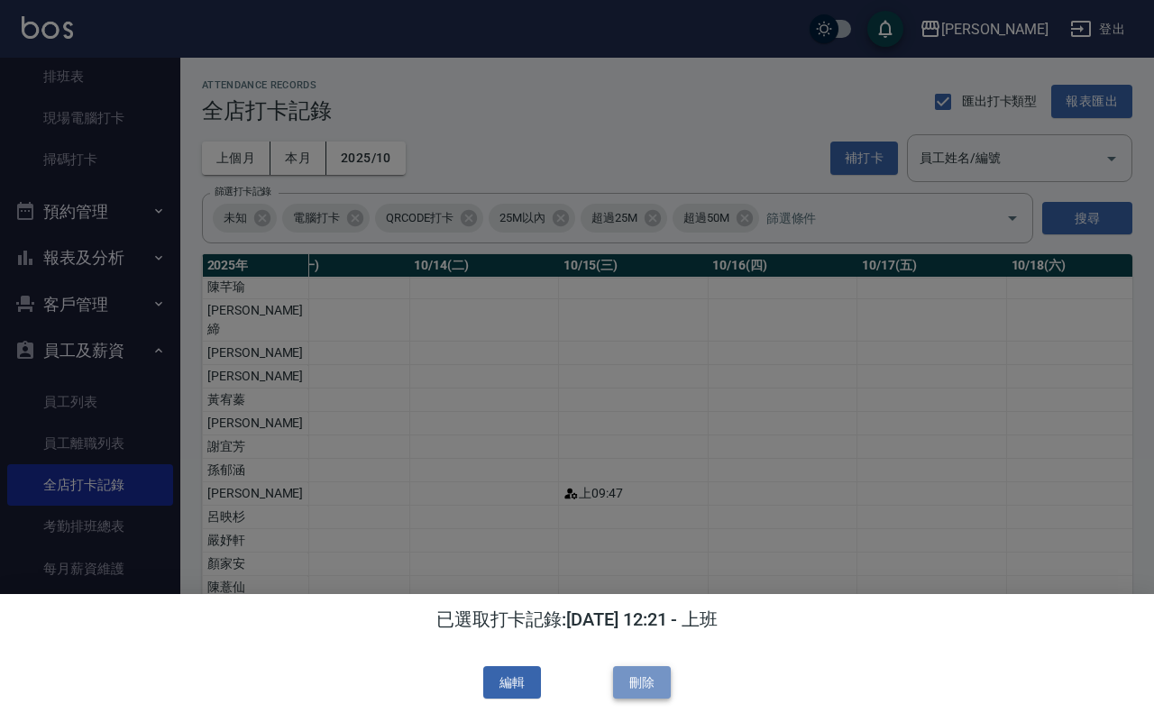
click at [665, 570] on button "刪除" at bounding box center [642, 682] width 58 height 33
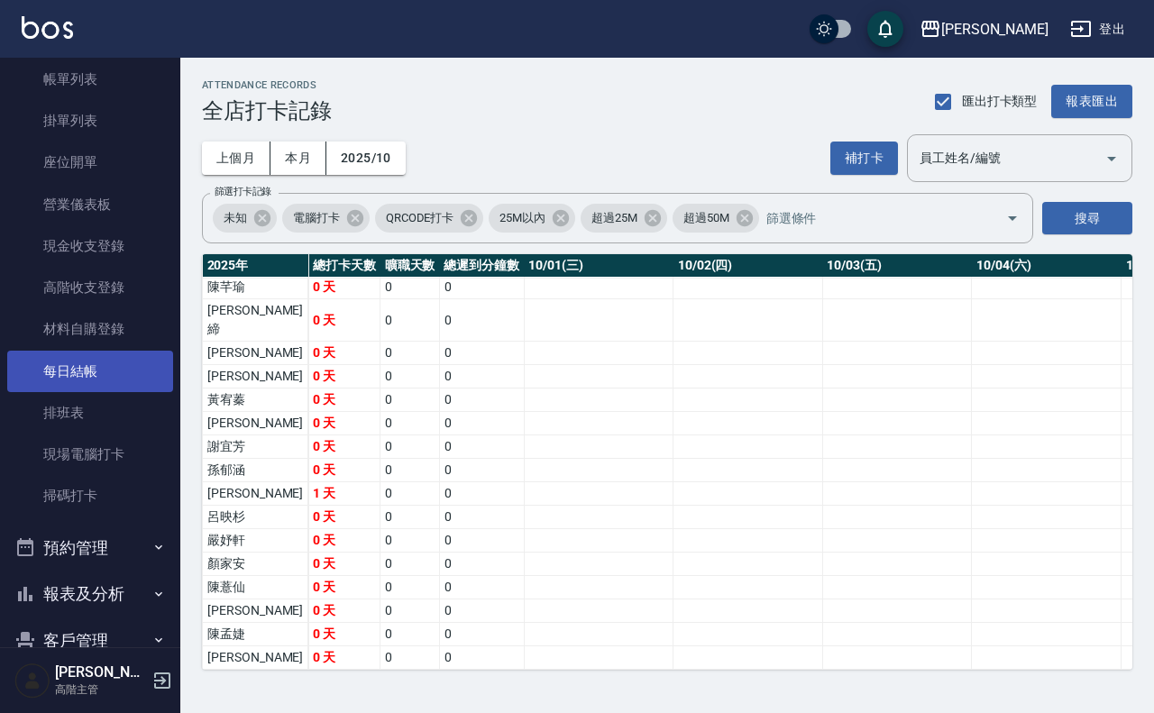
scroll to position [100, 0]
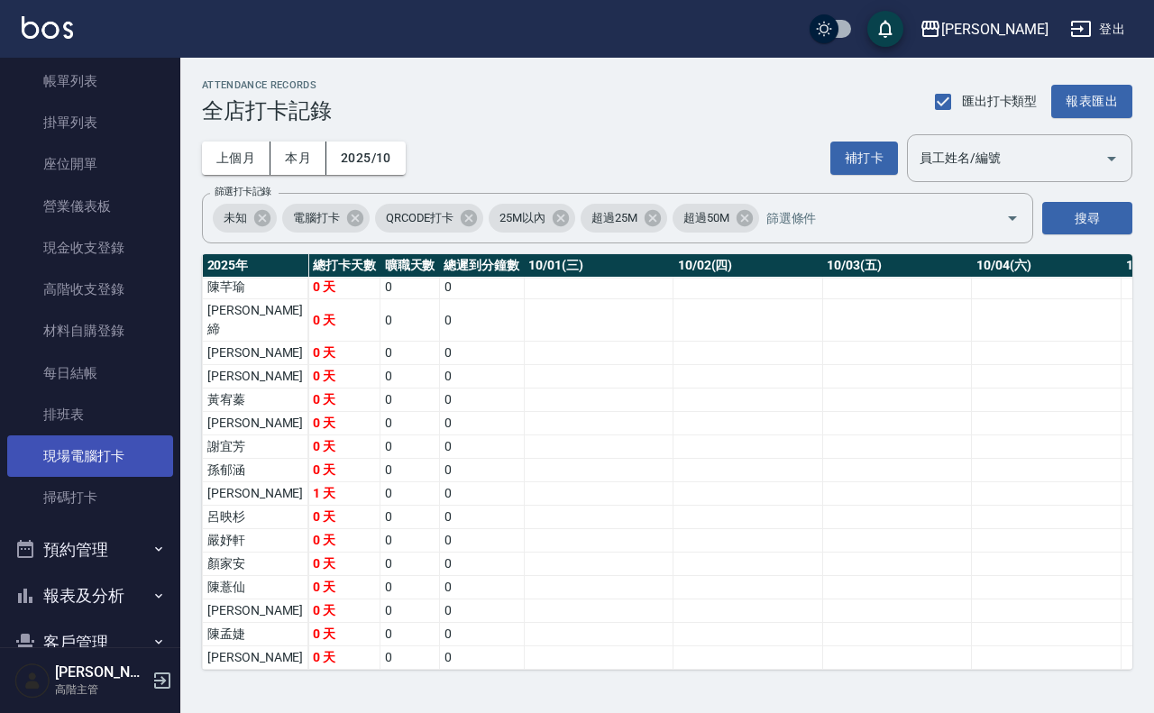
click at [111, 456] on link "現場電腦打卡" at bounding box center [90, 456] width 166 height 41
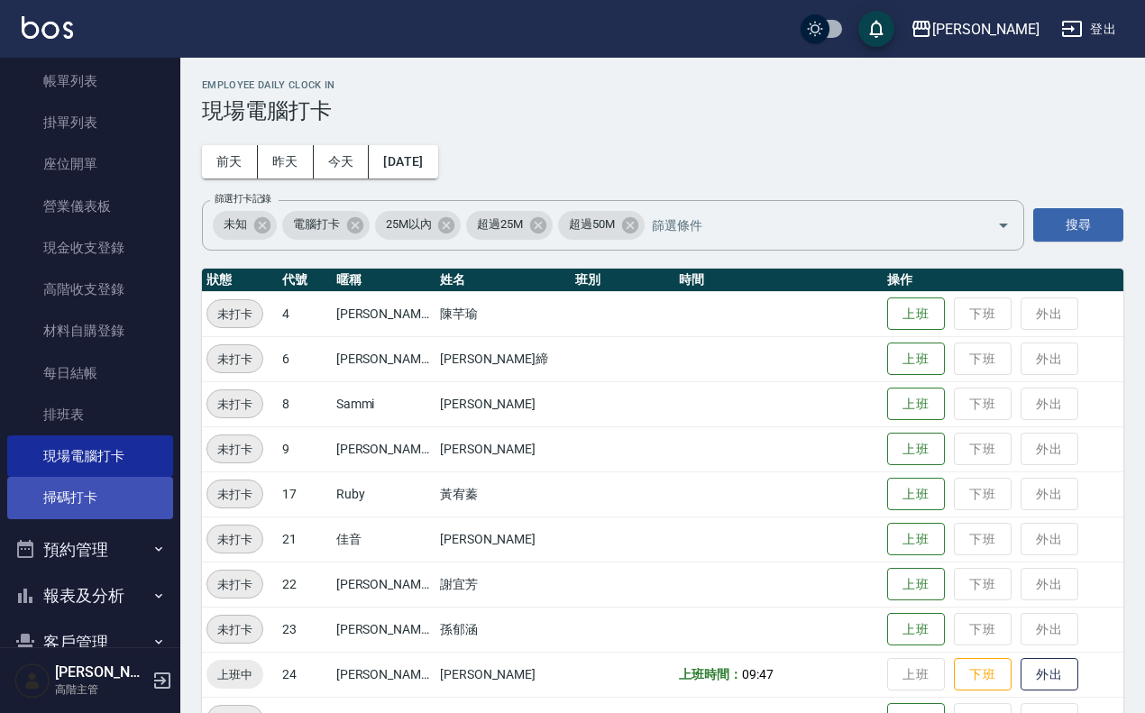
click at [86, 503] on link "掃碼打卡" at bounding box center [90, 497] width 166 height 41
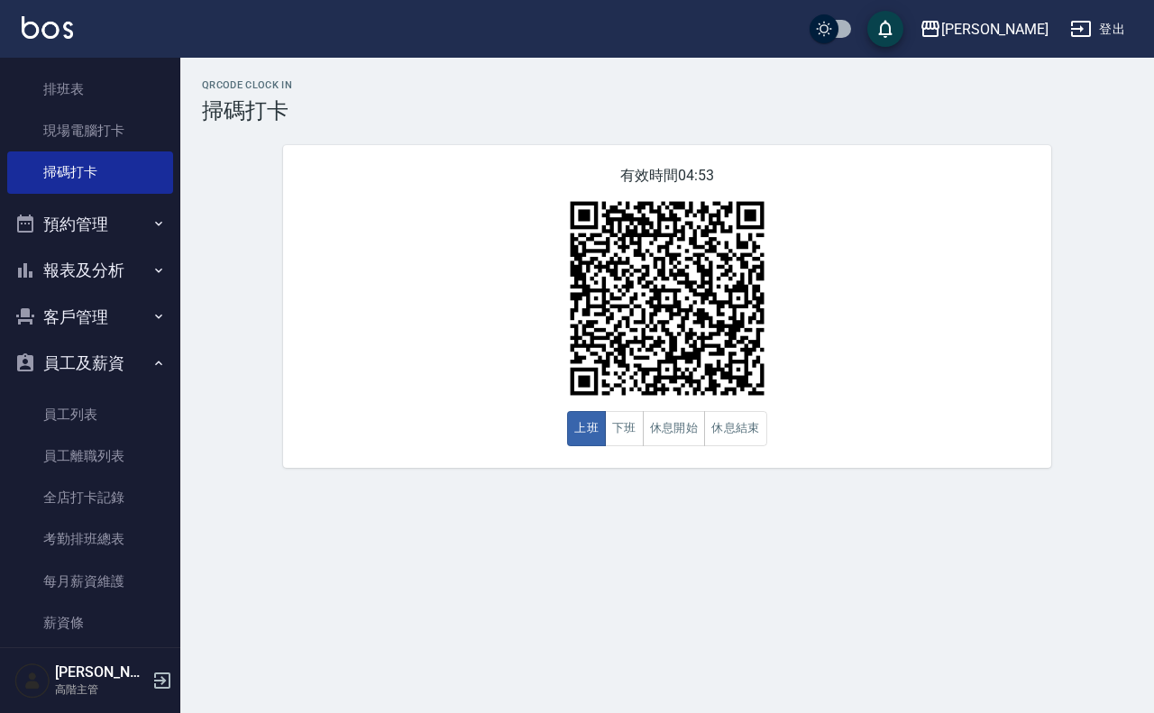
scroll to position [551, 0]
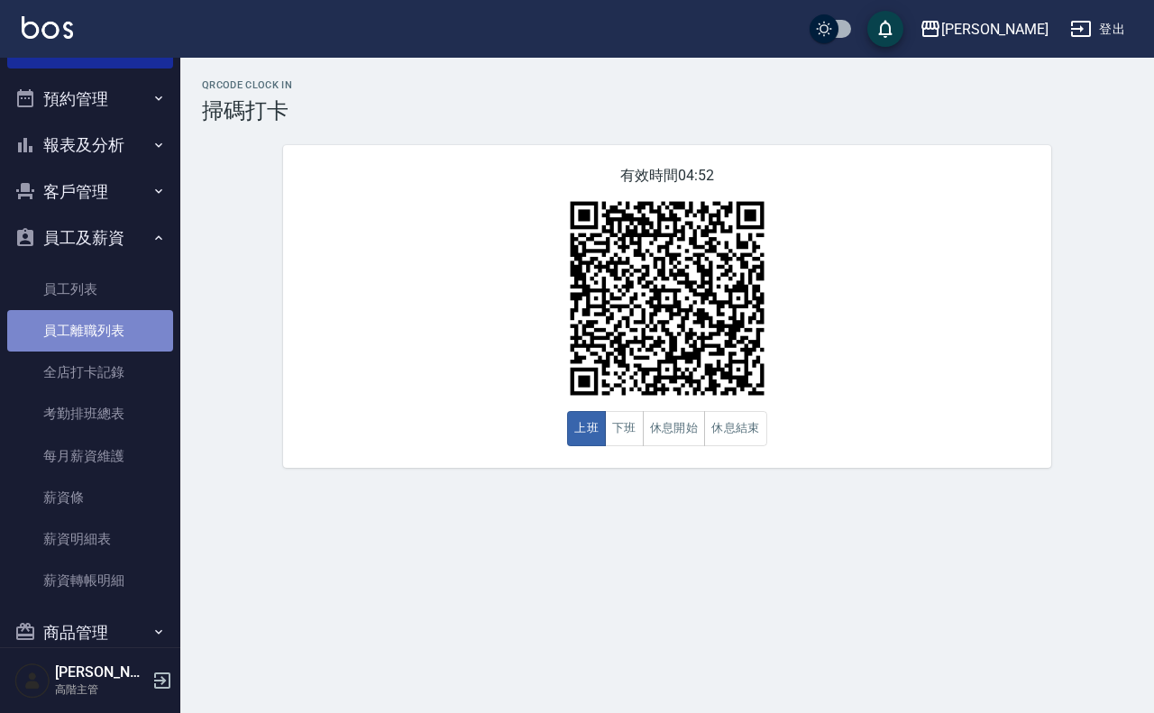
click at [109, 322] on link "員工離職列表" at bounding box center [90, 330] width 166 height 41
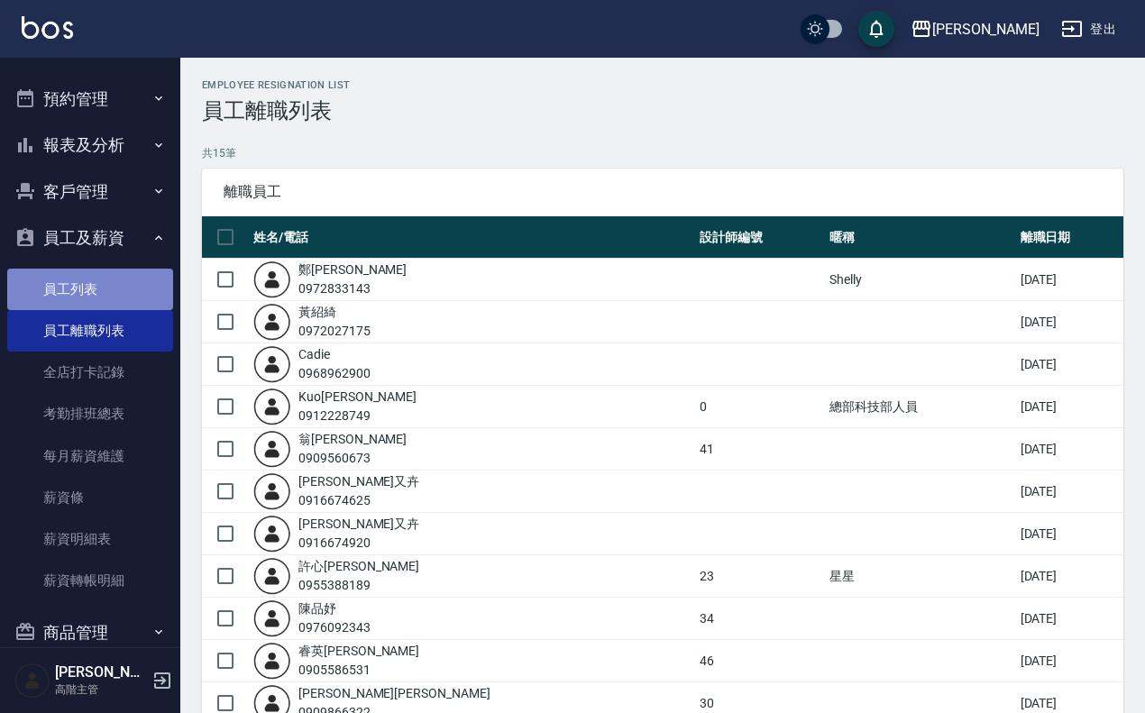
click at [114, 299] on link "員工列表" at bounding box center [90, 289] width 166 height 41
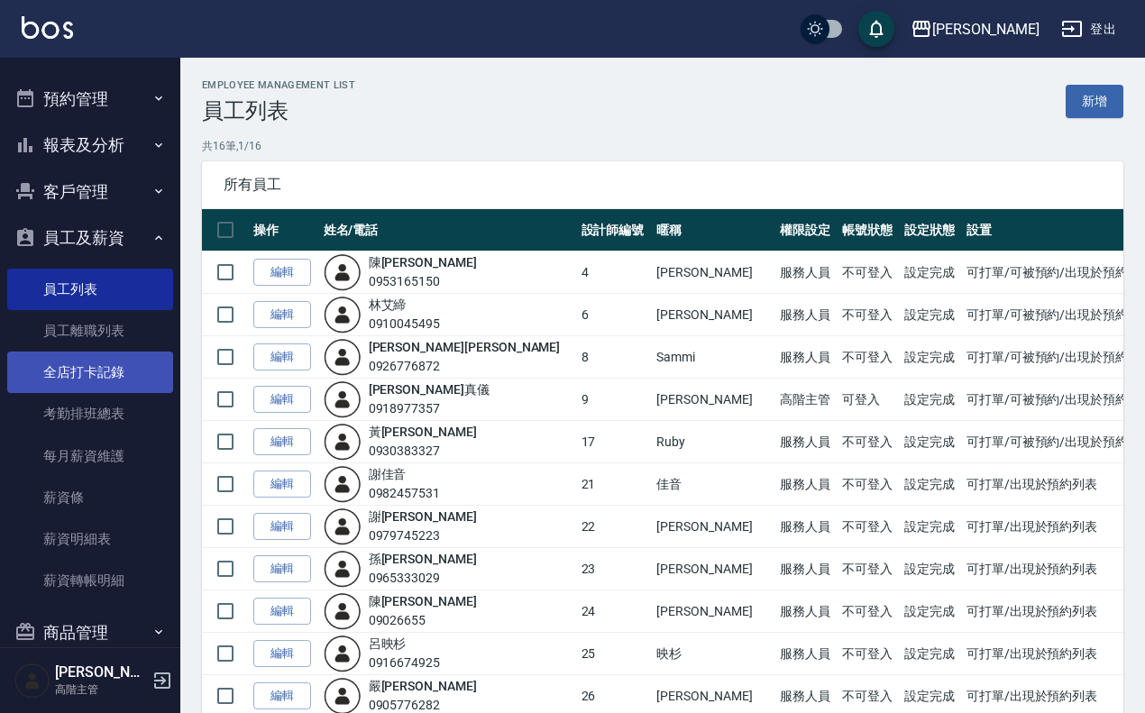
click at [124, 356] on link "全店打卡記錄" at bounding box center [90, 372] width 166 height 41
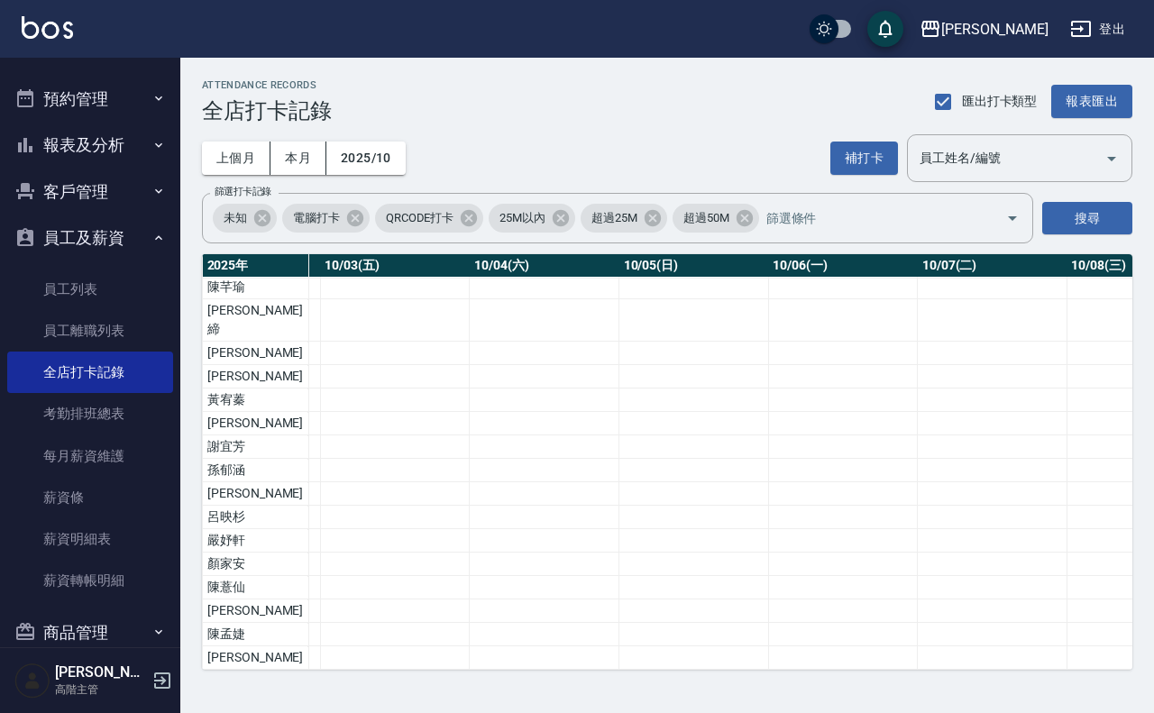
scroll to position [21, 0]
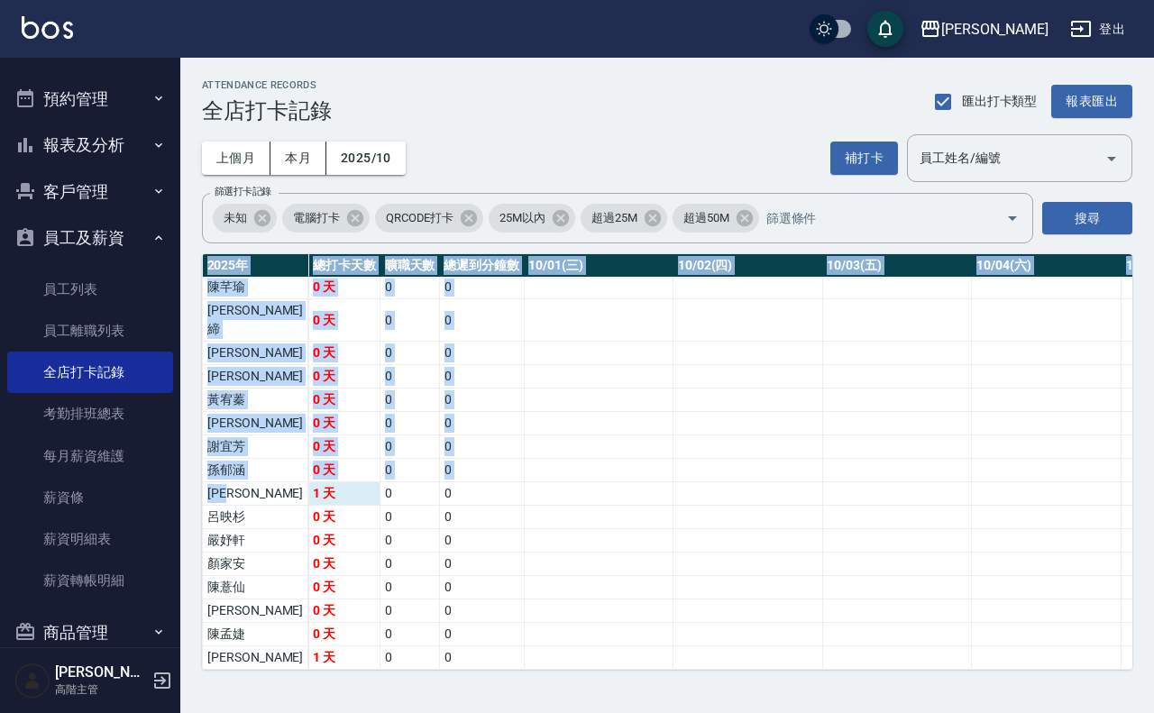
click at [215, 482] on td "[PERSON_NAME]" at bounding box center [256, 493] width 106 height 23
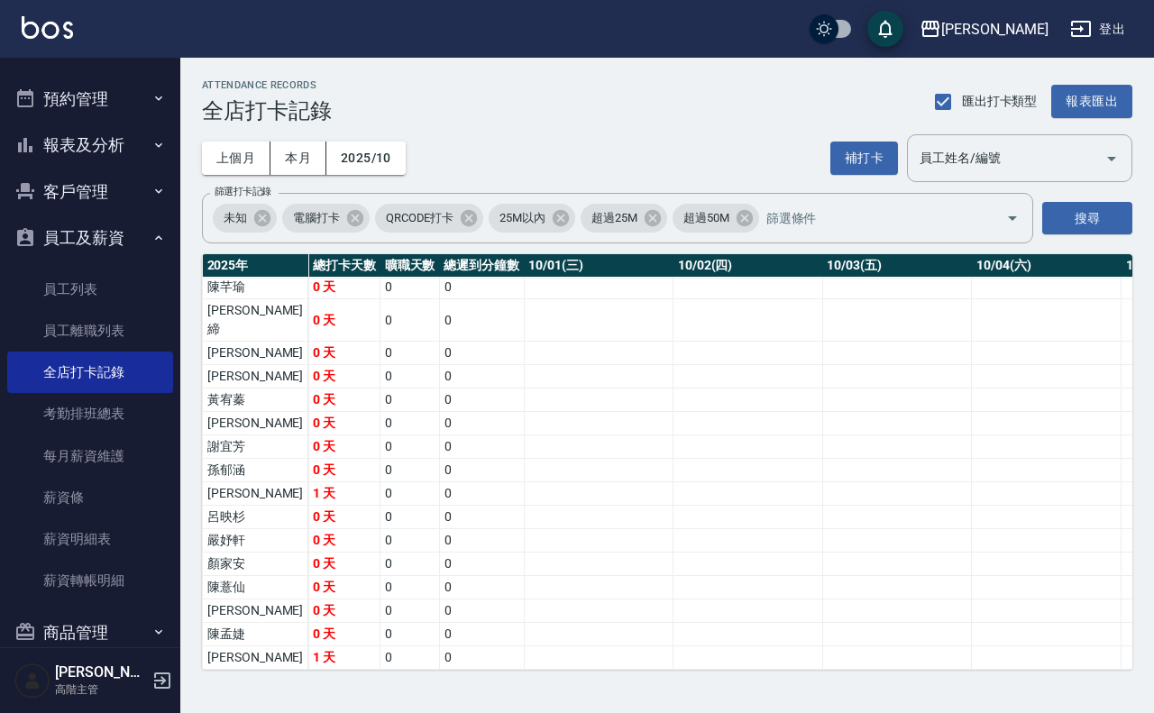
click at [439, 506] on td "0" at bounding box center [481, 517] width 85 height 23
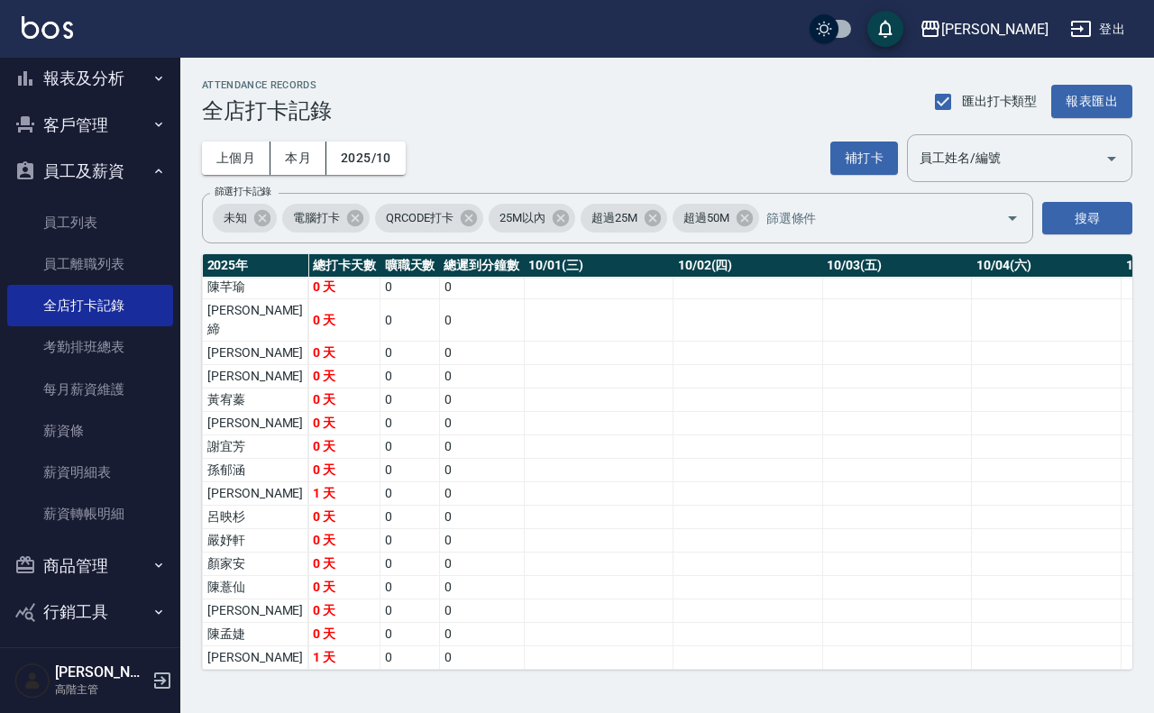
scroll to position [674, 0]
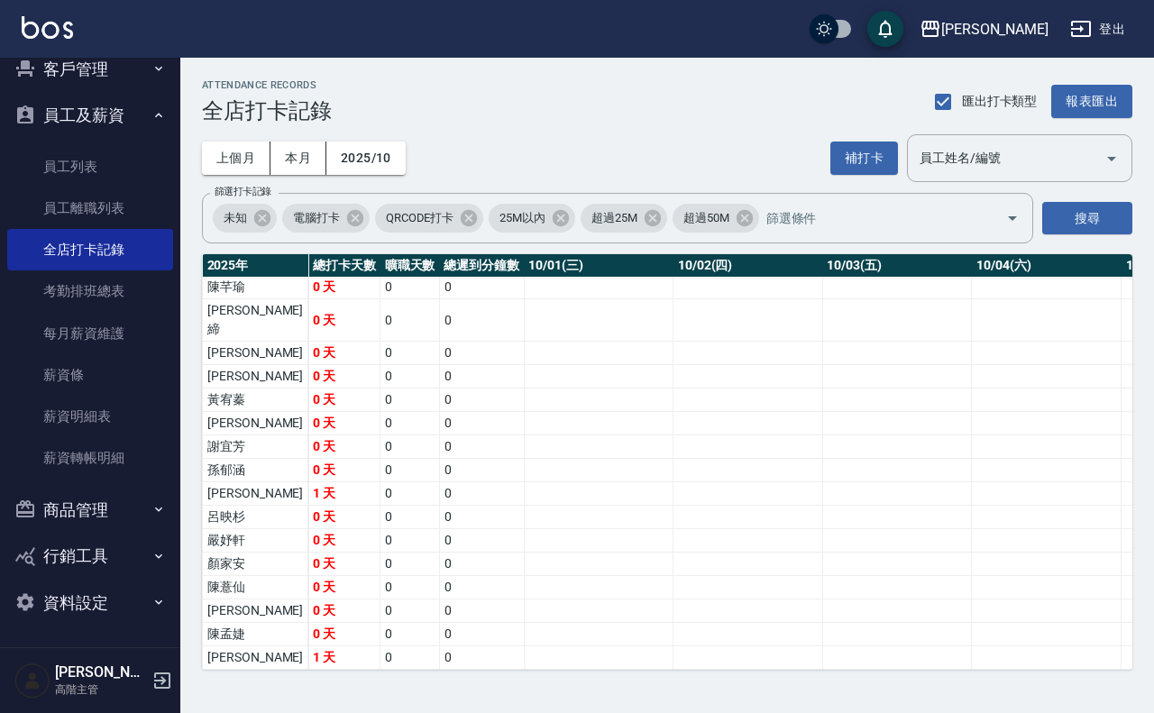
click at [119, 570] on button "資料設定" at bounding box center [90, 603] width 166 height 47
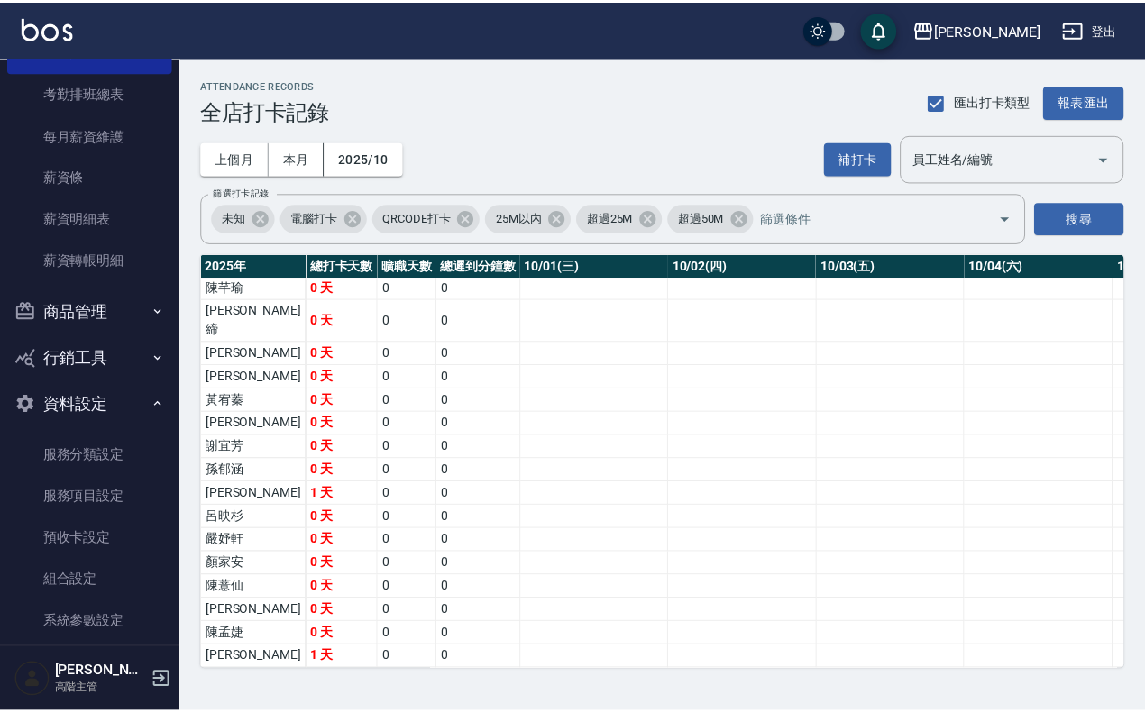
scroll to position [1106, 0]
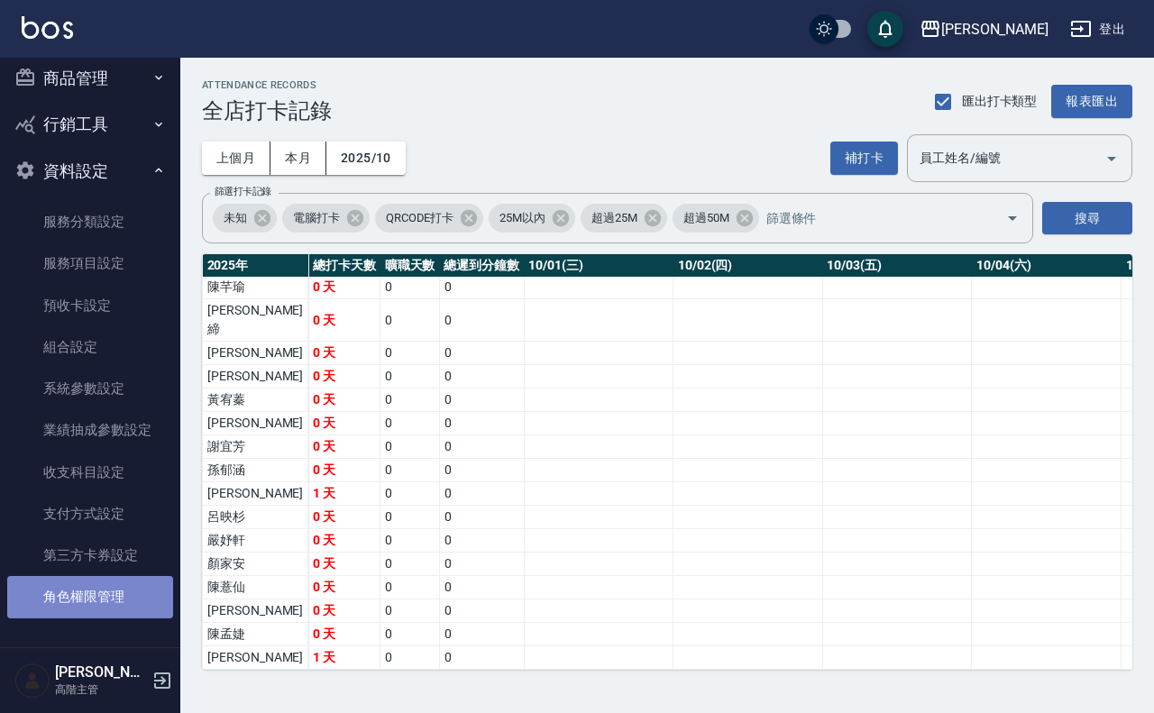
click at [96, 570] on link "角色權限管理" at bounding box center [90, 596] width 166 height 41
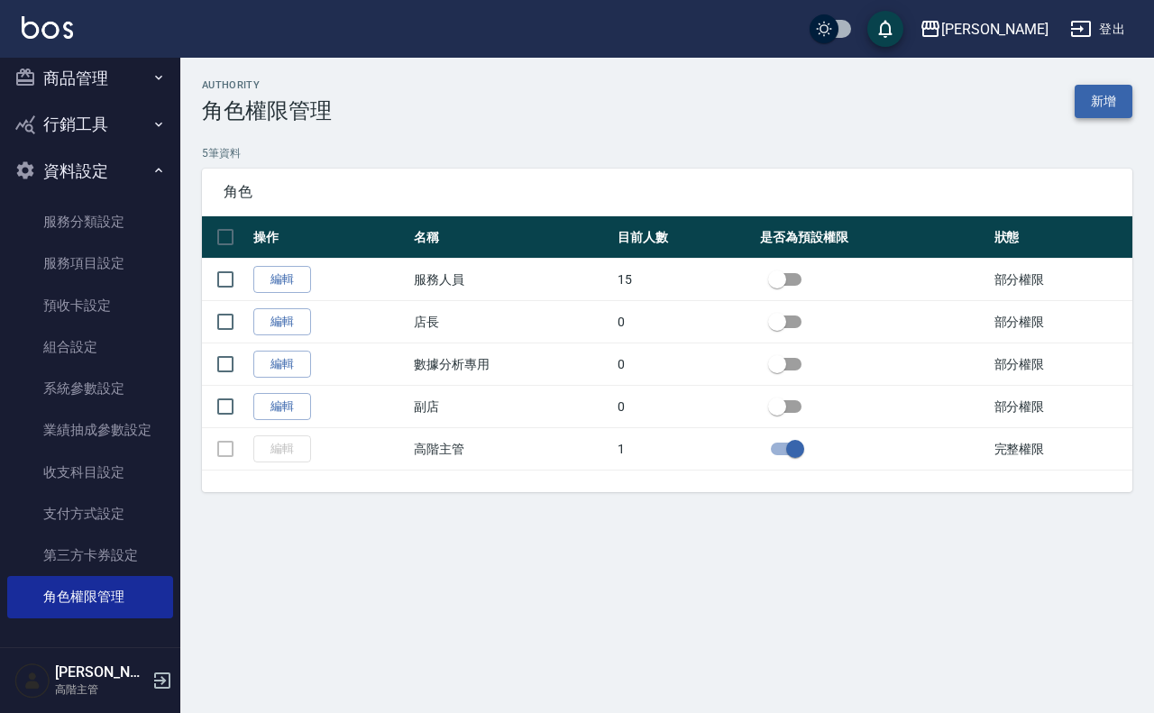
click at [923, 99] on link "新增" at bounding box center [1104, 101] width 58 height 33
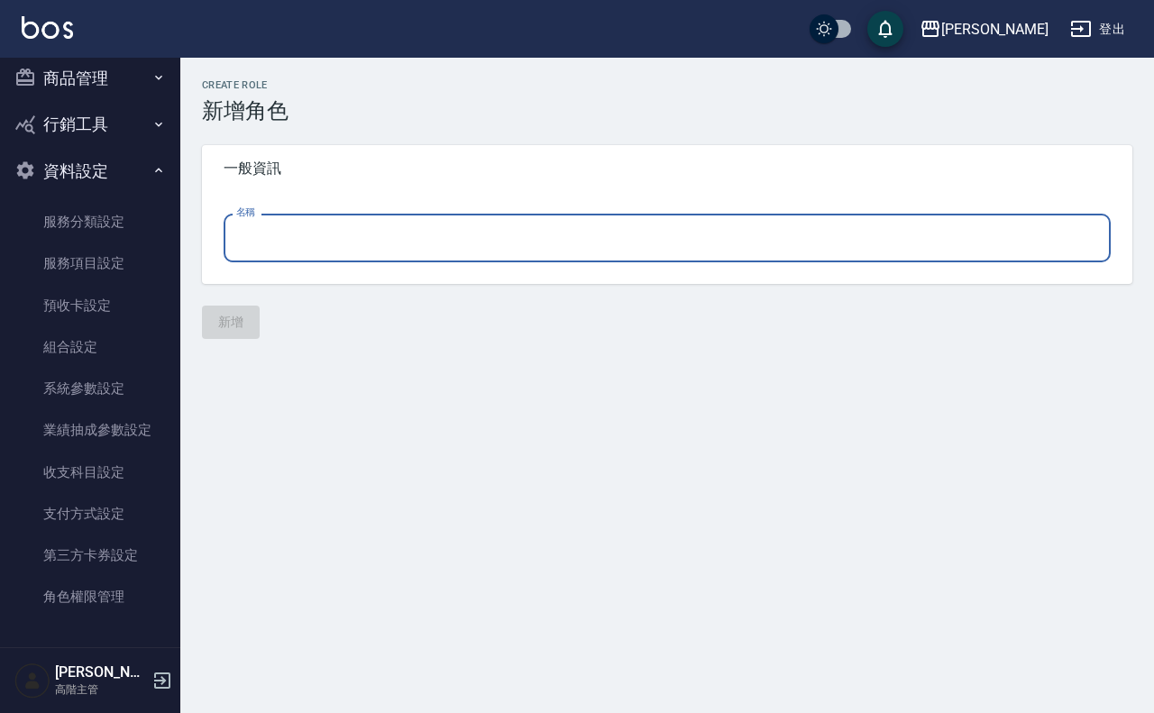
click at [309, 251] on input "名稱" at bounding box center [667, 238] width 887 height 49
type input "[PERSON_NAME]"
click at [221, 303] on div "Create Role 新增角色 一般資訊 名稱 [PERSON_NAME] 名稱 新增" at bounding box center [667, 209] width 974 height 260
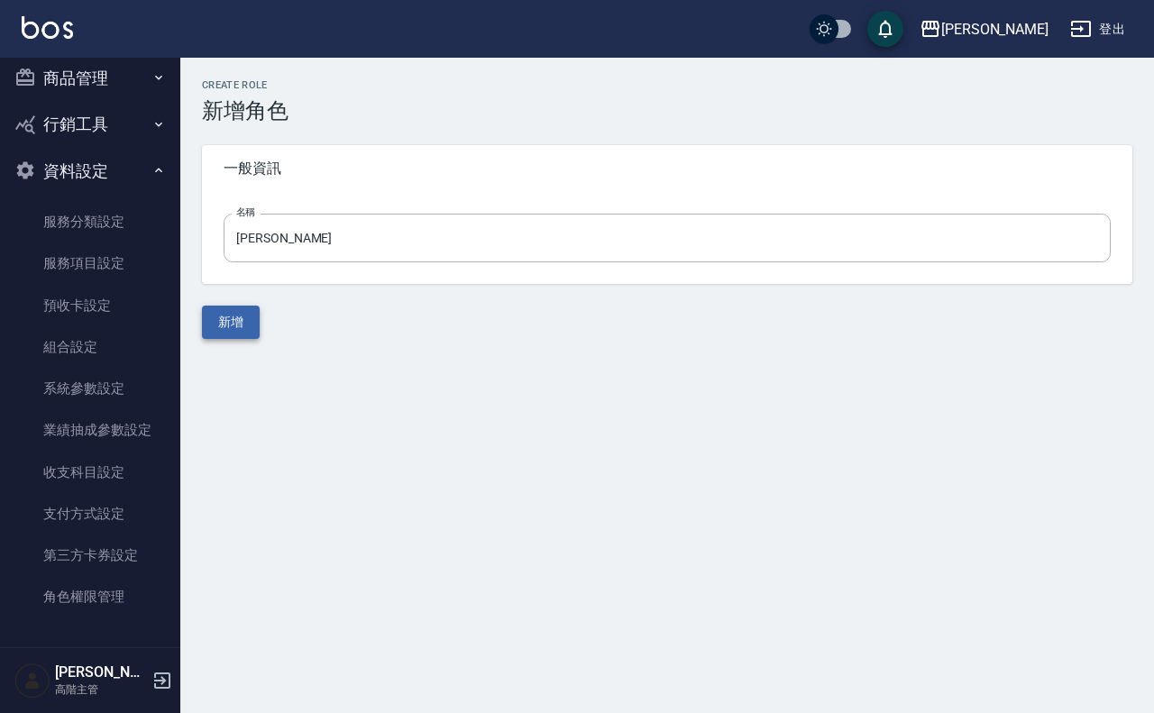
click at [222, 316] on button "新增" at bounding box center [231, 322] width 58 height 33
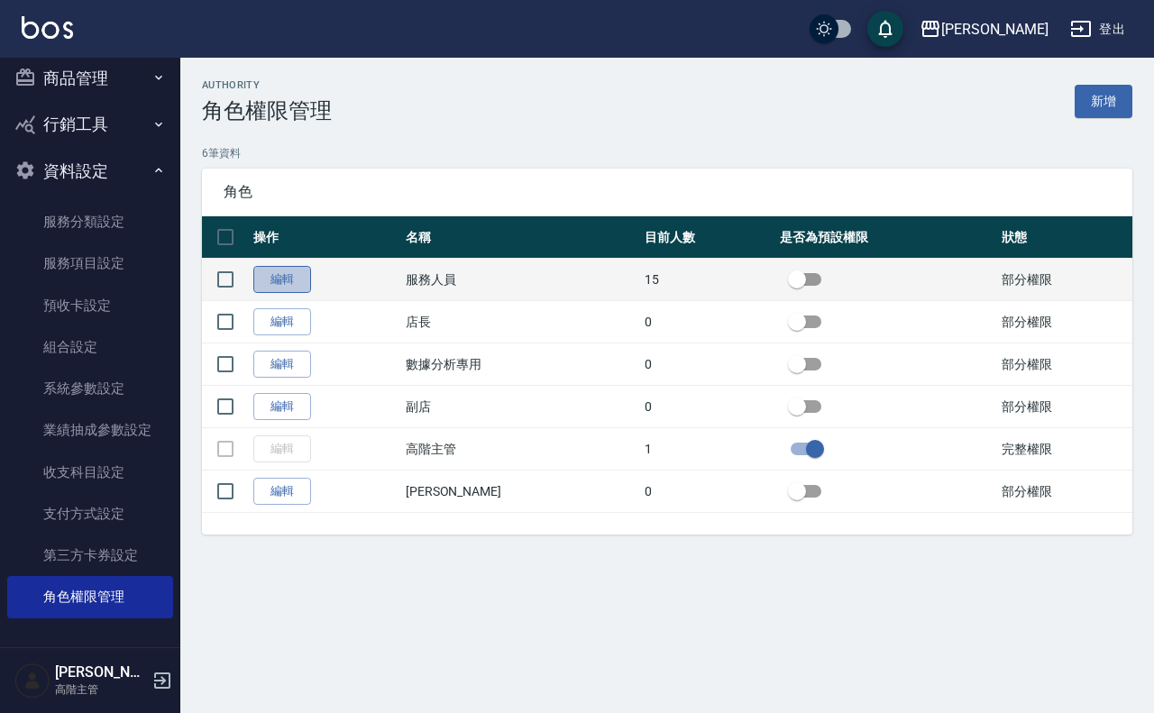
click at [302, 280] on link "編輯" at bounding box center [282, 280] width 58 height 28
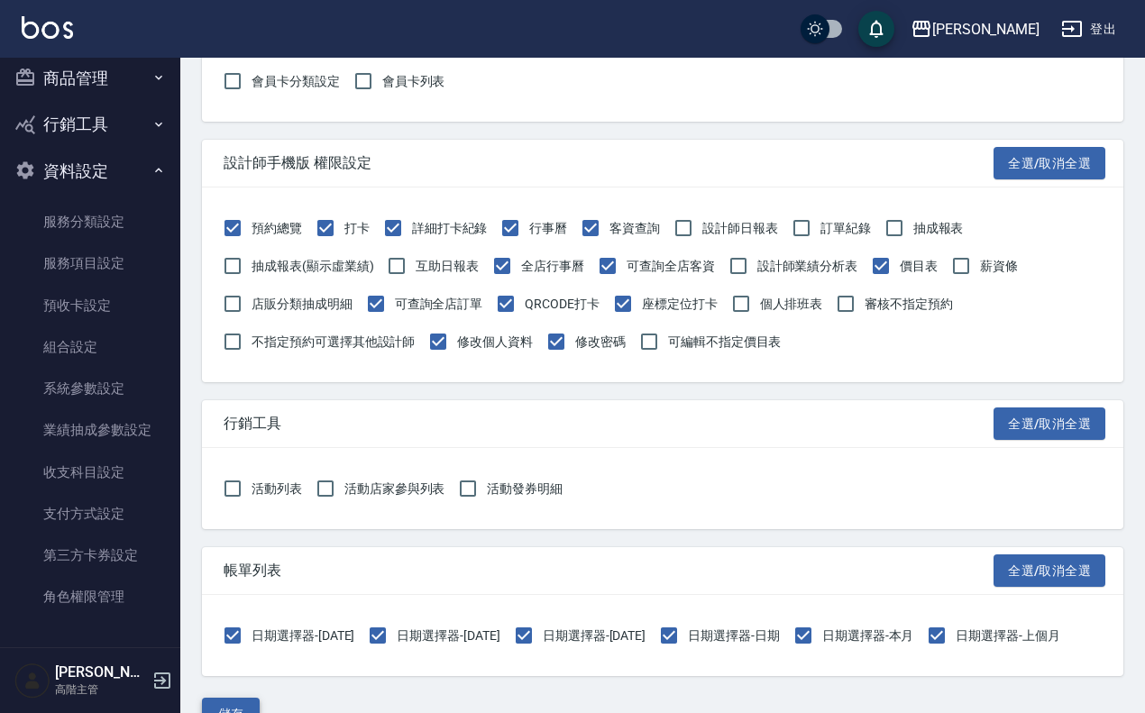
scroll to position [2198, 0]
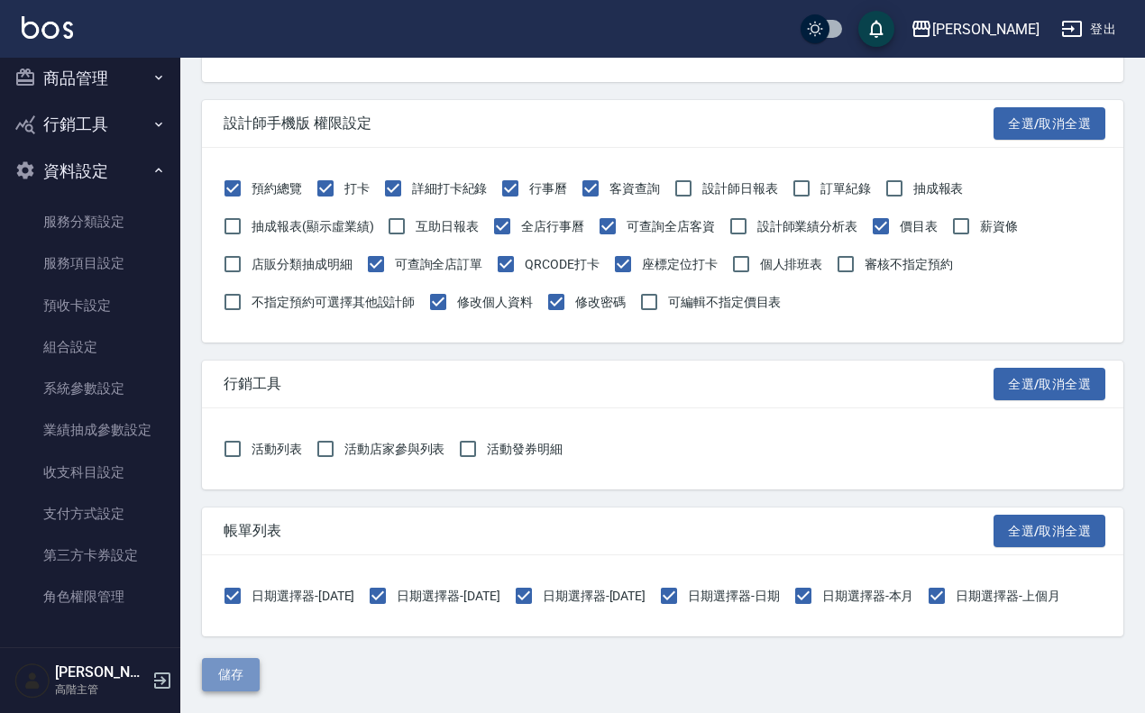
click at [232, 570] on button "儲存" at bounding box center [231, 674] width 58 height 33
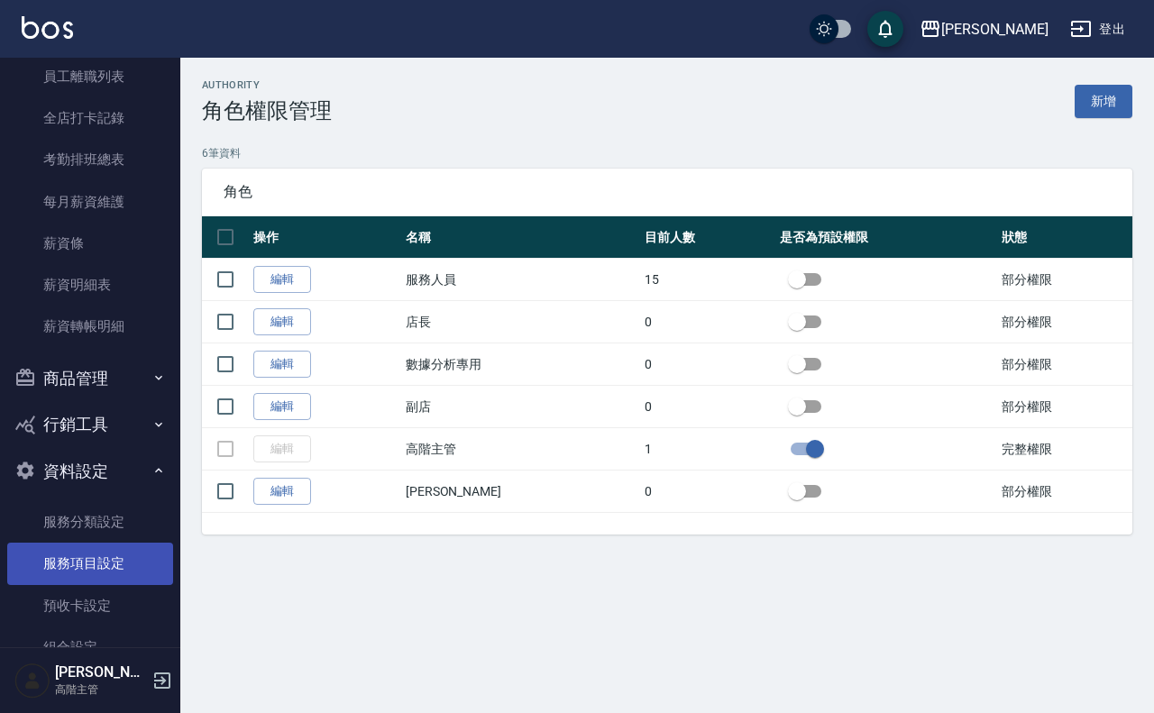
scroll to position [767, 0]
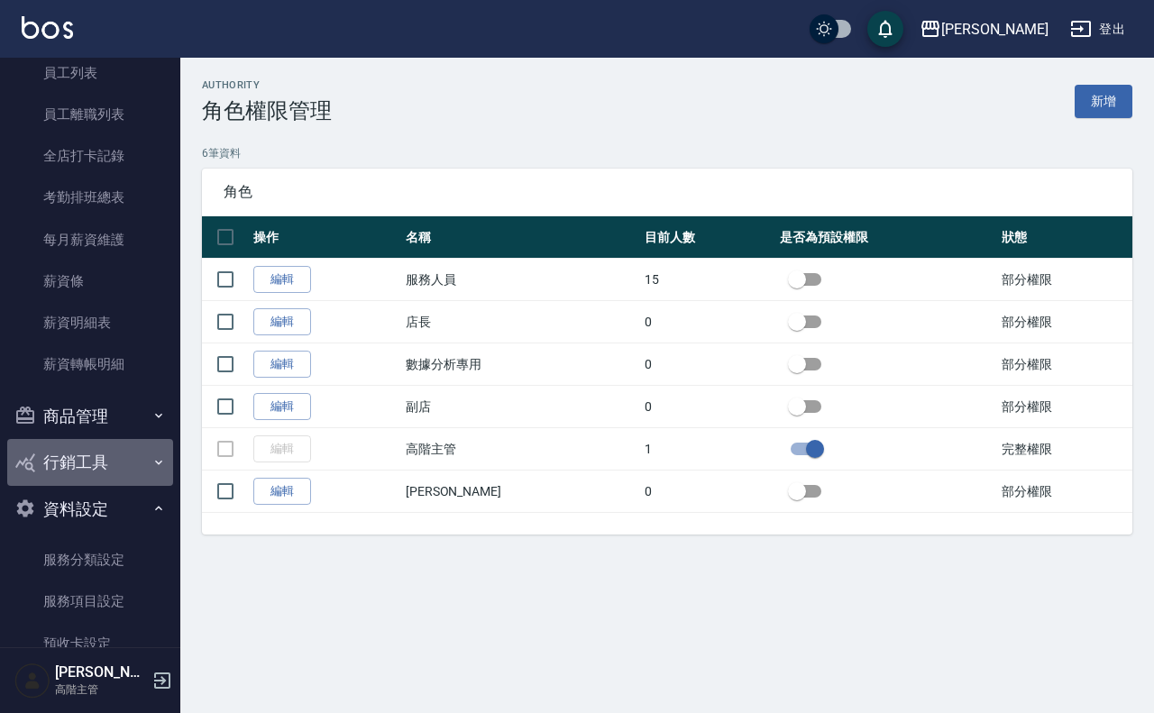
click at [102, 462] on button "行銷工具" at bounding box center [90, 462] width 166 height 47
click at [100, 462] on button "行銷工具" at bounding box center [90, 462] width 166 height 47
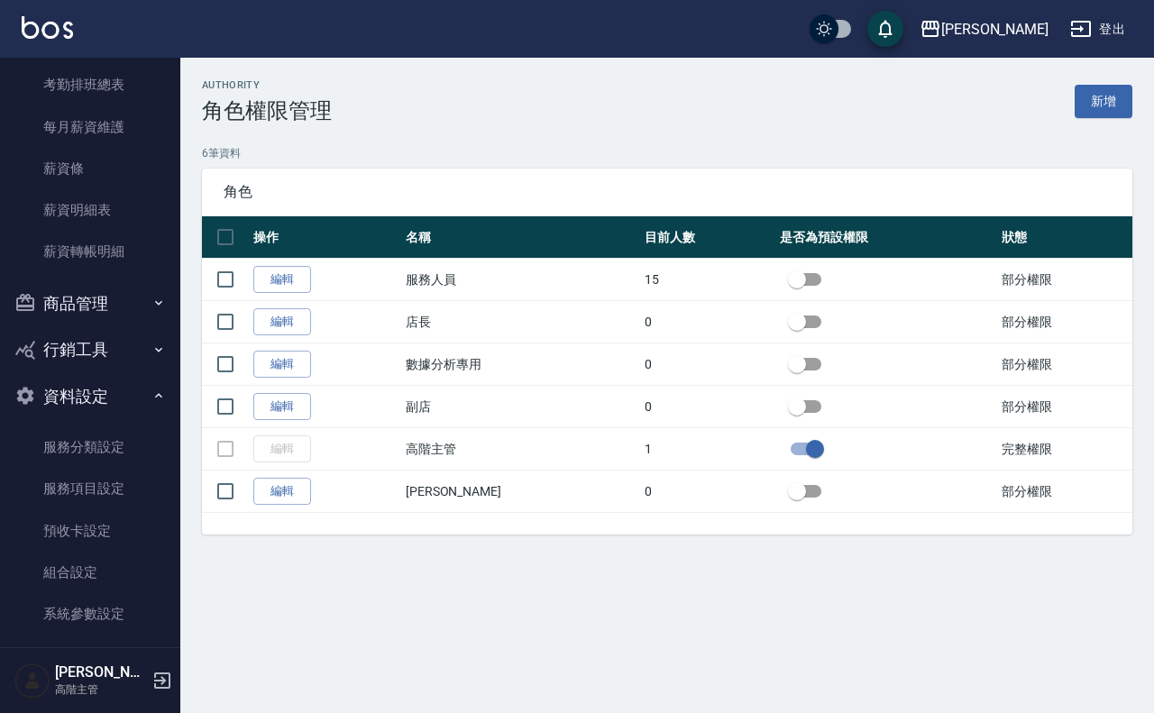
scroll to position [655, 0]
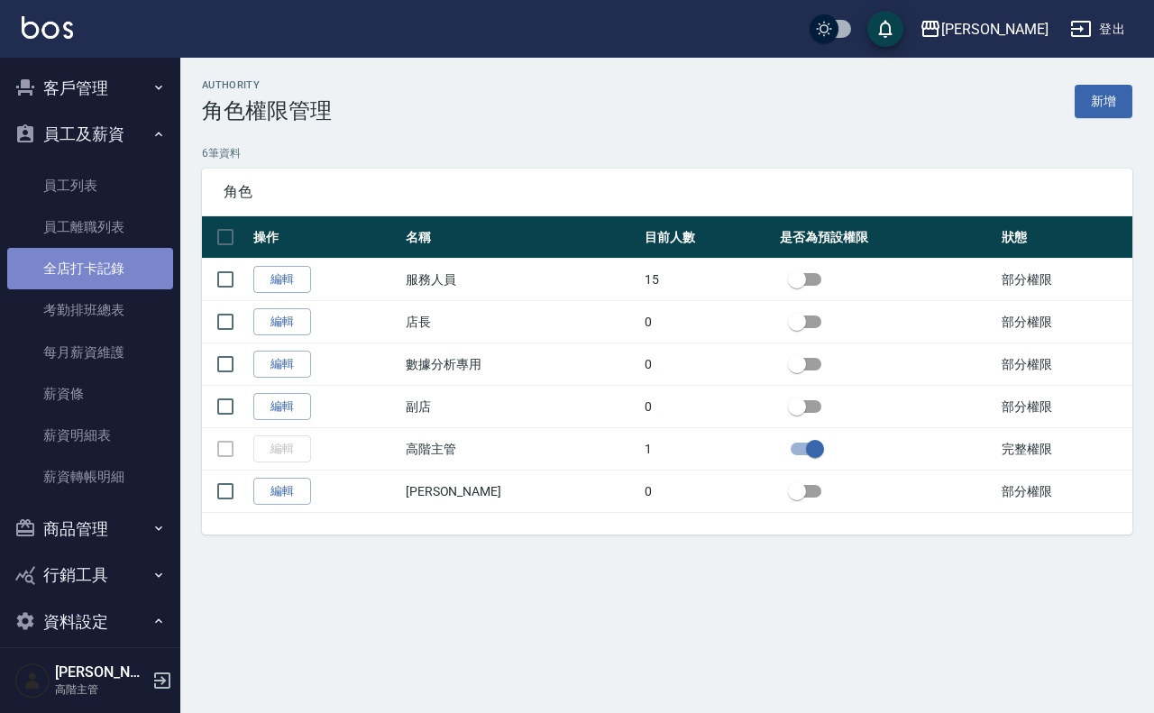
click at [118, 262] on link "全店打卡記錄" at bounding box center [90, 268] width 166 height 41
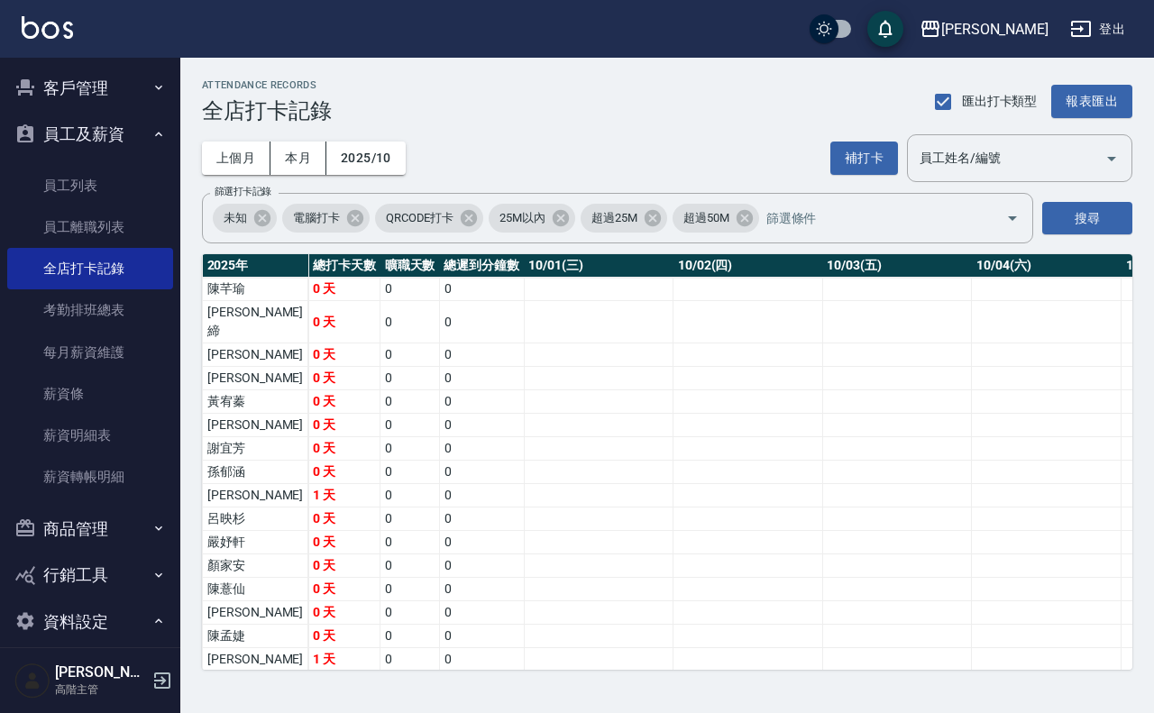
click at [239, 461] on td "孫郁涵" at bounding box center [256, 472] width 106 height 23
drag, startPoint x: 242, startPoint y: 476, endPoint x: 329, endPoint y: 478, distance: 87.5
click at [381, 484] on td "0" at bounding box center [411, 495] width 60 height 23
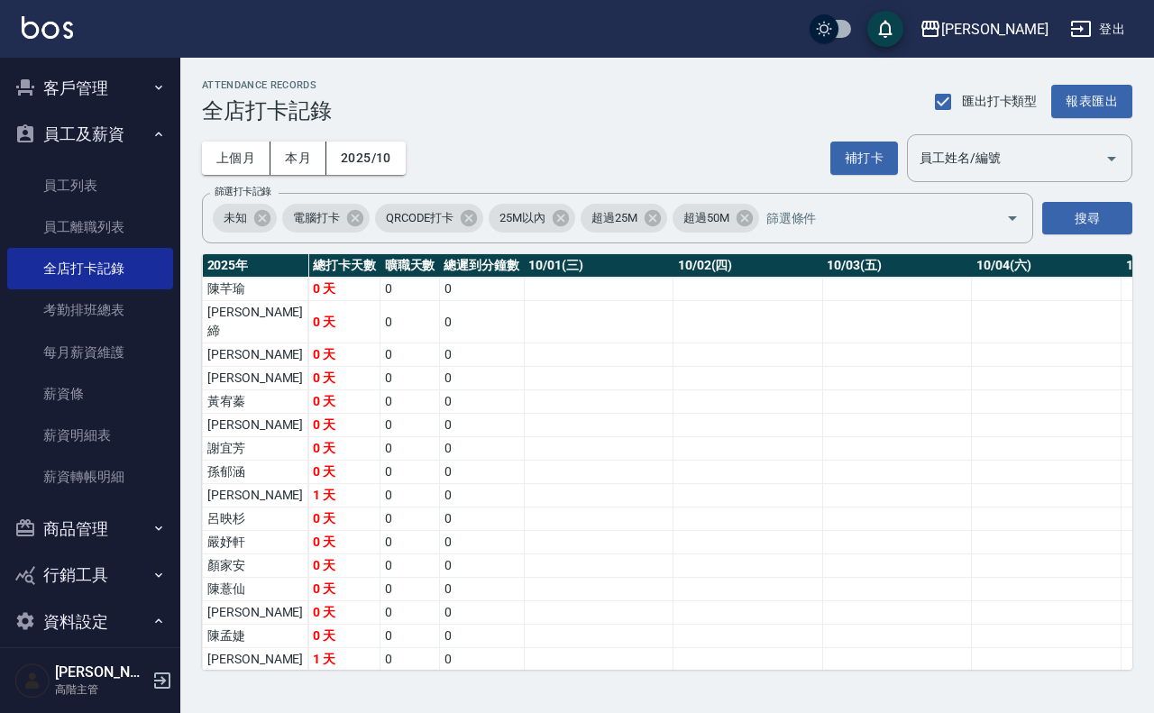
click at [535, 461] on td "a dense table" at bounding box center [599, 472] width 150 height 23
click at [308, 461] on td "0 天" at bounding box center [344, 472] width 72 height 23
click at [308, 508] on td "0 天" at bounding box center [344, 519] width 72 height 23
click at [308, 484] on td "1 天" at bounding box center [344, 495] width 72 height 23
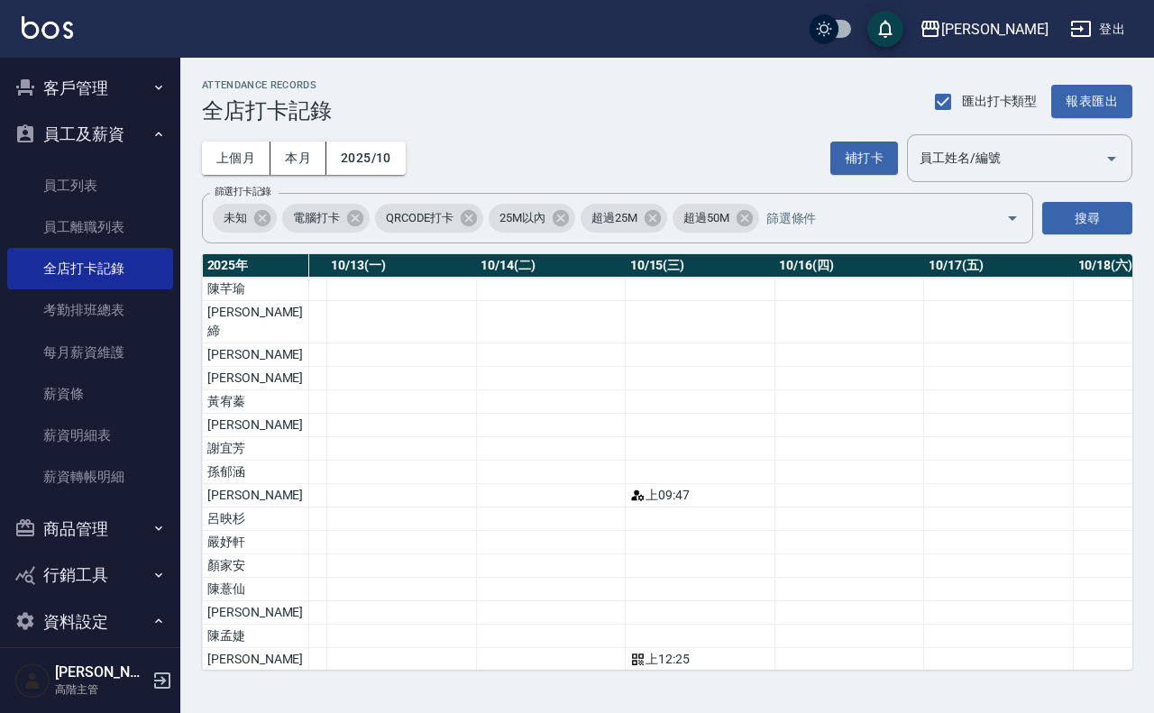
scroll to position [0, 2062]
